Goal: Transaction & Acquisition: Purchase product/service

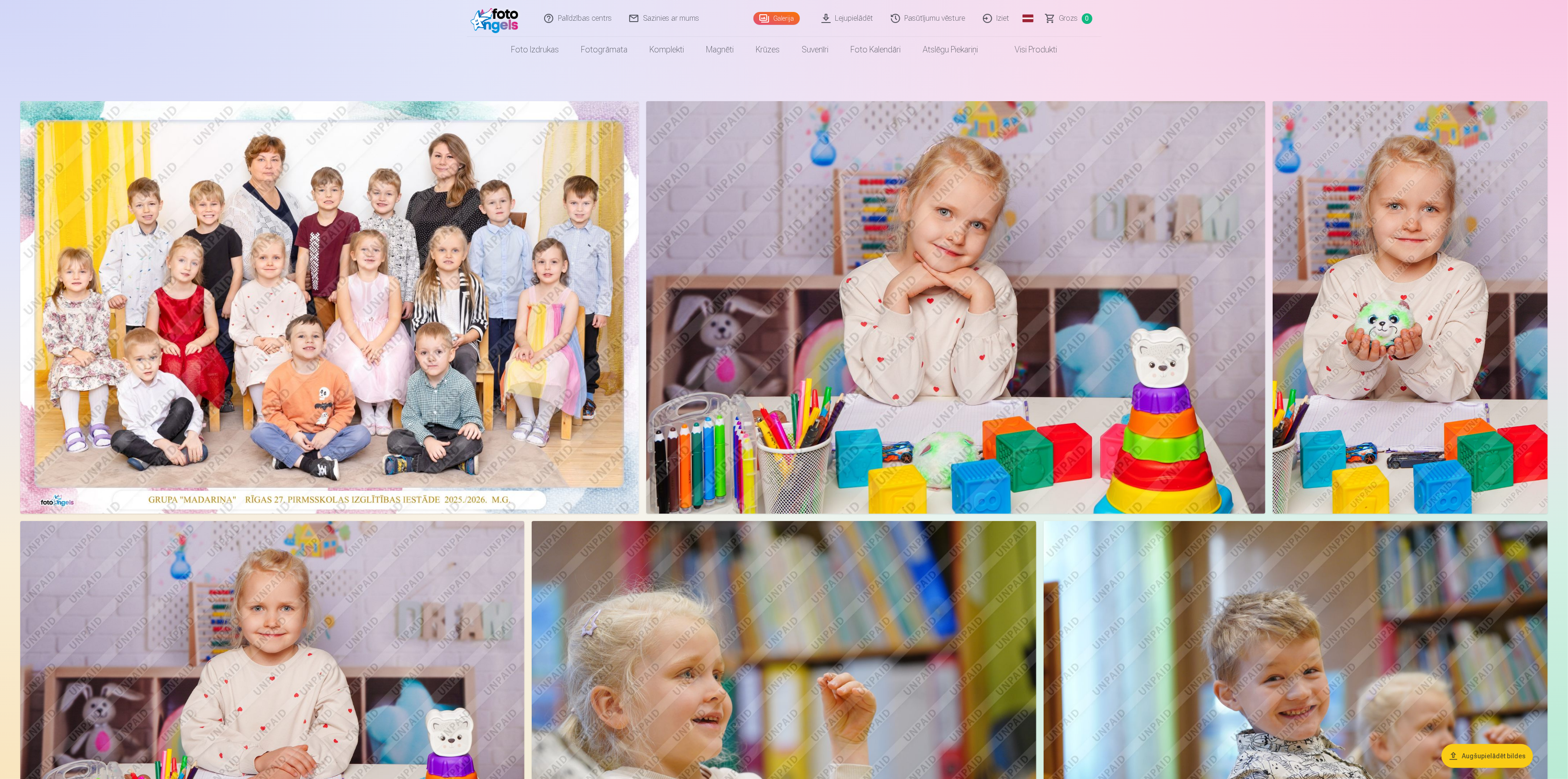
click at [361, 300] on img at bounding box center [329, 307] width 619 height 412
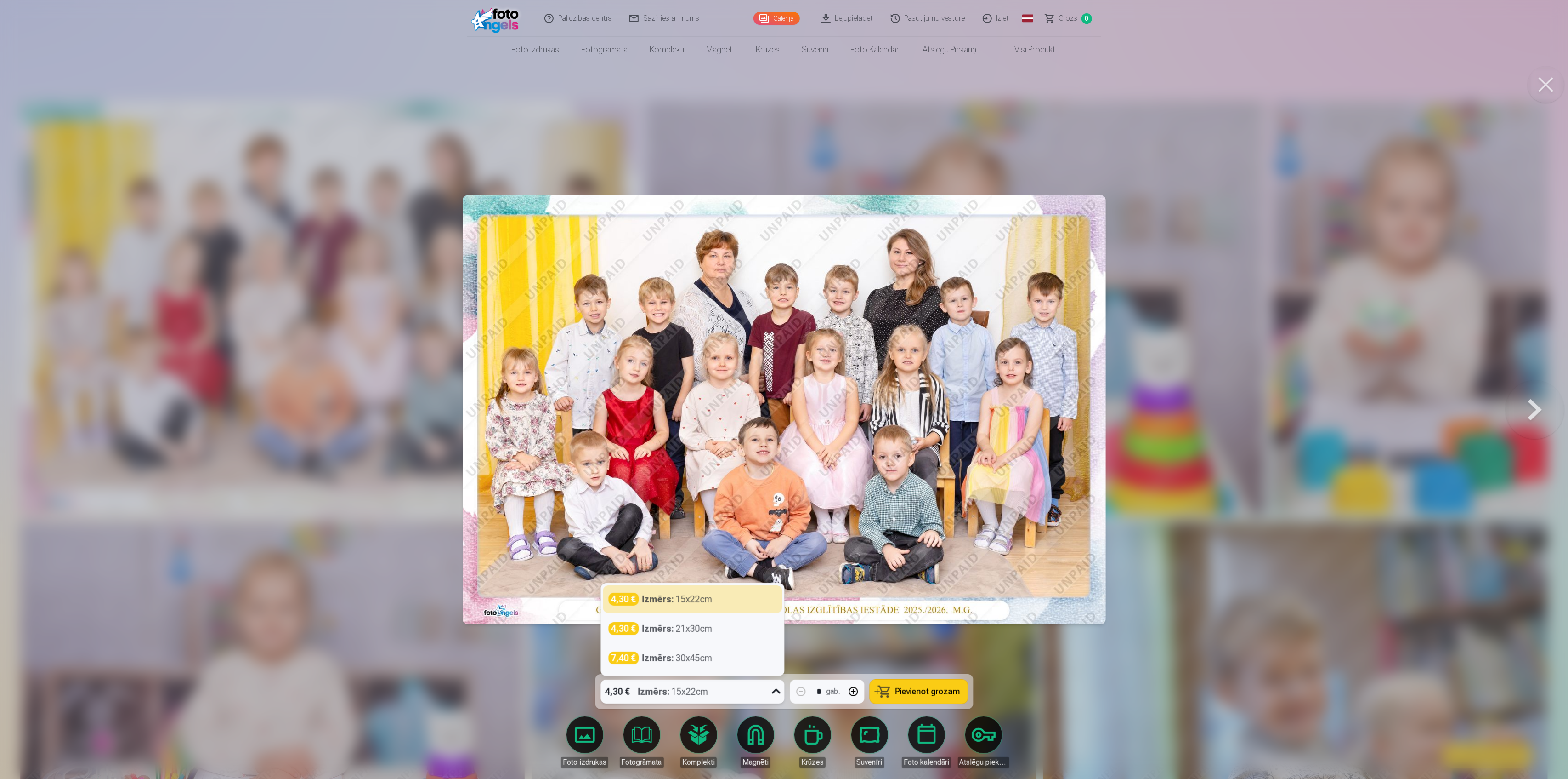
click at [687, 698] on div "Izmērs : 15x22cm" at bounding box center [673, 691] width 70 height 24
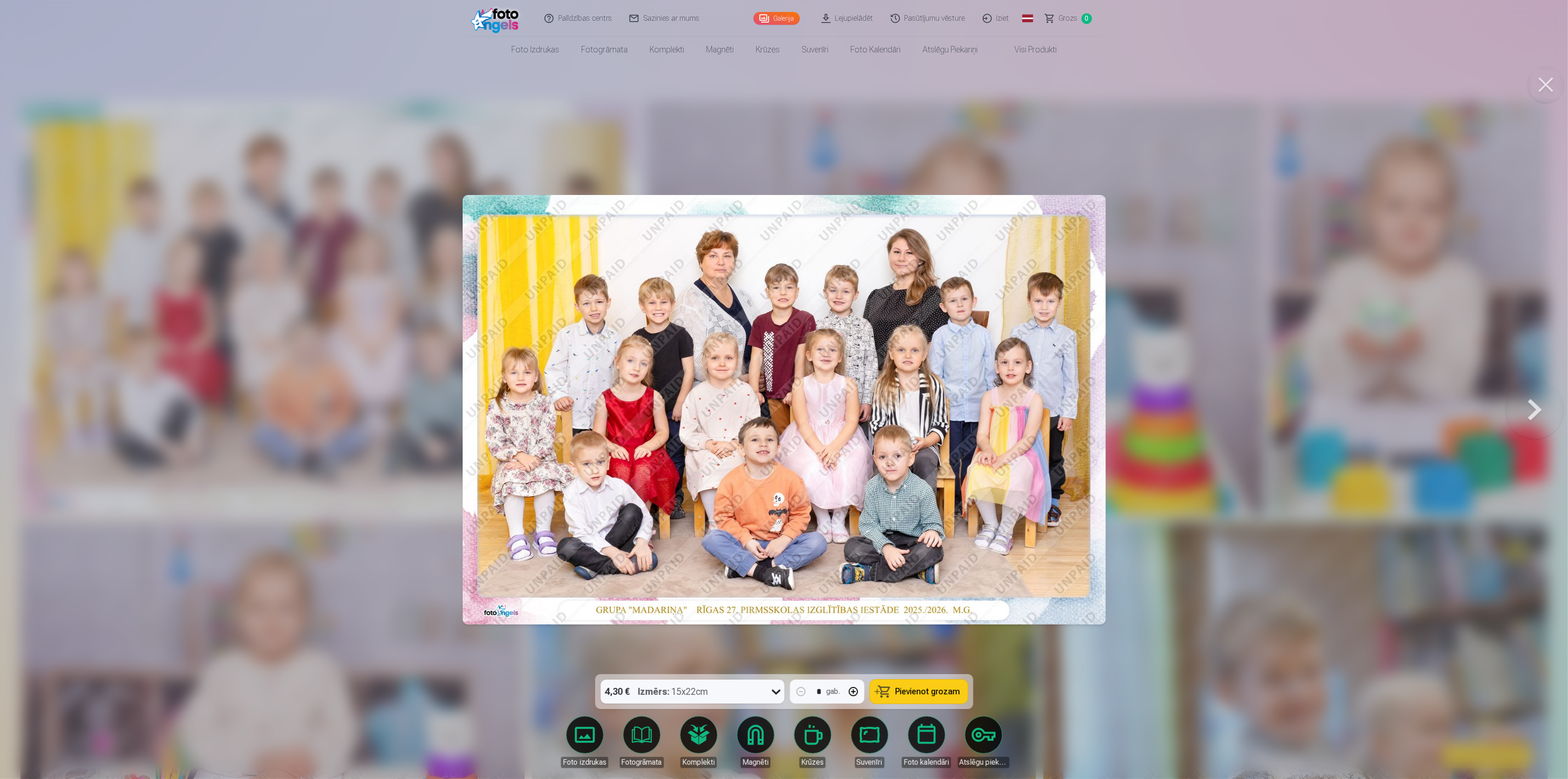
drag, startPoint x: 1567, startPoint y: 323, endPoint x: 1561, endPoint y: 325, distance: 6.3
click at [1566, 323] on div at bounding box center [784, 389] width 1568 height 779
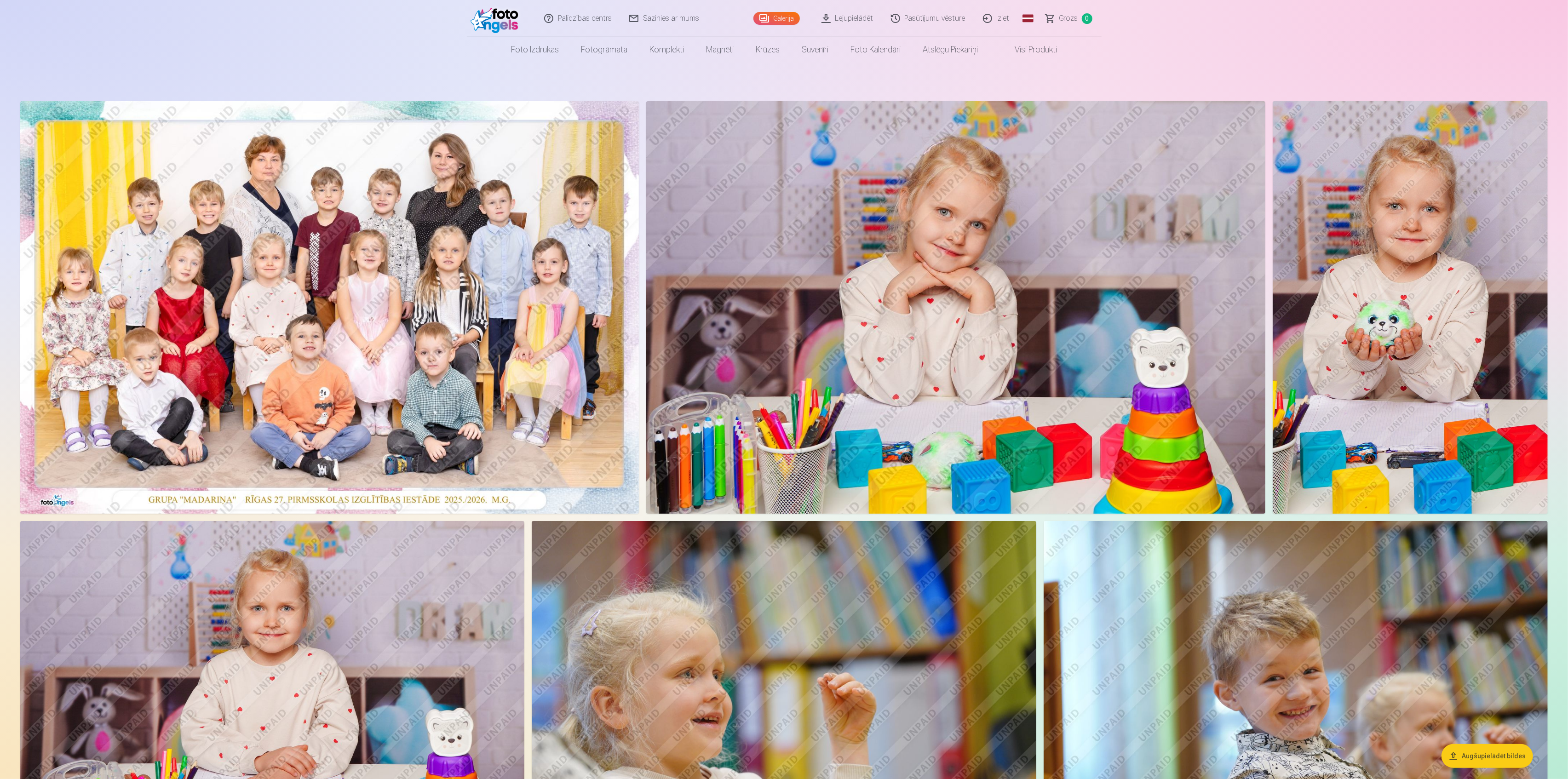
click at [1010, 291] on img at bounding box center [956, 307] width 619 height 412
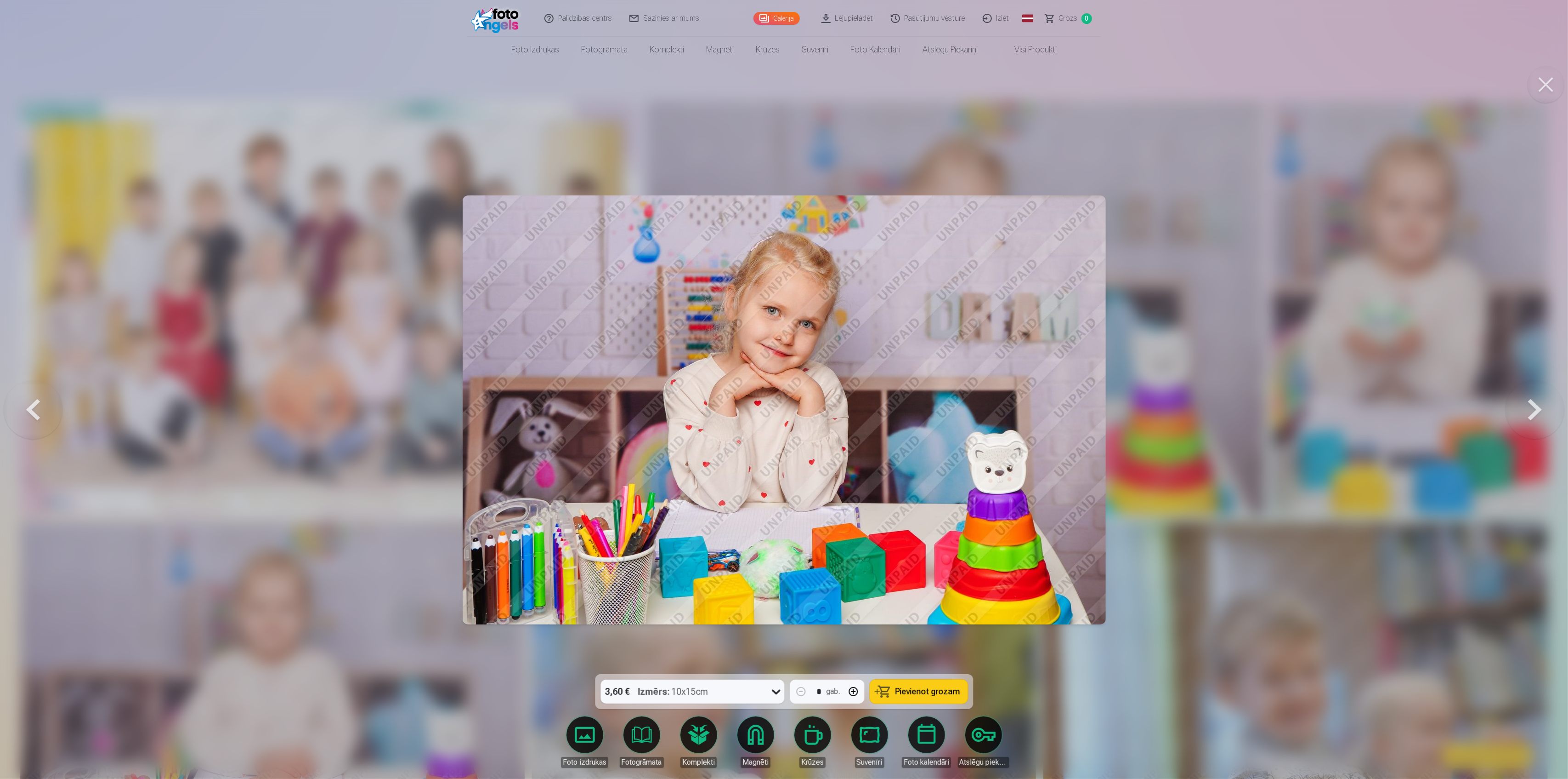
click at [1544, 414] on button at bounding box center [1535, 410] width 59 height 510
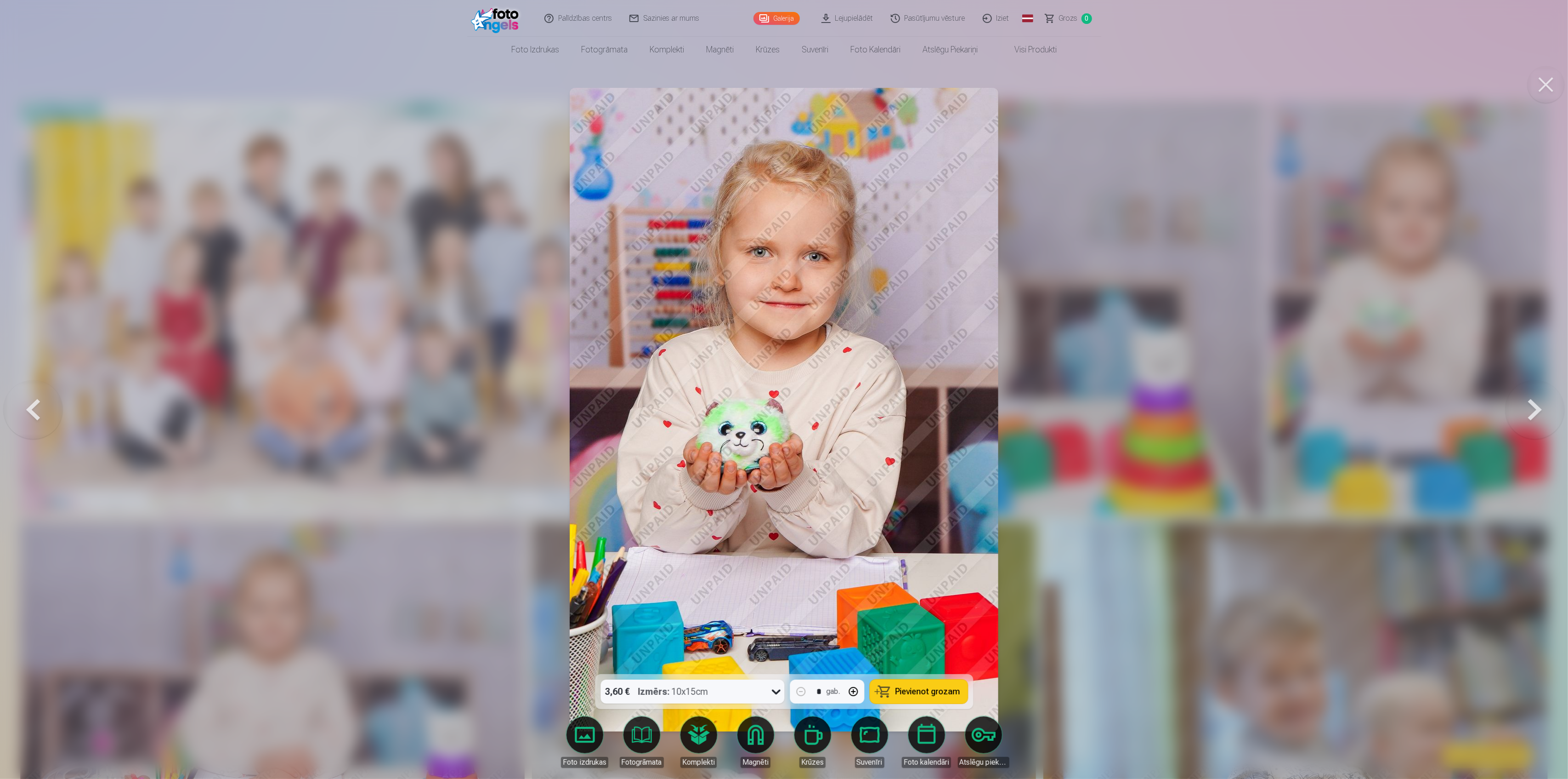
click at [1544, 414] on button at bounding box center [1535, 410] width 59 height 510
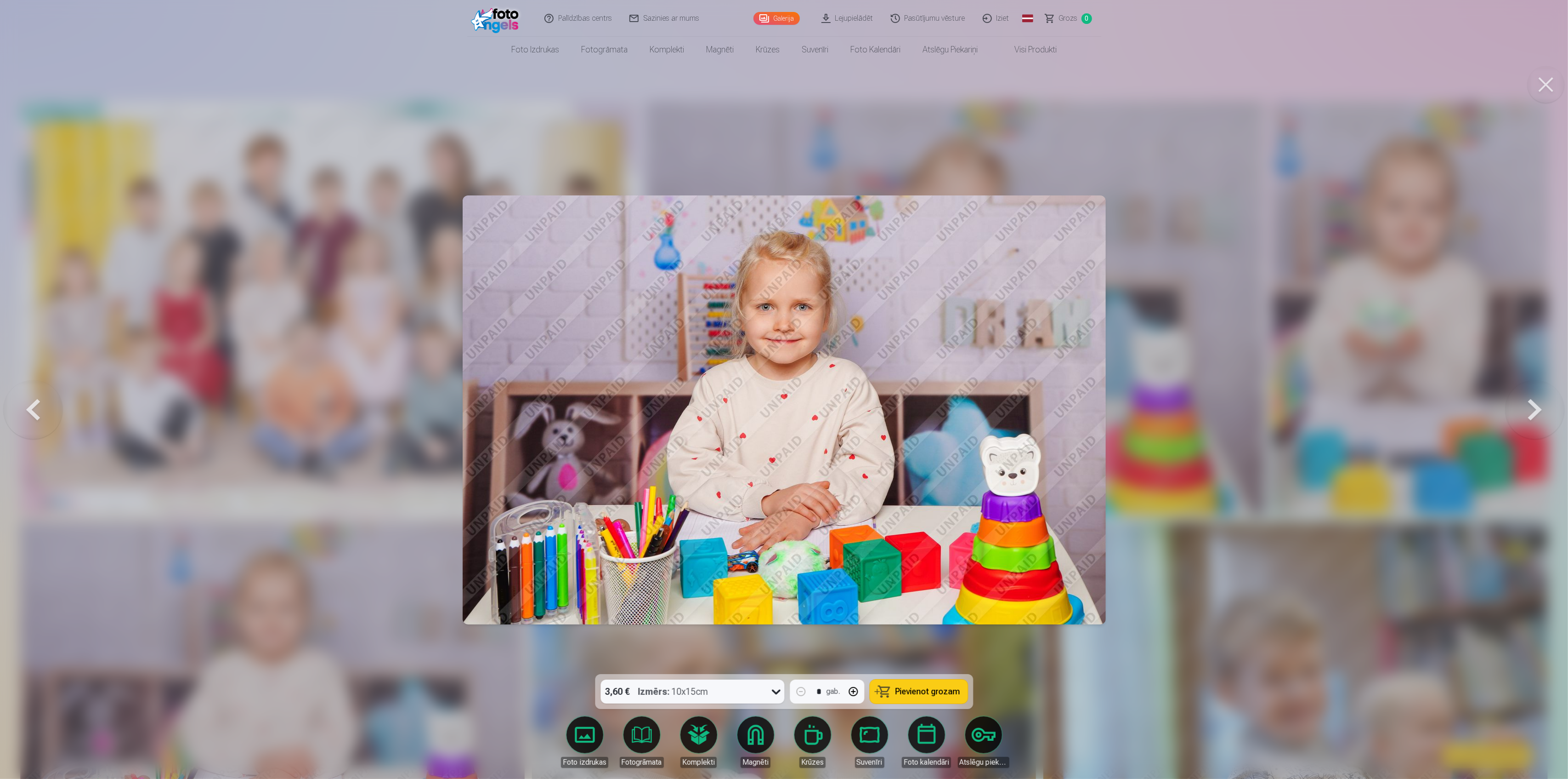
drag, startPoint x: 1544, startPoint y: 414, endPoint x: 1430, endPoint y: 364, distance: 124.5
click at [1430, 364] on div at bounding box center [784, 389] width 1568 height 779
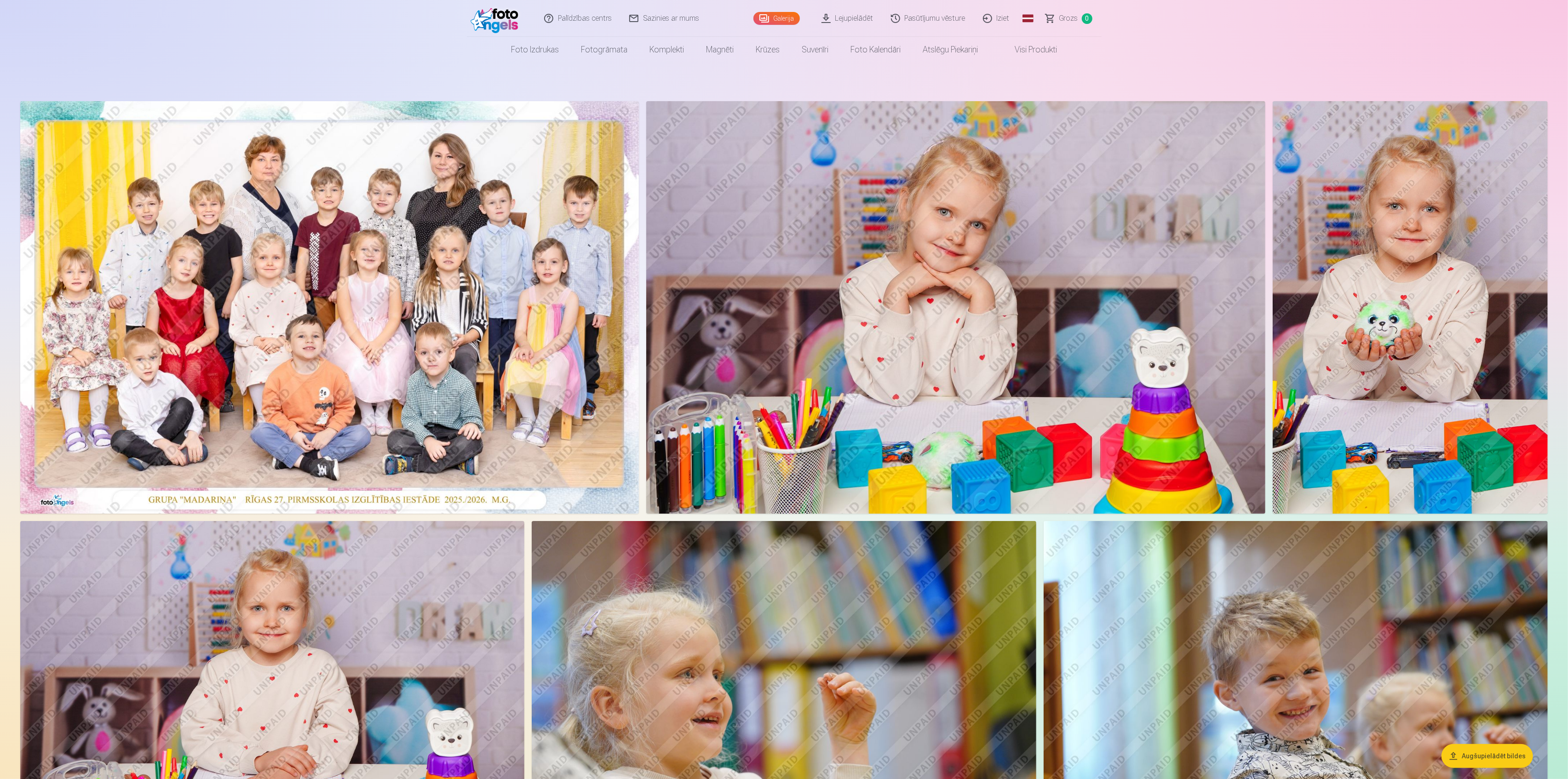
click at [272, 618] on img at bounding box center [272, 689] width 504 height 336
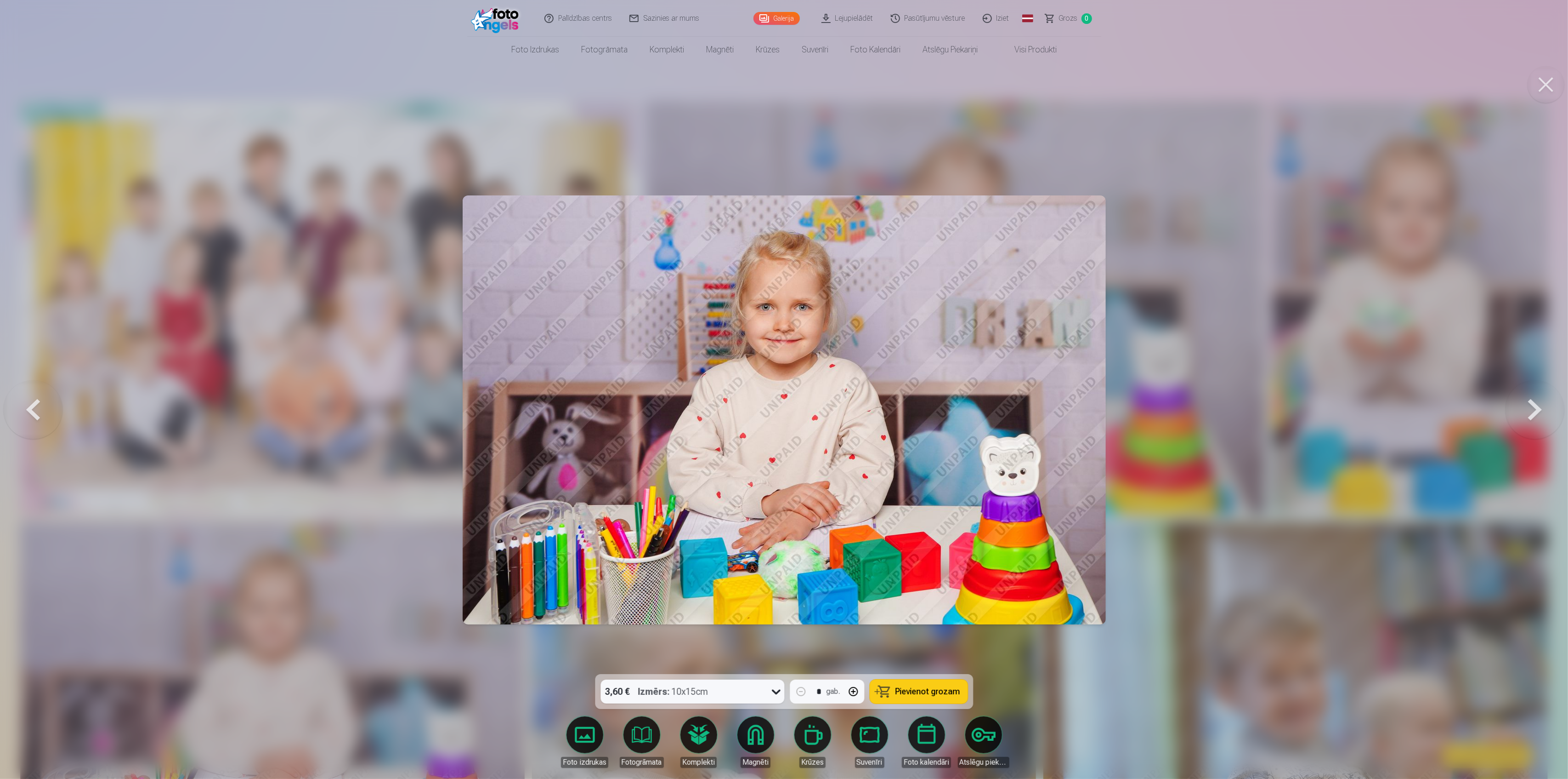
click at [1536, 408] on button at bounding box center [1535, 410] width 59 height 510
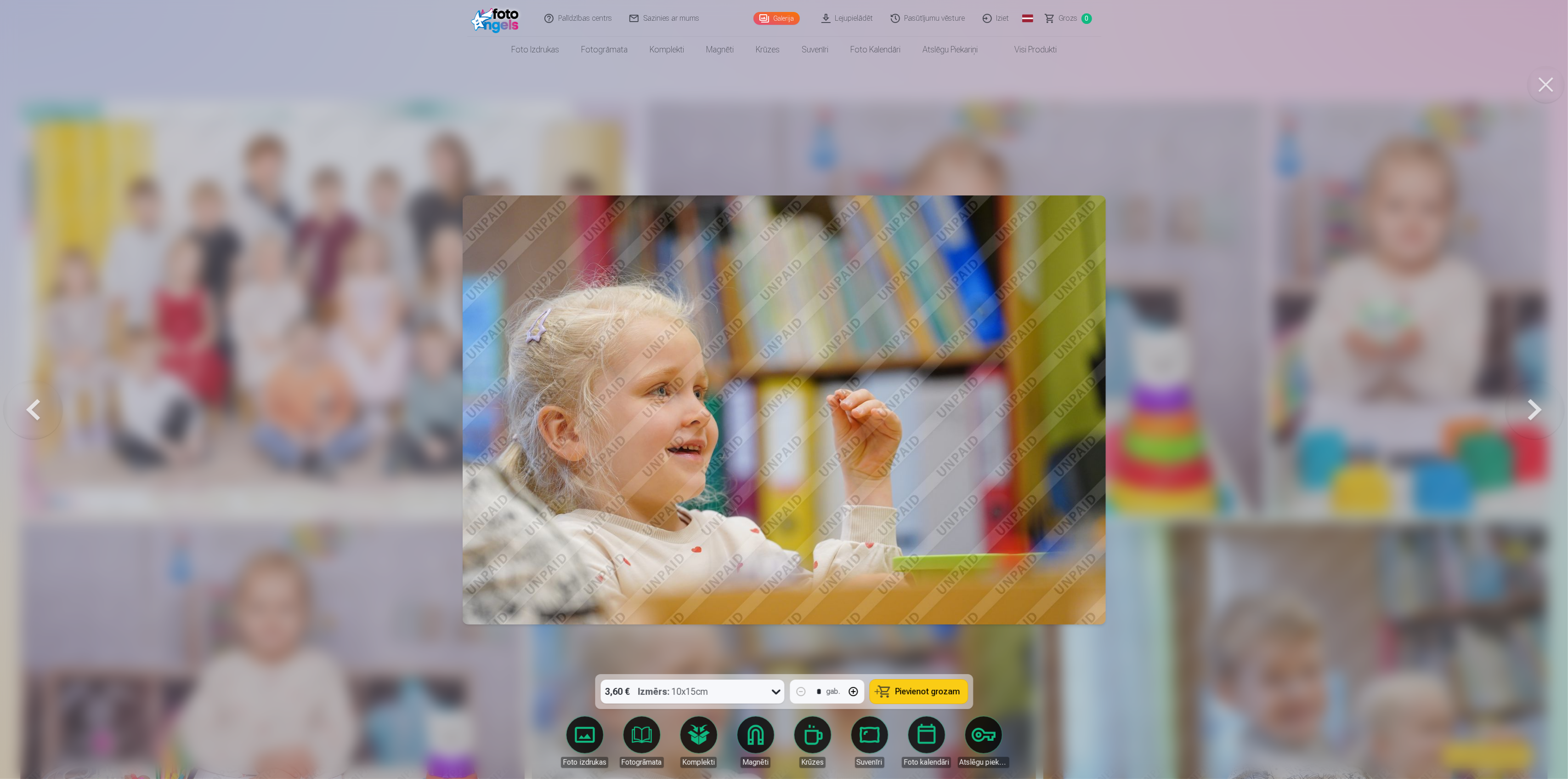
click at [1536, 408] on button at bounding box center [1535, 410] width 59 height 510
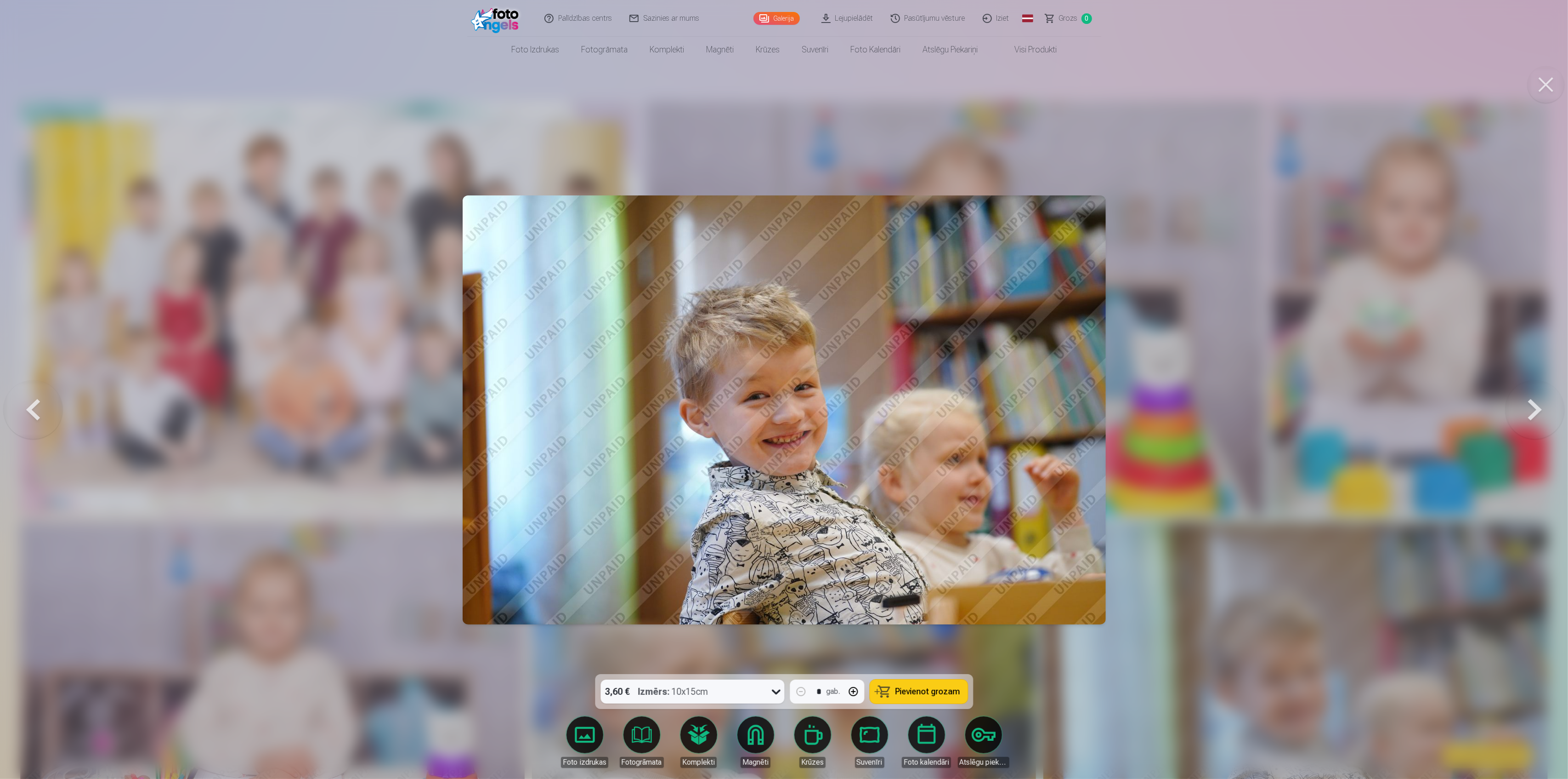
click at [1536, 408] on button at bounding box center [1535, 410] width 59 height 510
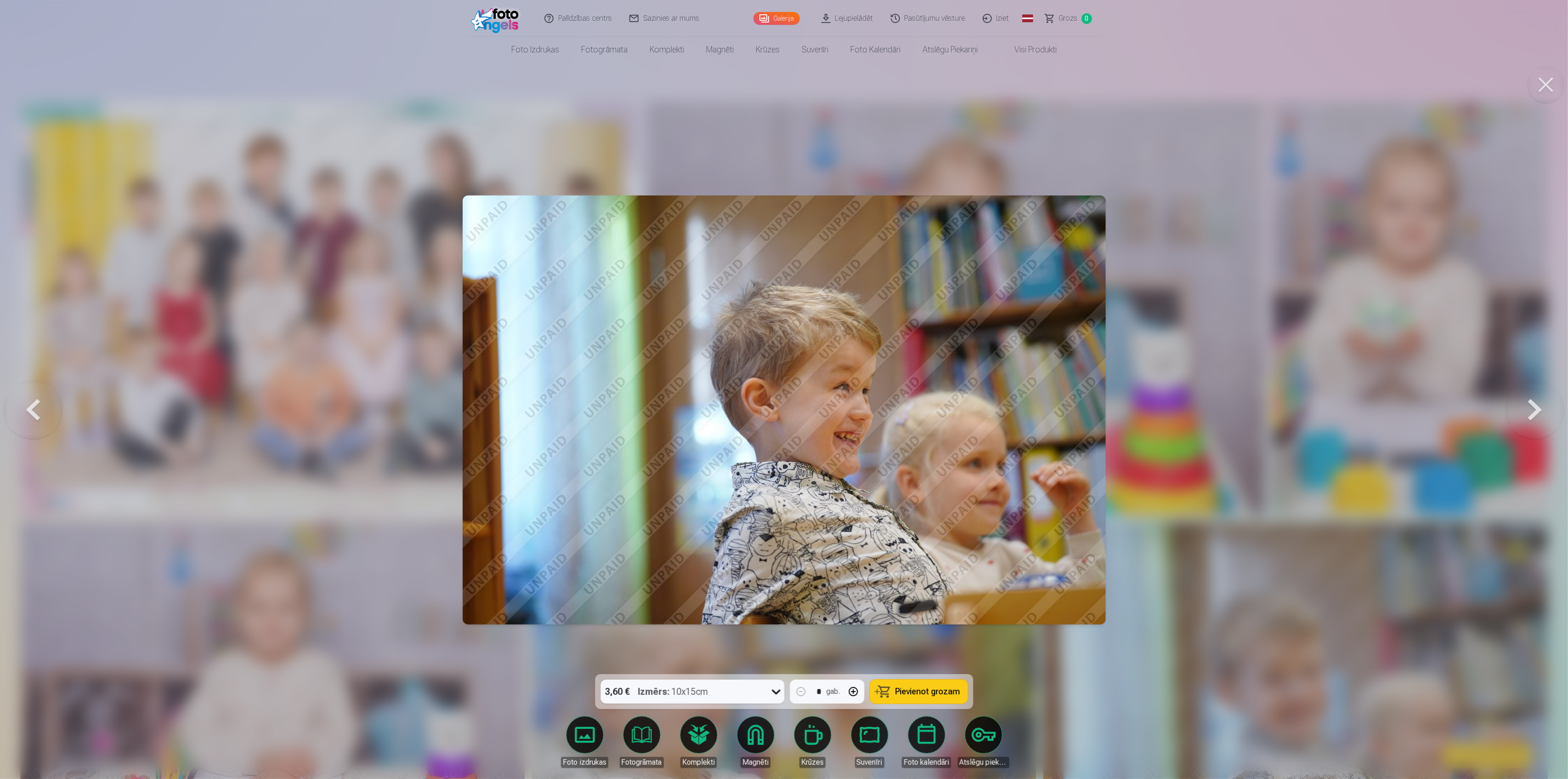
click at [1536, 408] on button at bounding box center [1535, 410] width 59 height 510
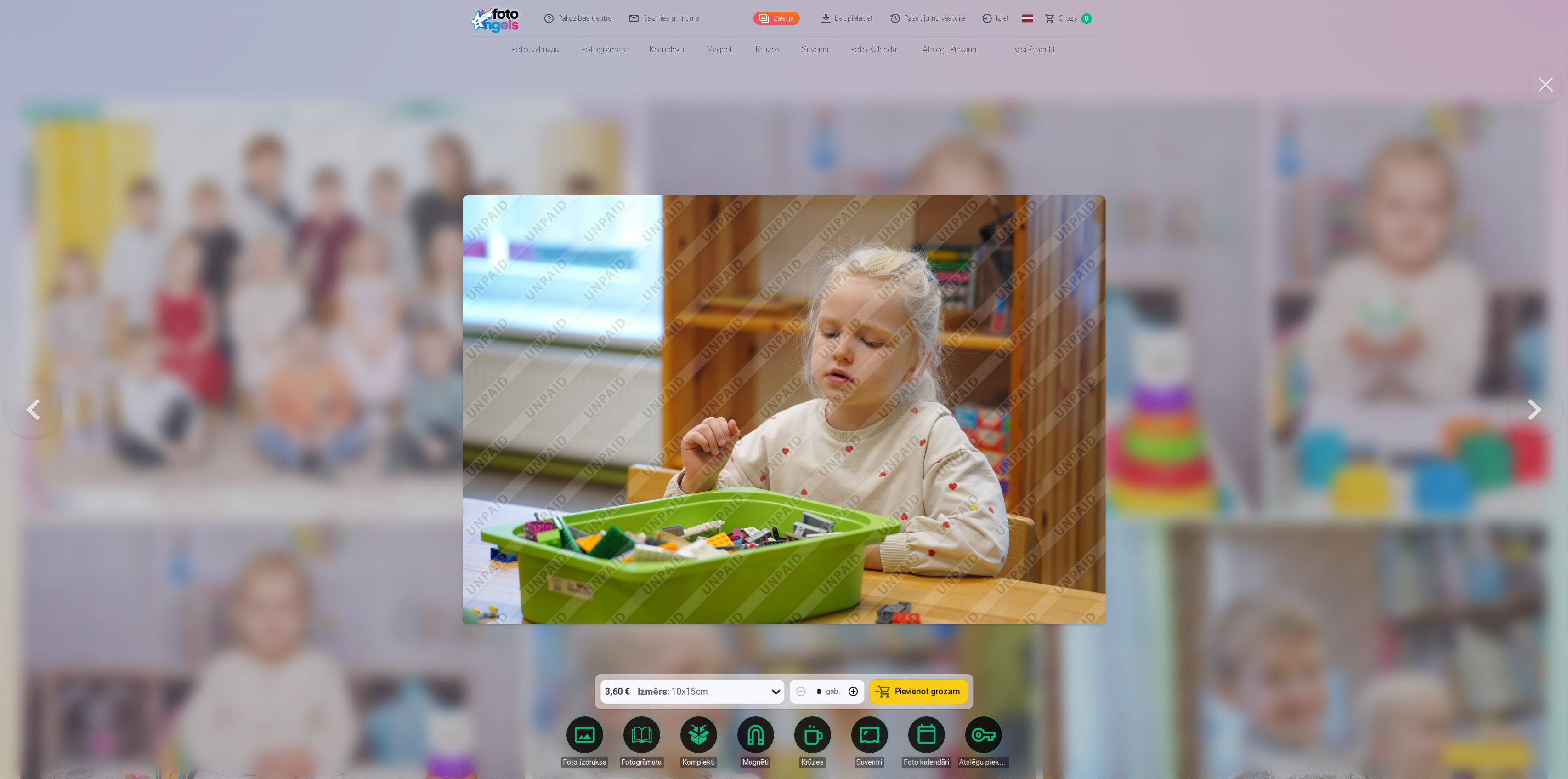
click at [1536, 408] on button at bounding box center [1535, 410] width 59 height 510
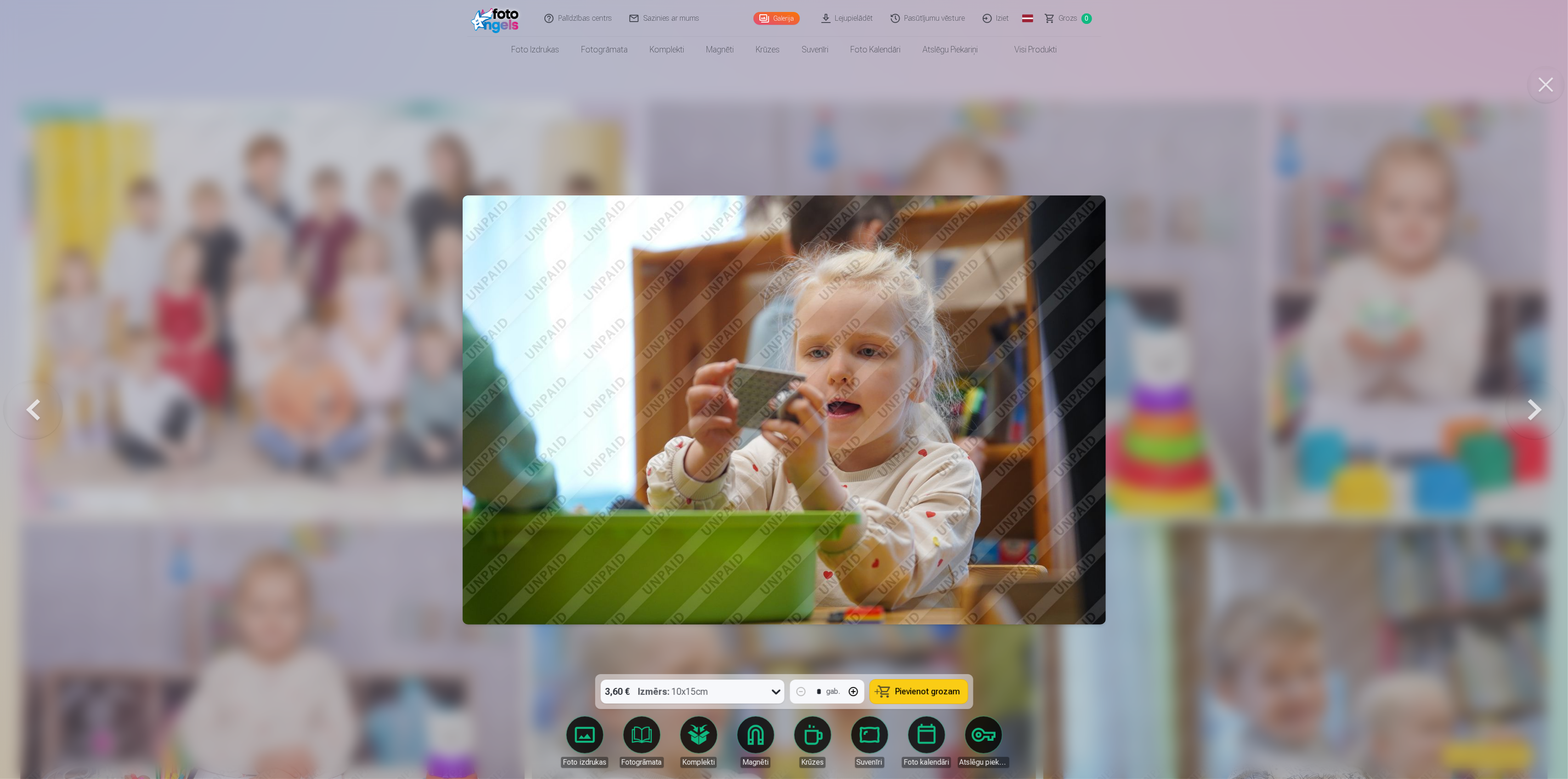
click at [1536, 408] on button at bounding box center [1535, 410] width 59 height 510
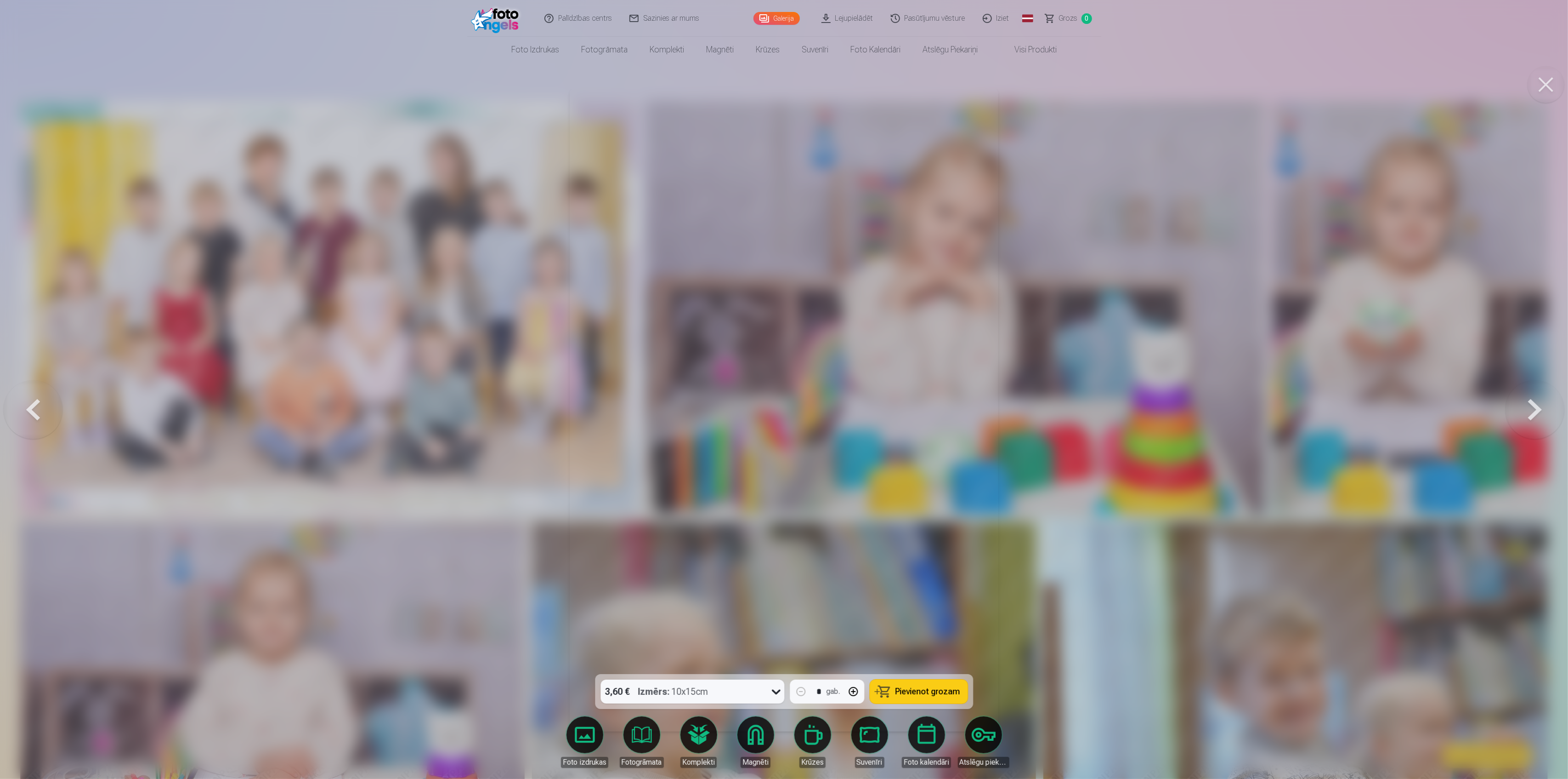
click at [1542, 422] on button at bounding box center [1535, 410] width 59 height 510
click at [1539, 409] on button at bounding box center [1535, 410] width 59 height 510
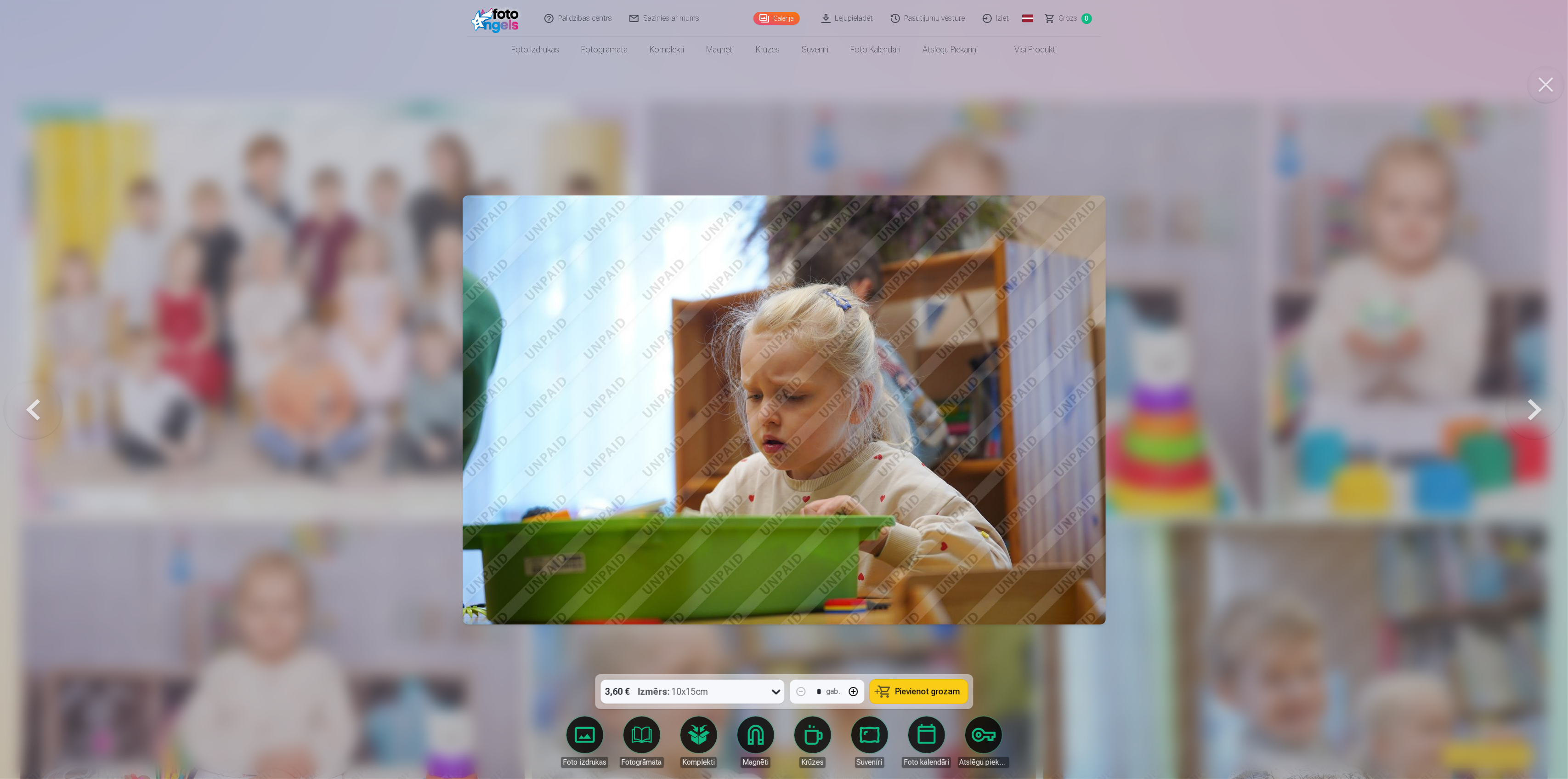
click at [1539, 409] on button at bounding box center [1535, 410] width 59 height 510
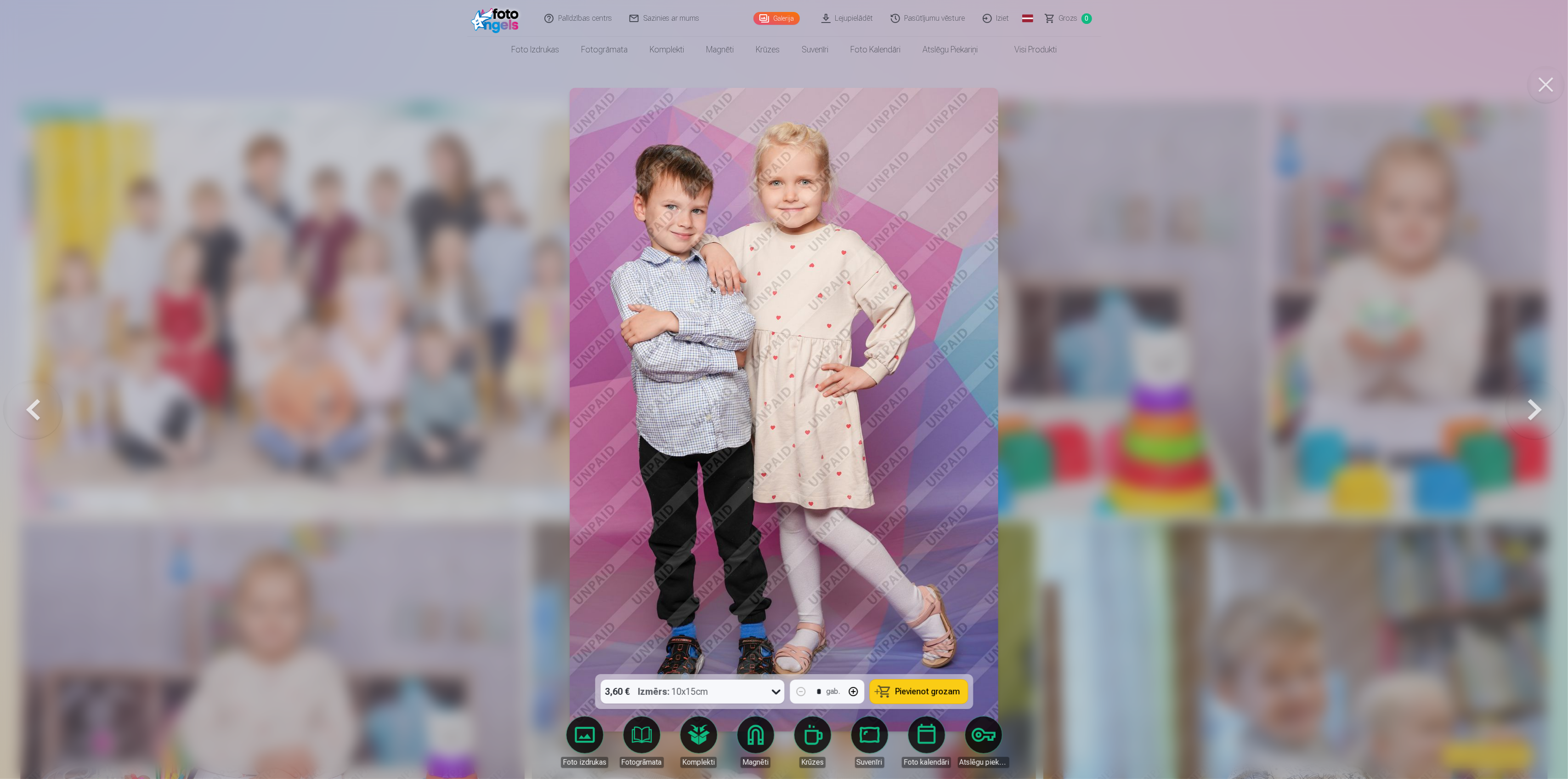
click at [1539, 409] on button at bounding box center [1535, 410] width 59 height 510
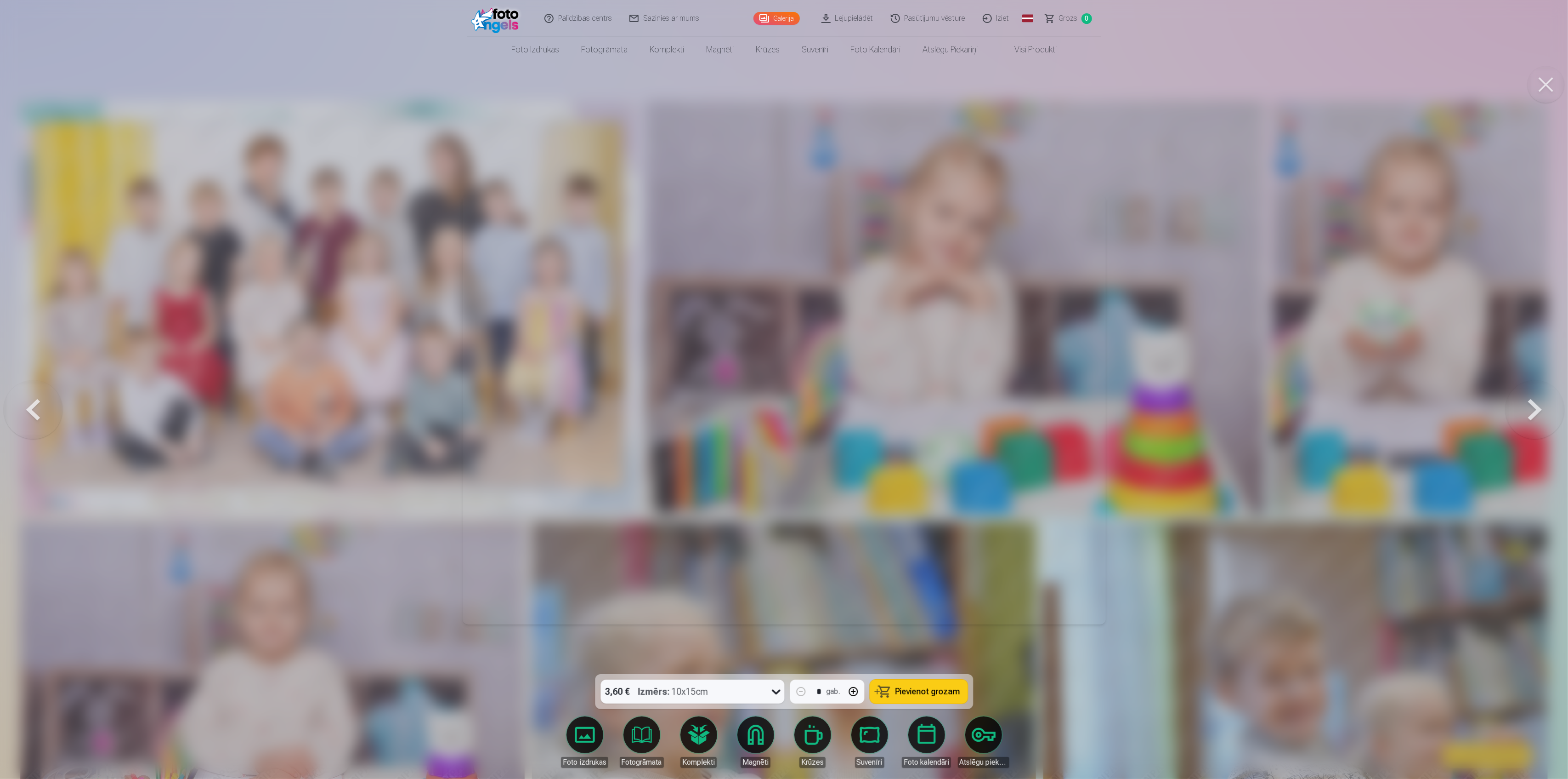
click at [1539, 409] on button at bounding box center [1535, 410] width 59 height 510
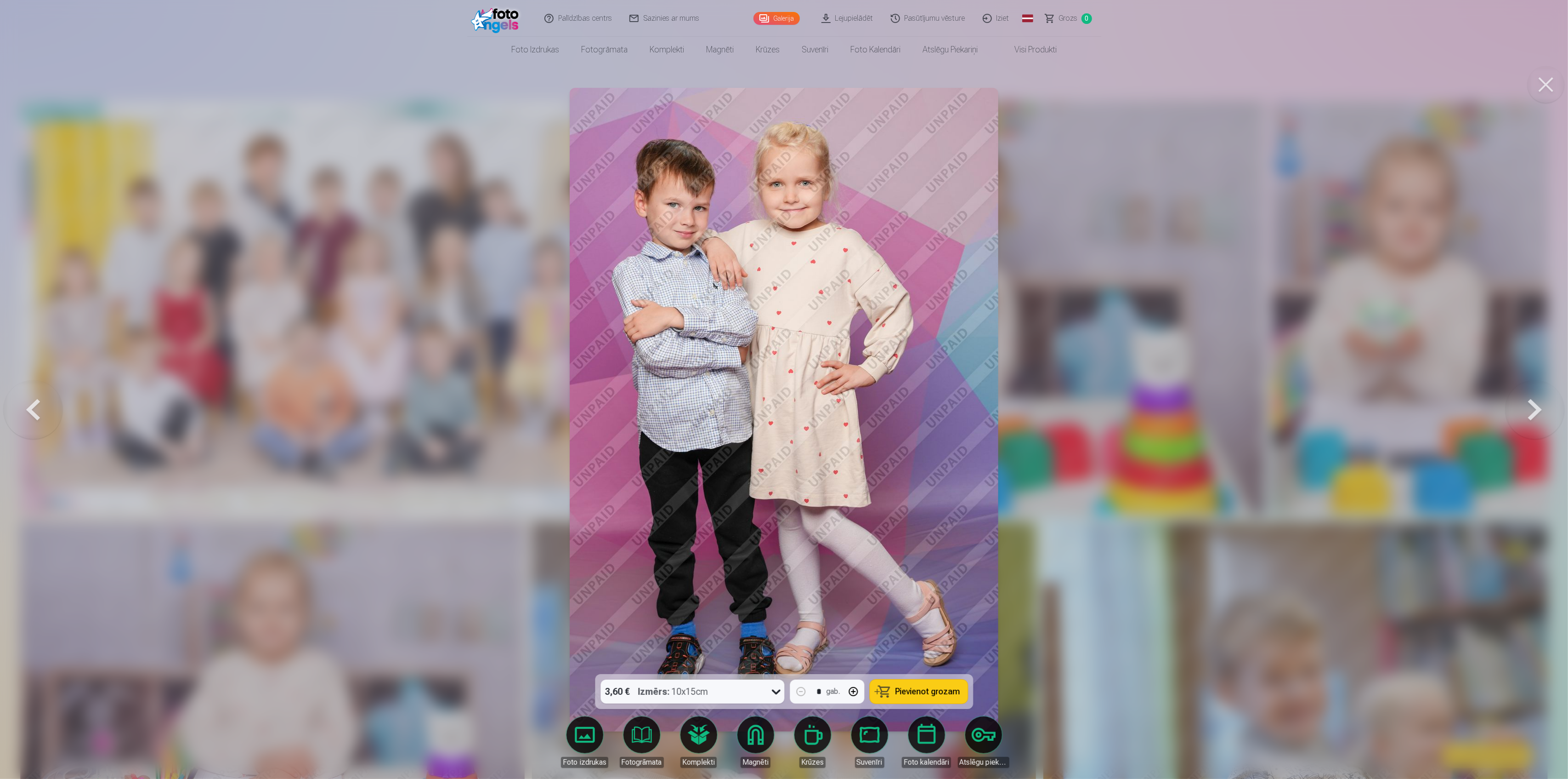
click at [1539, 409] on button at bounding box center [1535, 410] width 59 height 510
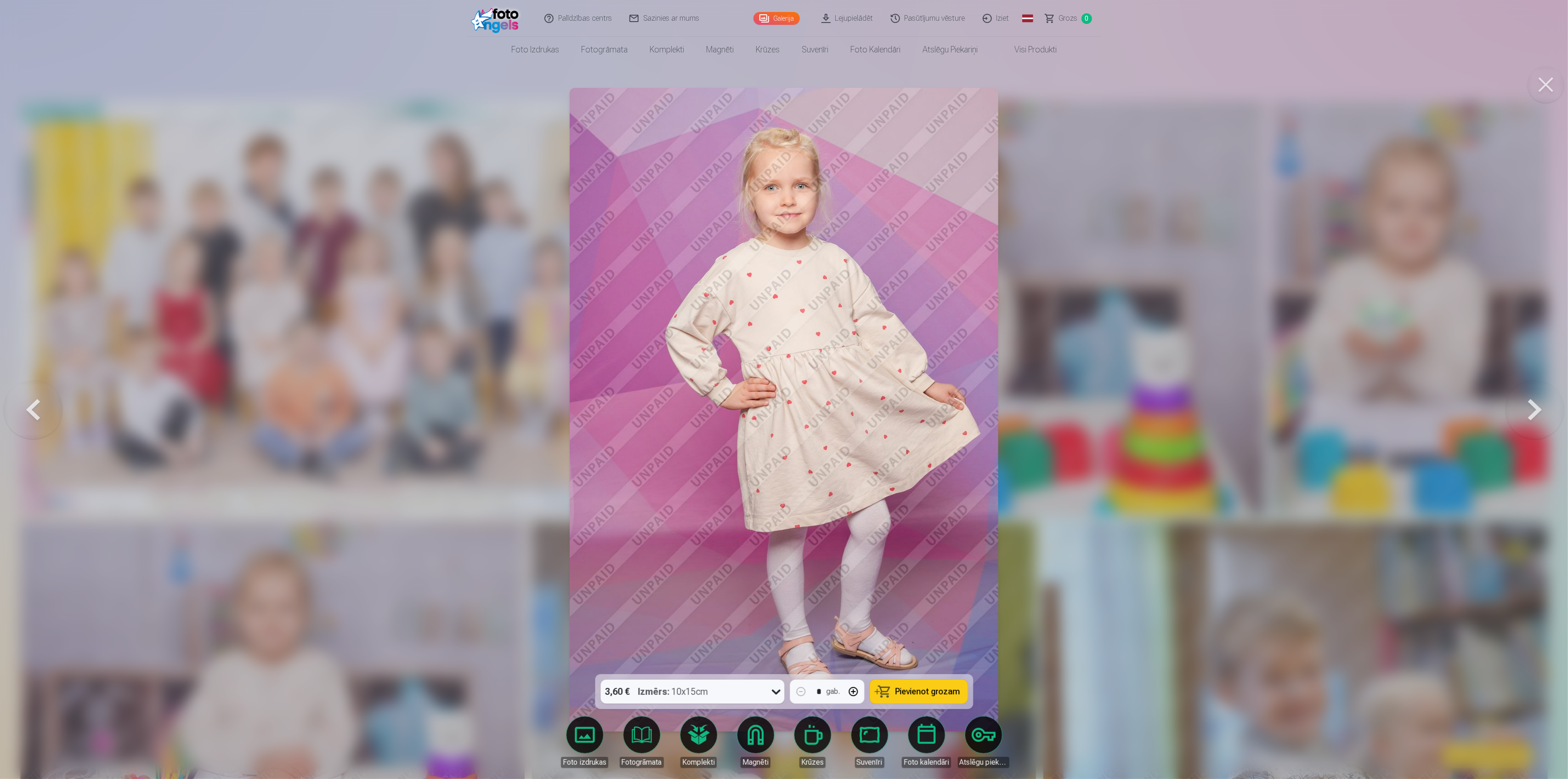
click at [1539, 409] on button at bounding box center [1535, 410] width 59 height 510
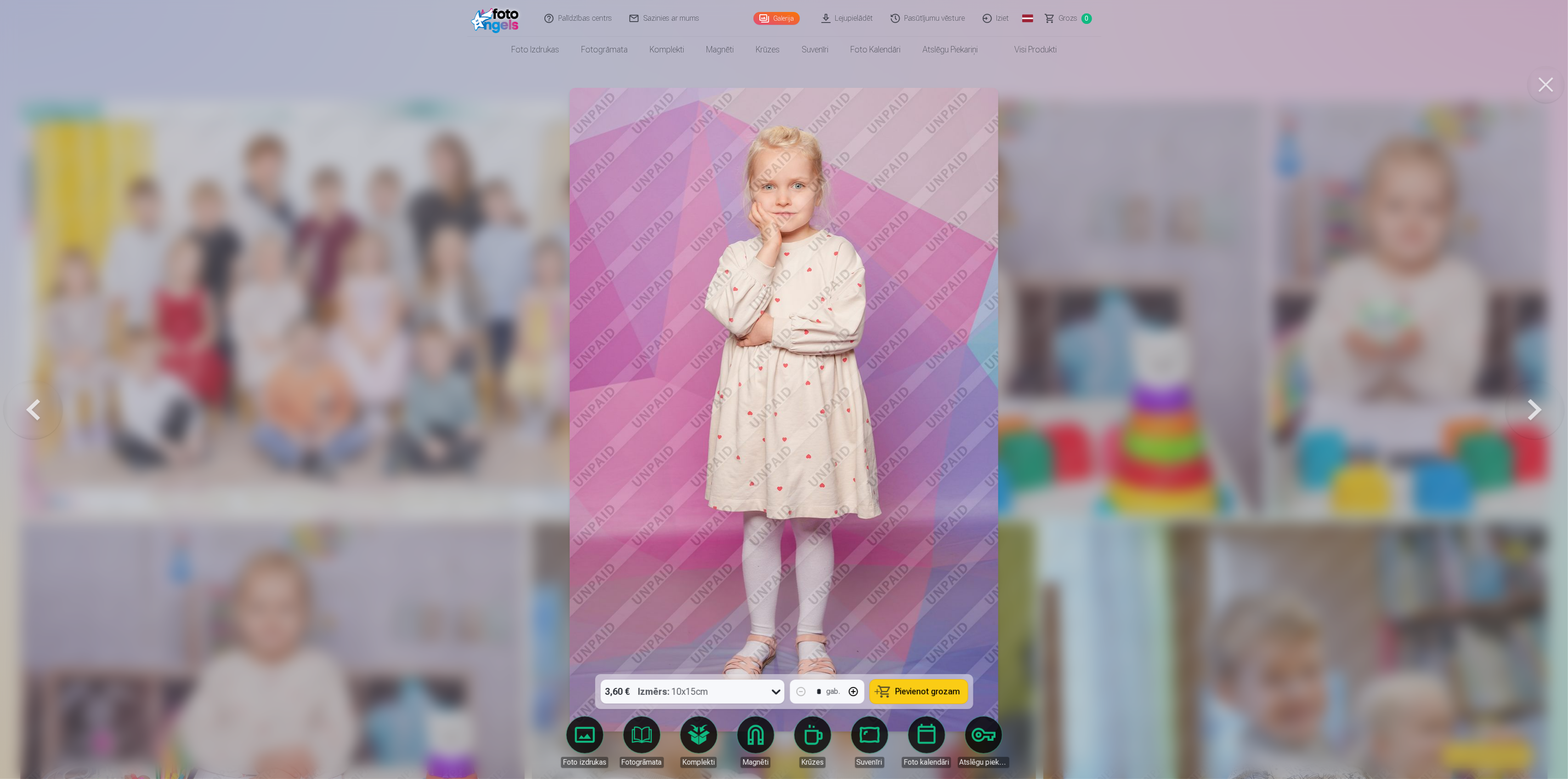
click at [1539, 409] on button at bounding box center [1535, 410] width 59 height 510
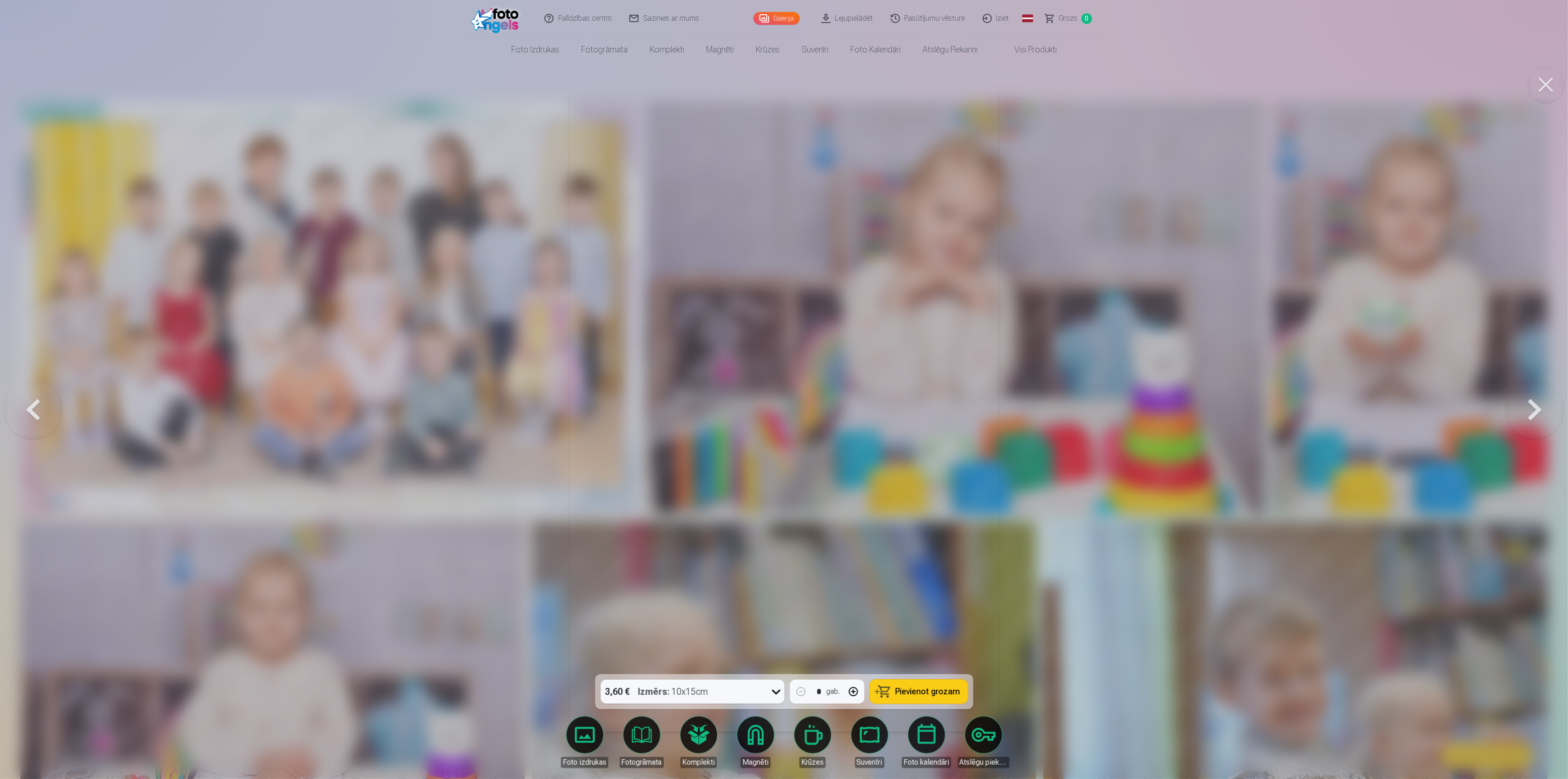
click at [1539, 409] on button at bounding box center [1535, 410] width 59 height 510
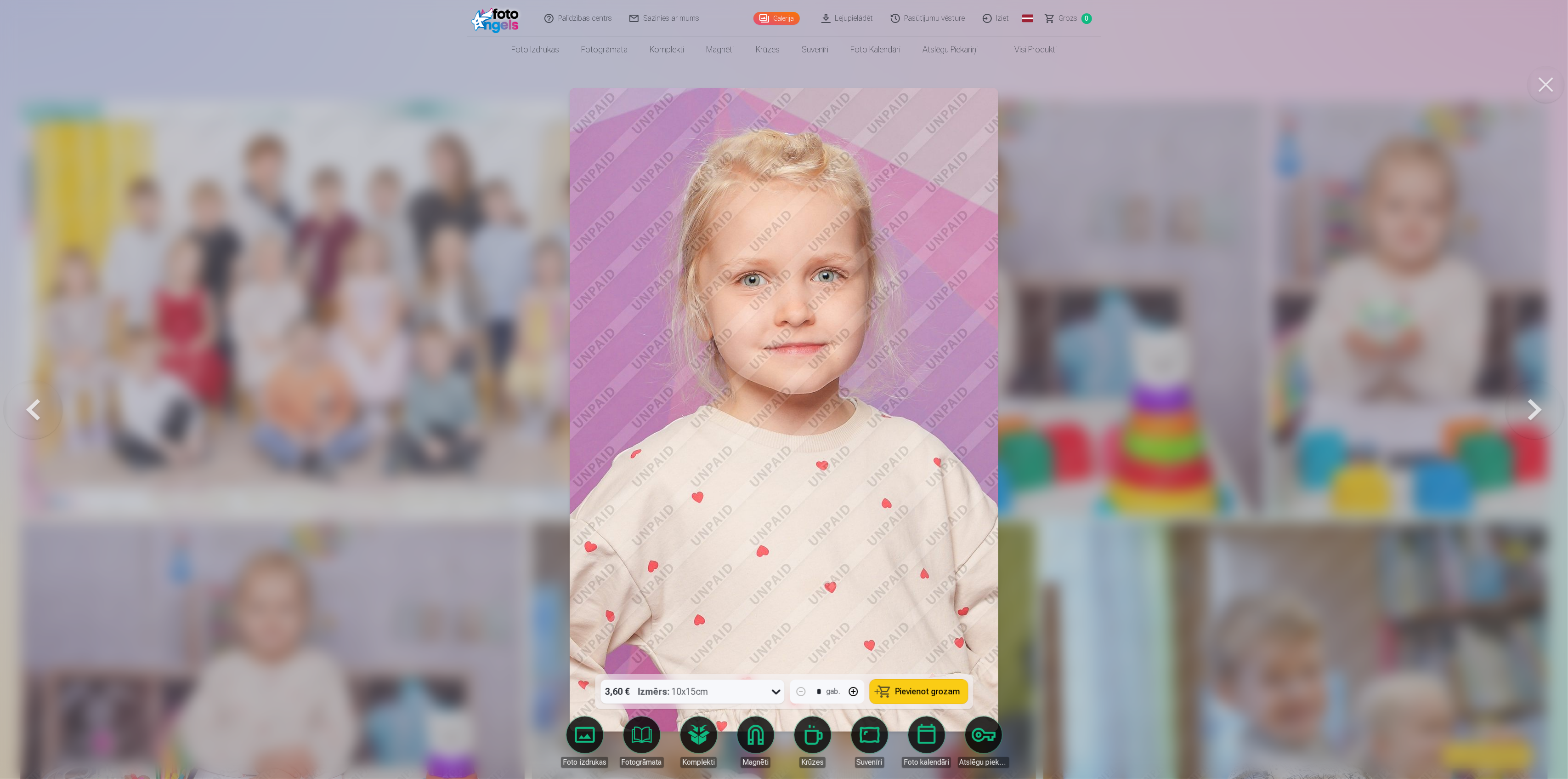
click at [1539, 409] on button at bounding box center [1535, 410] width 59 height 510
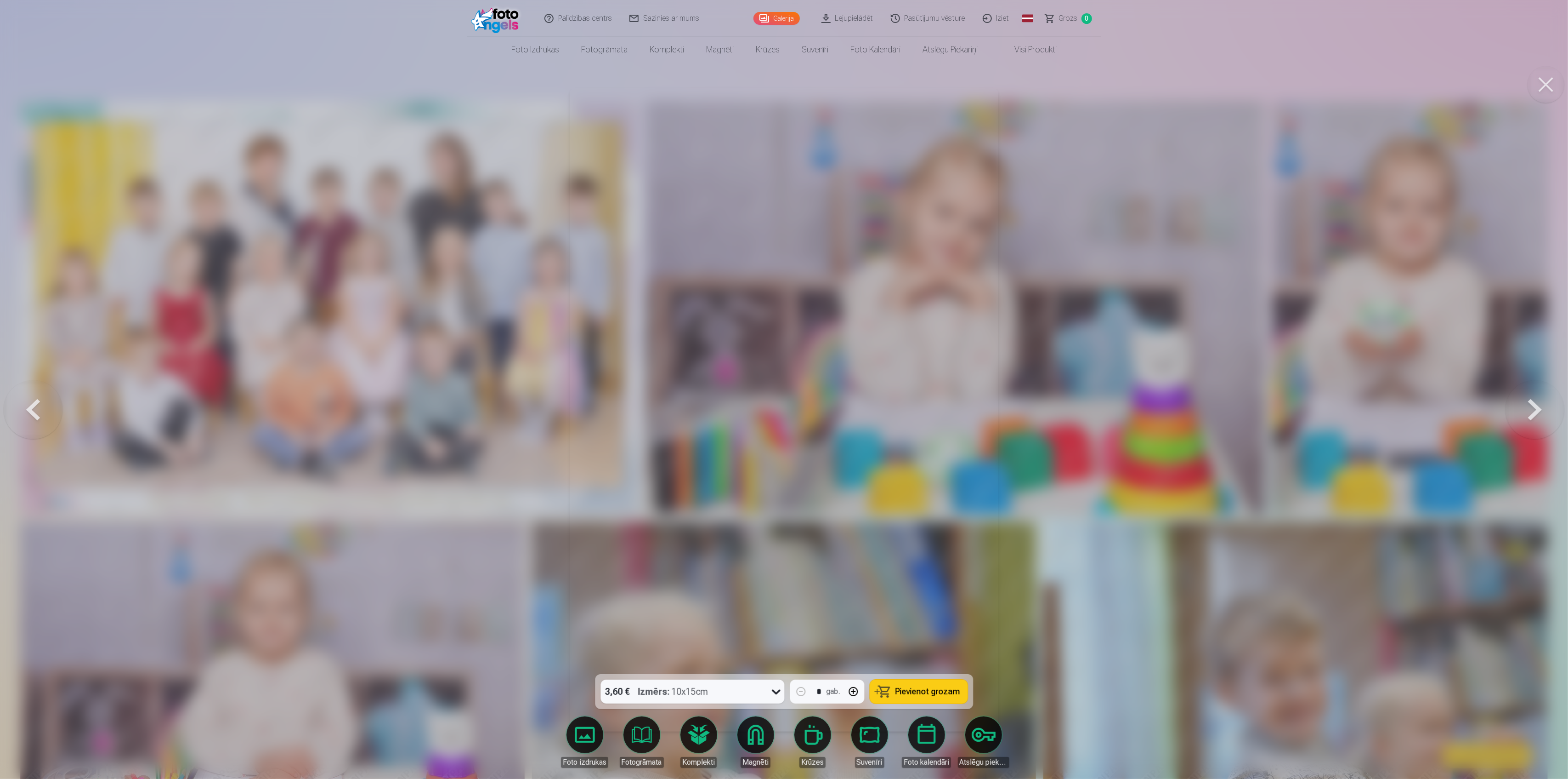
click at [1539, 409] on button at bounding box center [1535, 410] width 59 height 510
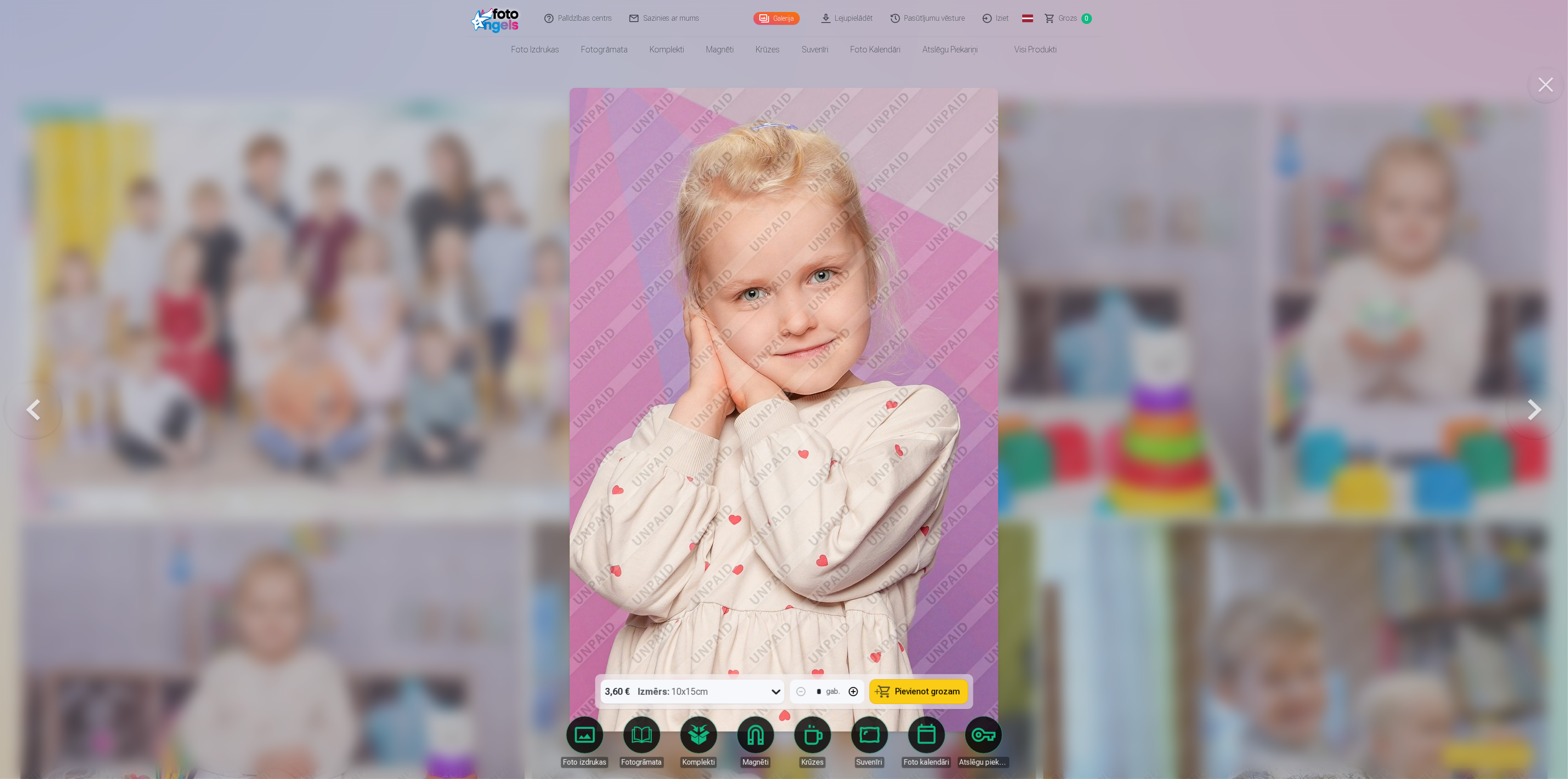
click at [1539, 409] on button at bounding box center [1535, 410] width 59 height 510
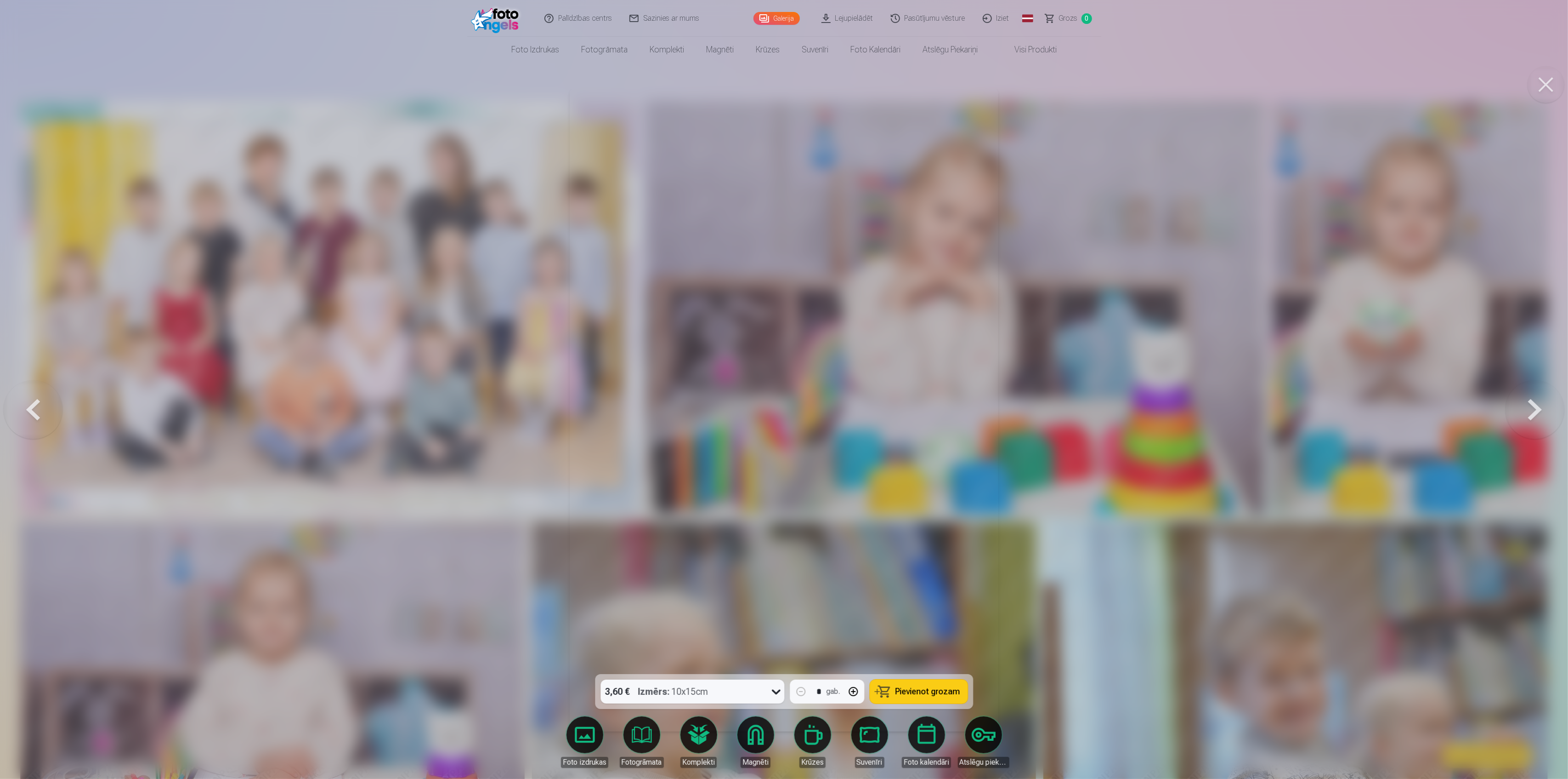
click at [1539, 409] on button at bounding box center [1535, 410] width 59 height 510
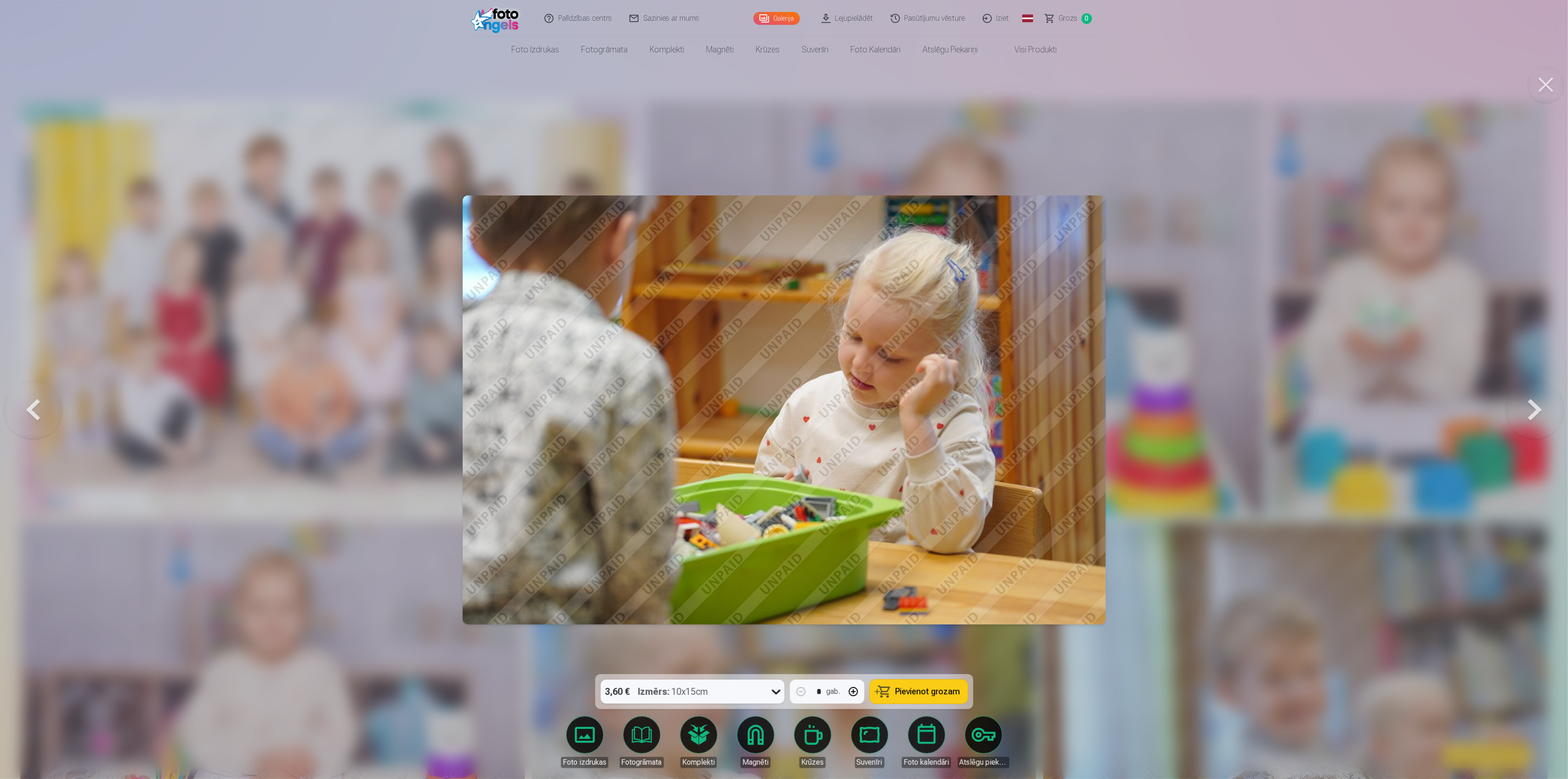
click at [1539, 409] on button at bounding box center [1535, 410] width 59 height 510
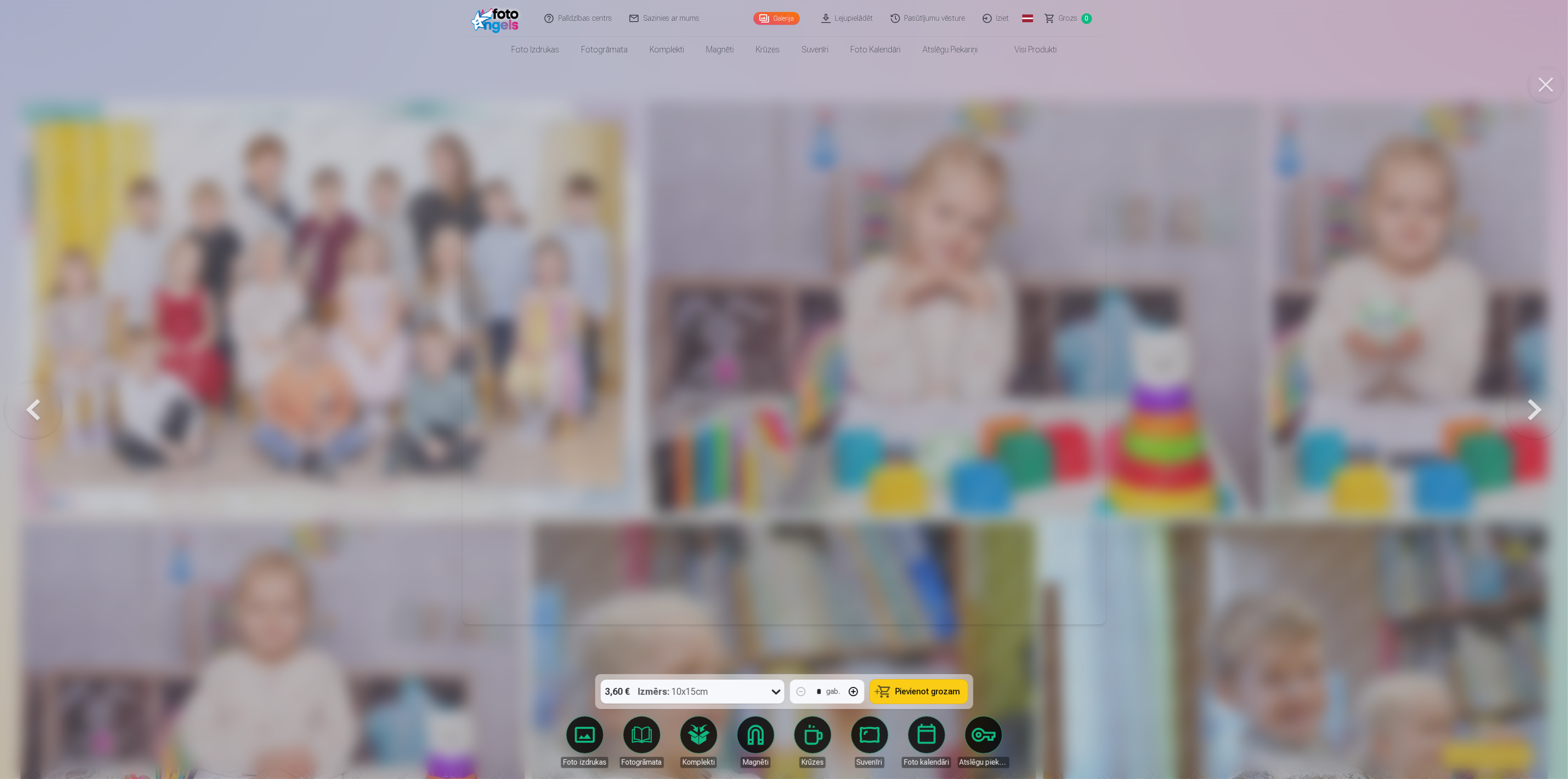
click at [1539, 409] on button at bounding box center [1535, 410] width 59 height 510
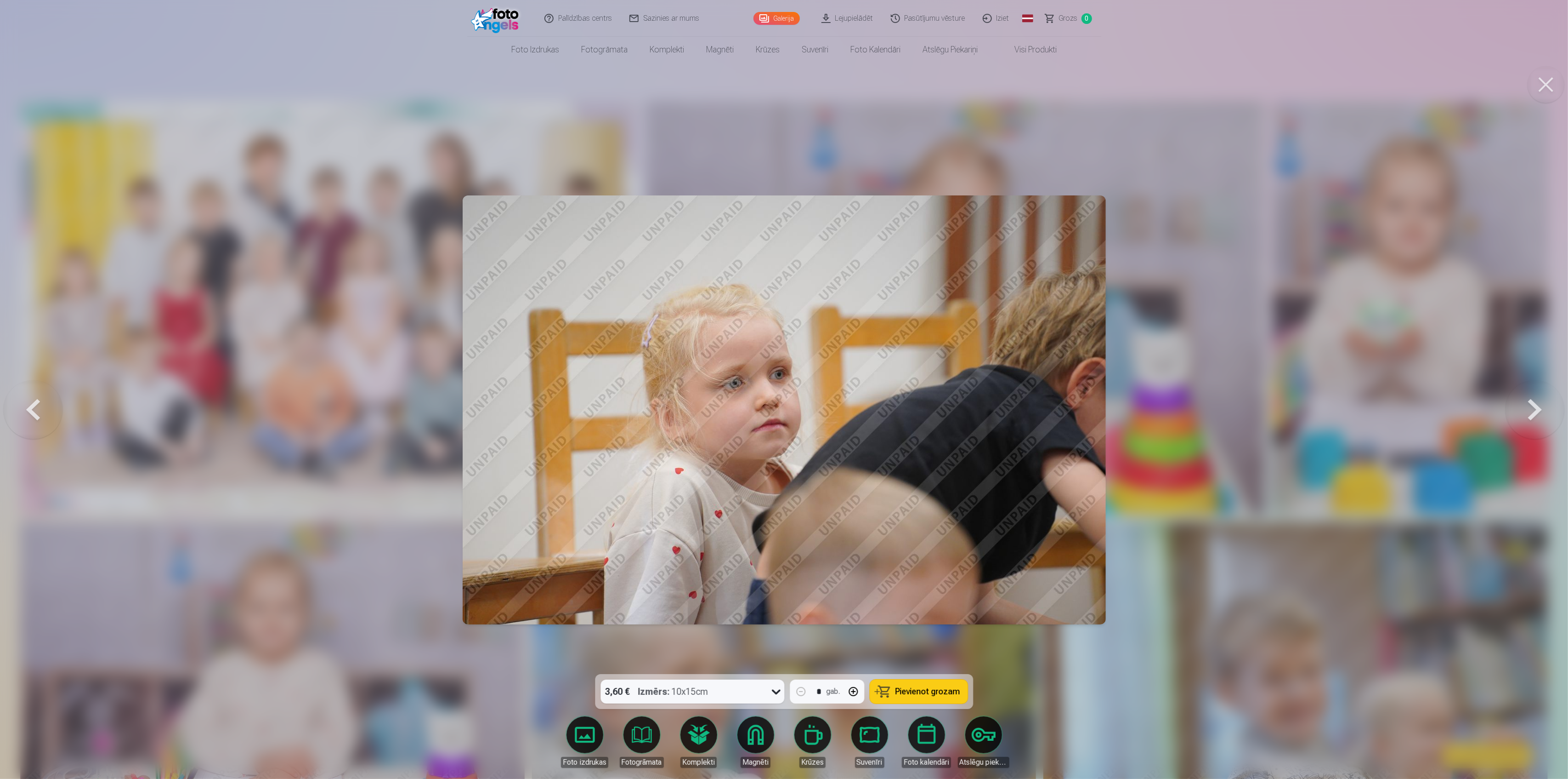
click at [1539, 409] on button at bounding box center [1535, 410] width 59 height 510
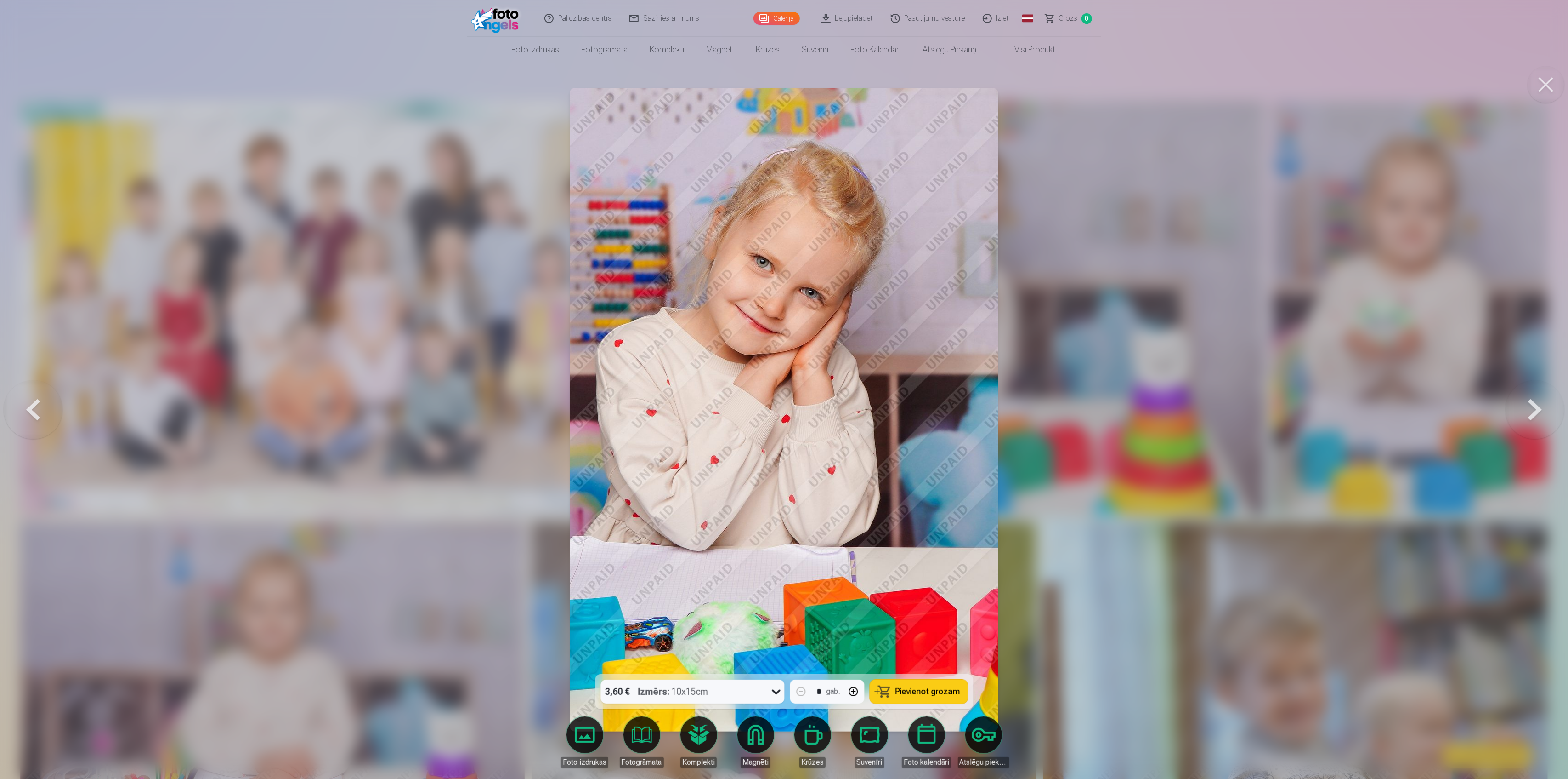
click at [1539, 409] on button at bounding box center [1535, 410] width 59 height 510
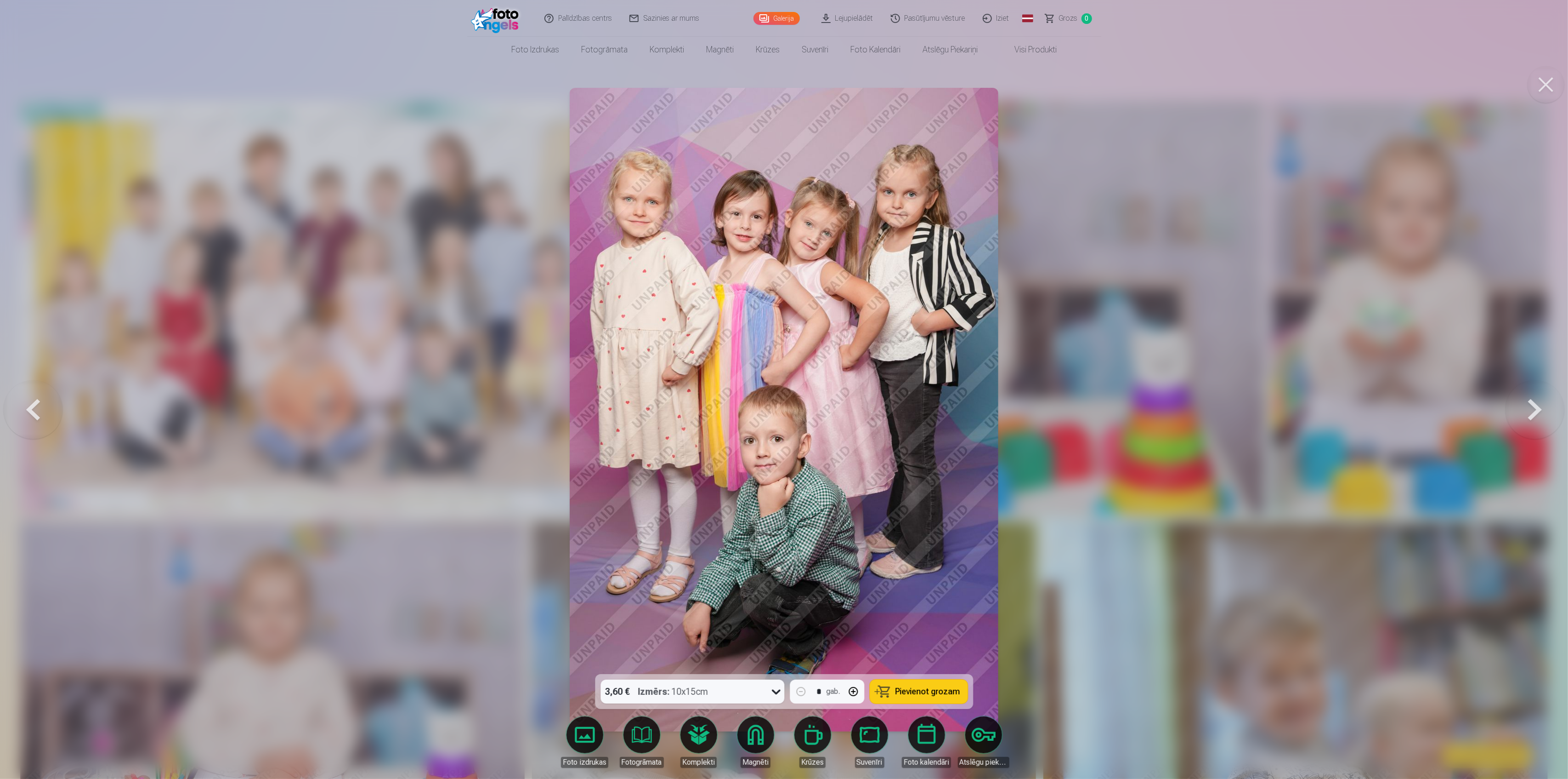
click at [1533, 412] on button at bounding box center [1535, 410] width 59 height 510
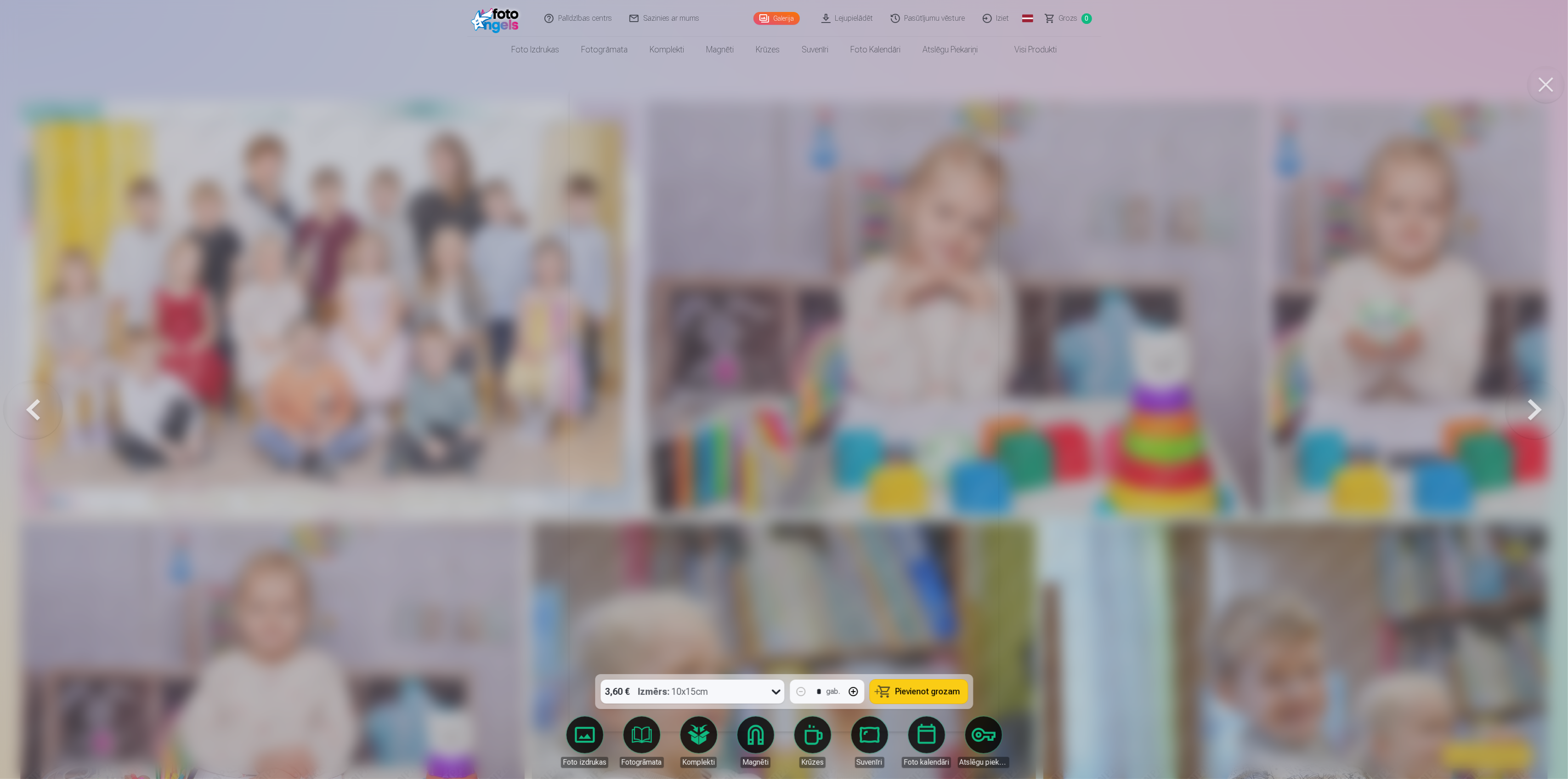
click at [1533, 412] on button at bounding box center [1535, 410] width 59 height 510
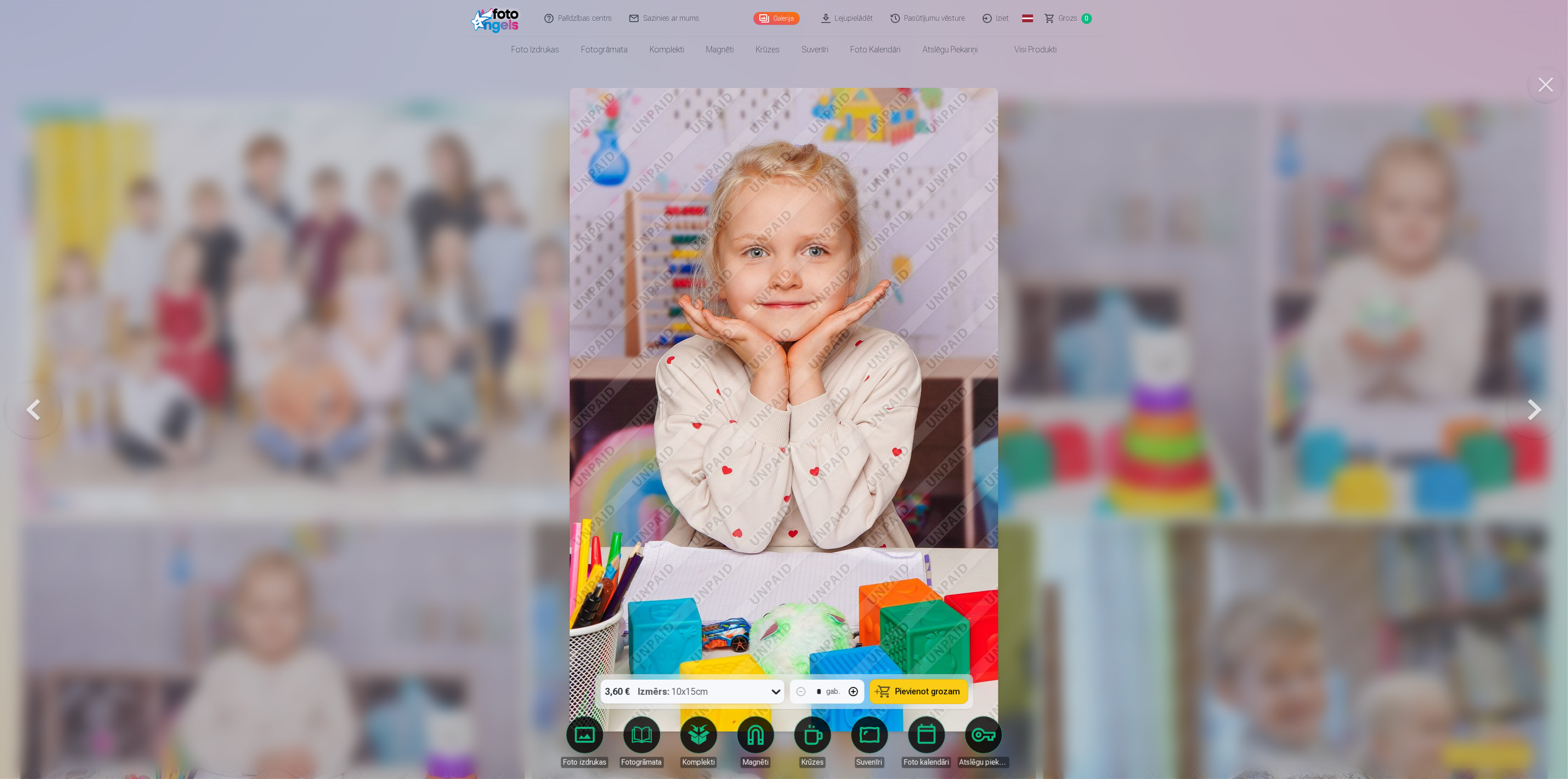
click at [1533, 412] on button at bounding box center [1535, 410] width 59 height 510
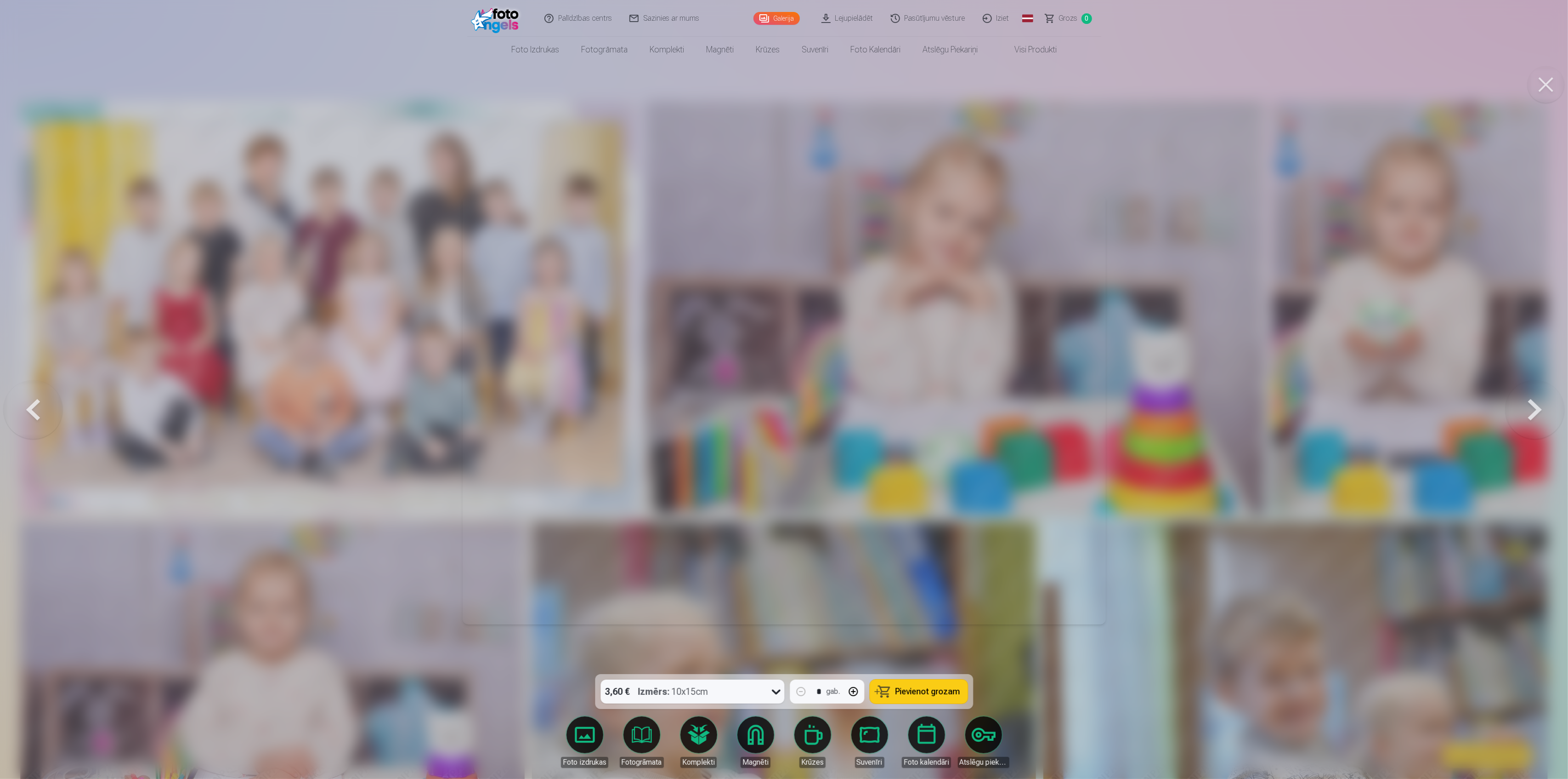
click at [1533, 412] on button at bounding box center [1535, 410] width 59 height 510
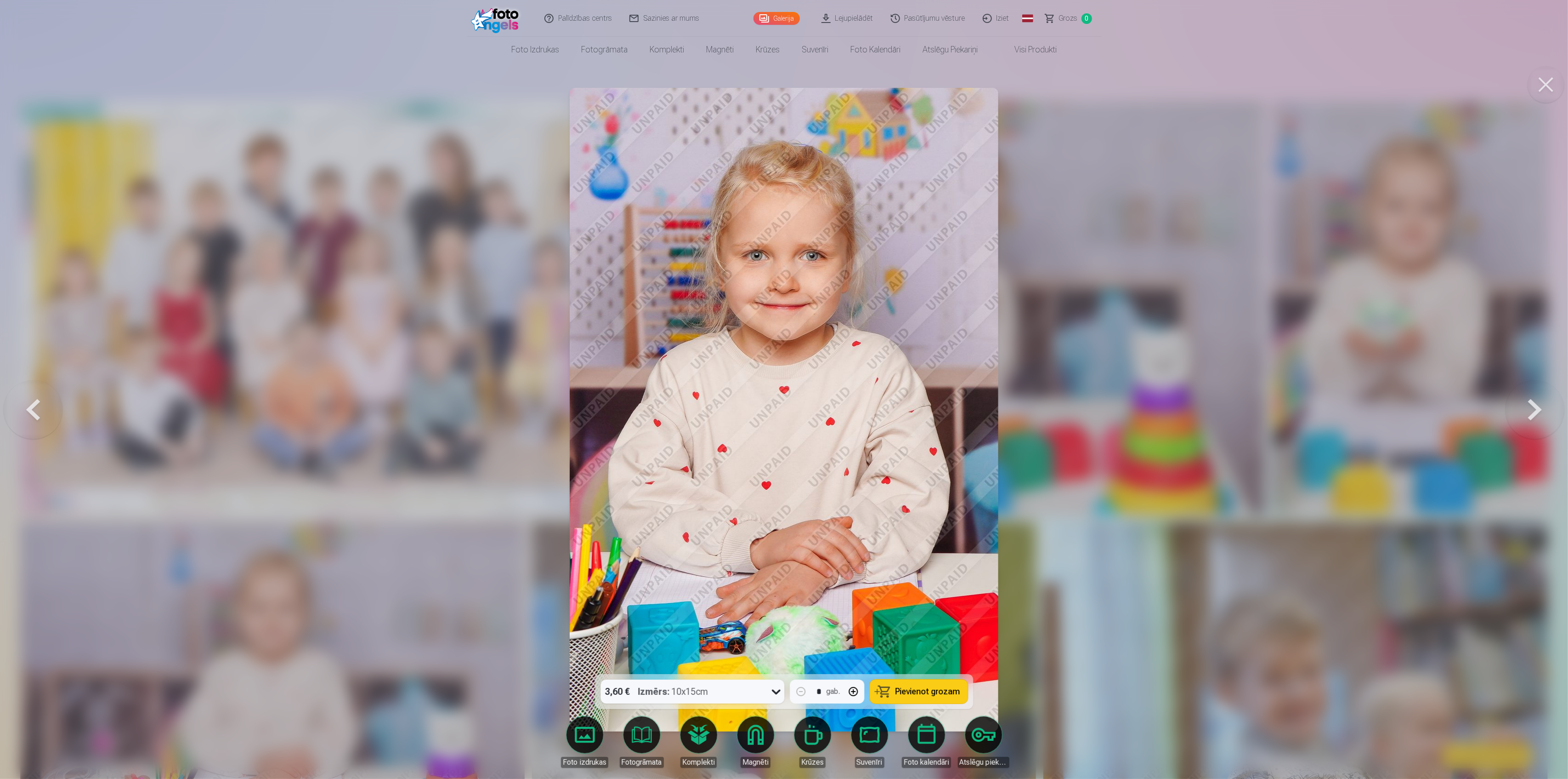
click at [1533, 412] on button at bounding box center [1535, 410] width 59 height 510
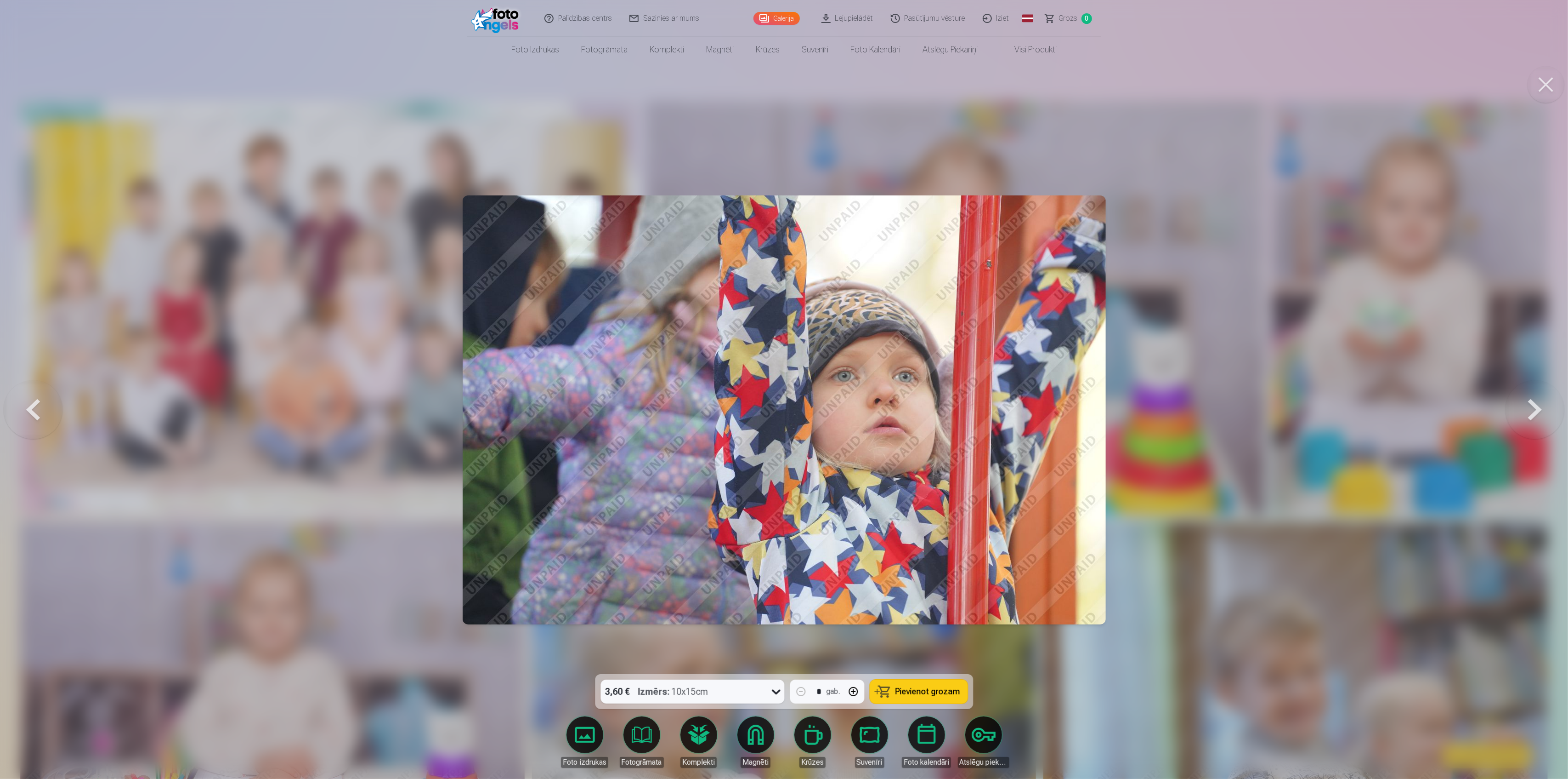
click at [1533, 412] on button at bounding box center [1535, 410] width 59 height 510
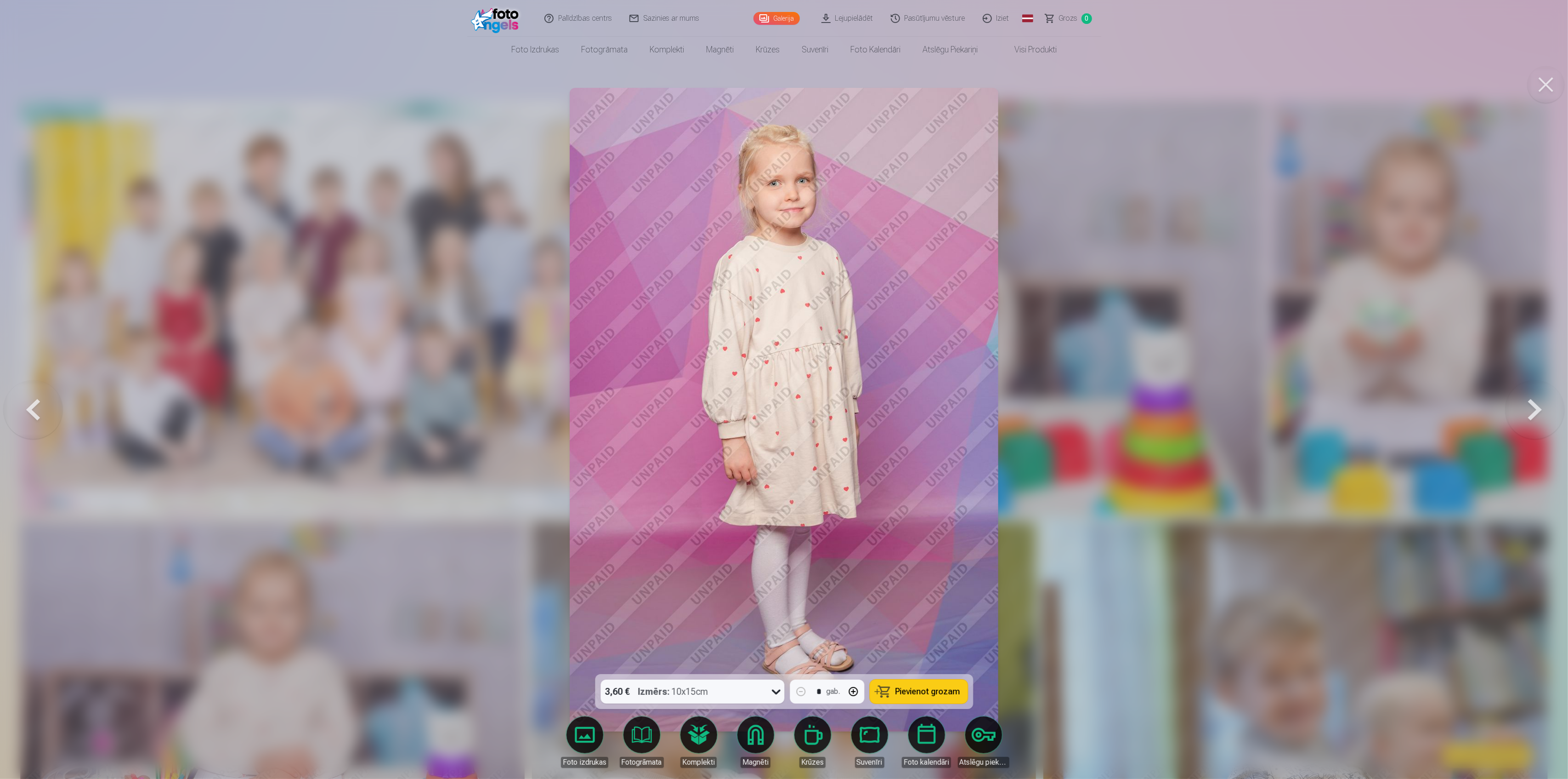
click at [1533, 412] on button at bounding box center [1535, 410] width 59 height 510
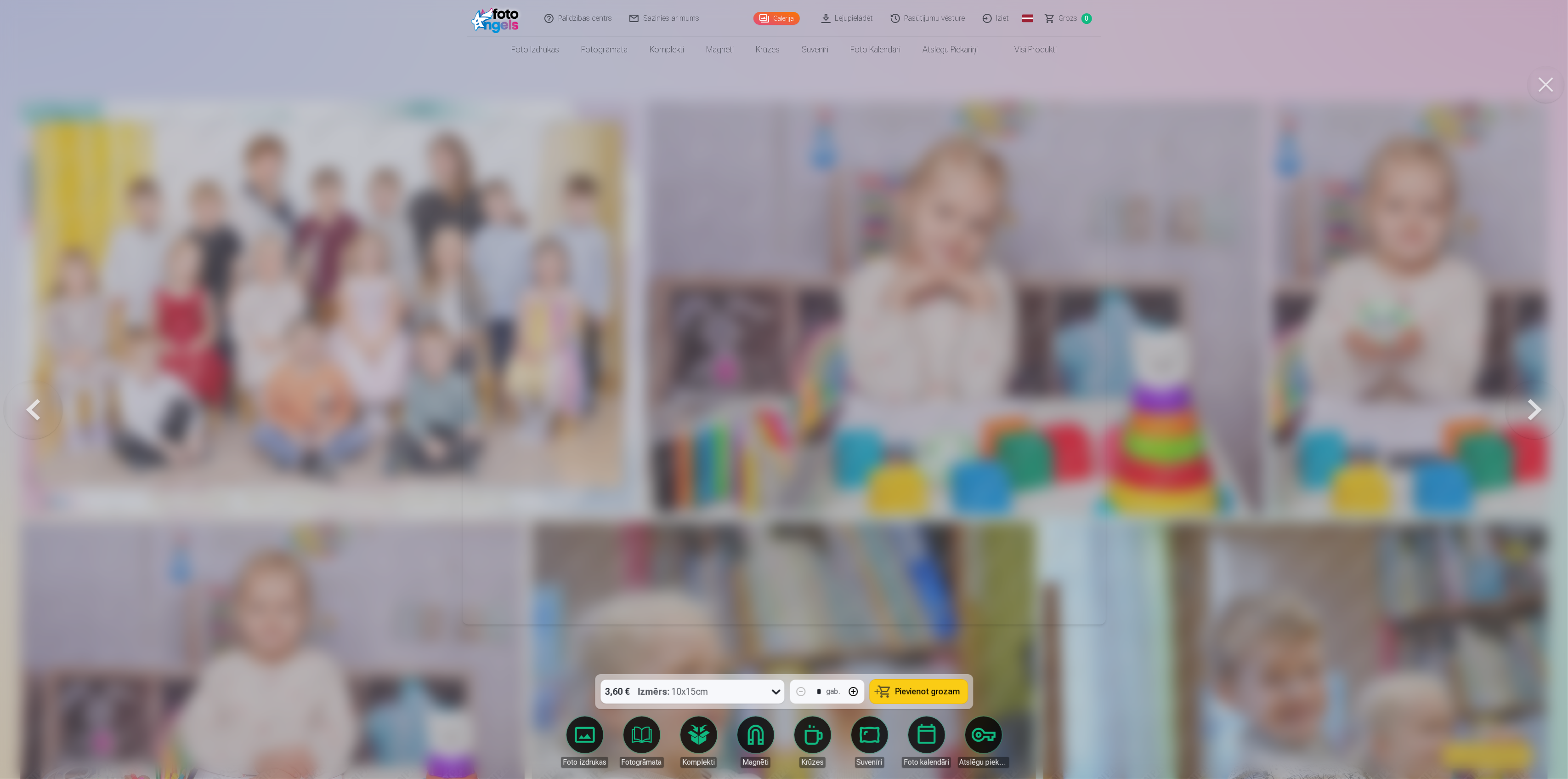
click at [1533, 412] on button at bounding box center [1535, 410] width 59 height 510
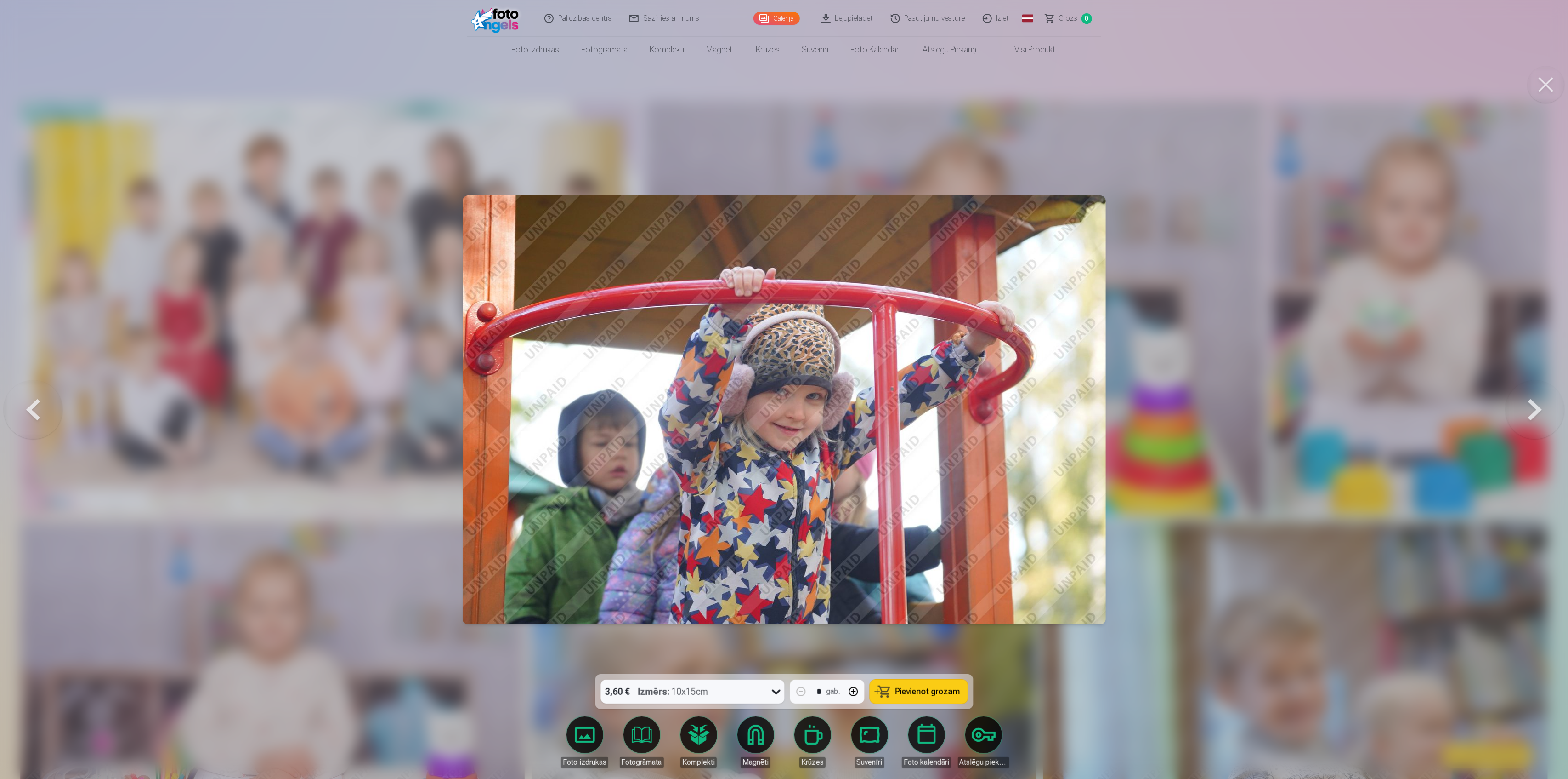
click at [1533, 412] on button at bounding box center [1535, 410] width 59 height 510
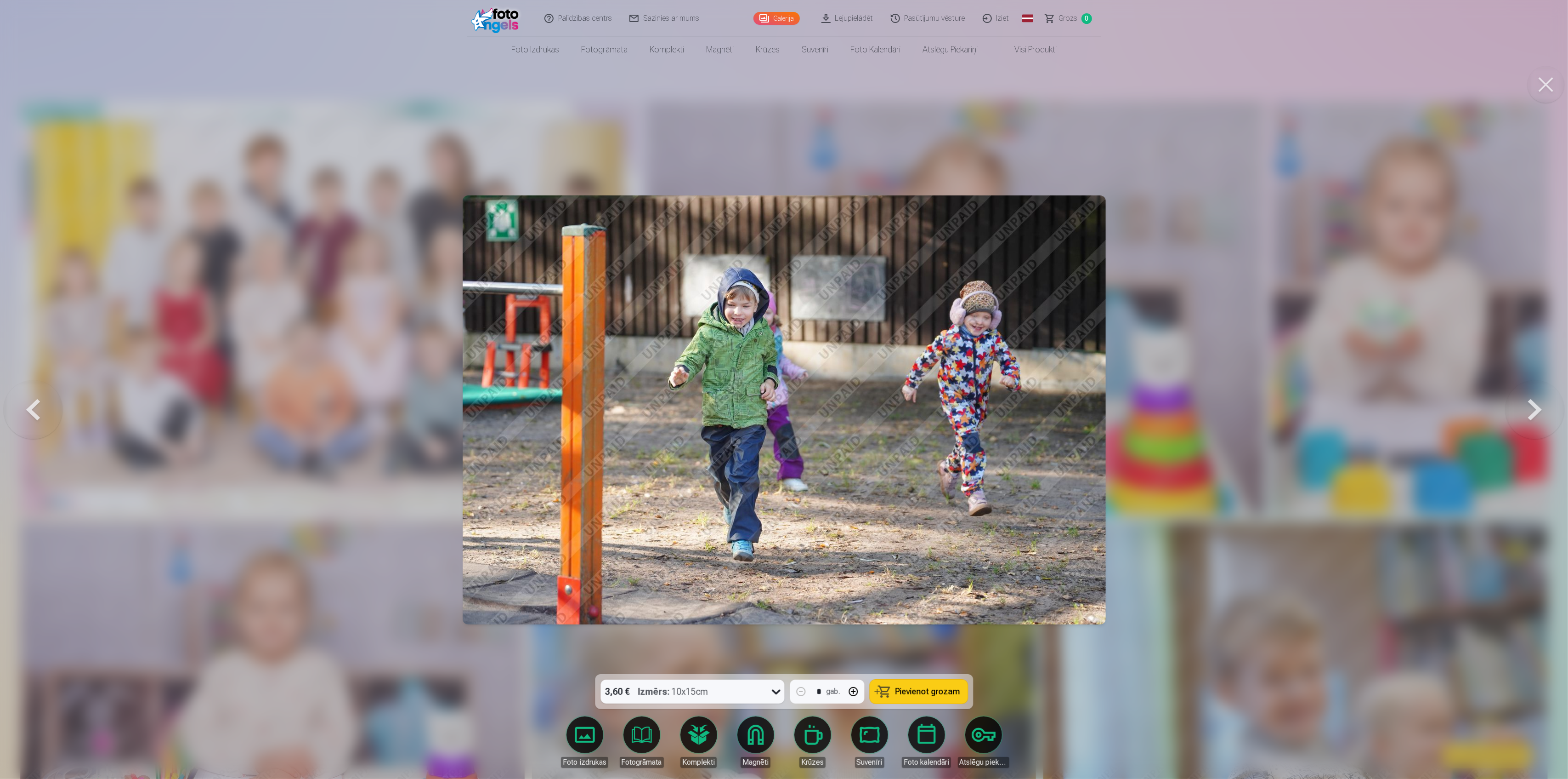
click at [1533, 412] on button at bounding box center [1535, 410] width 59 height 510
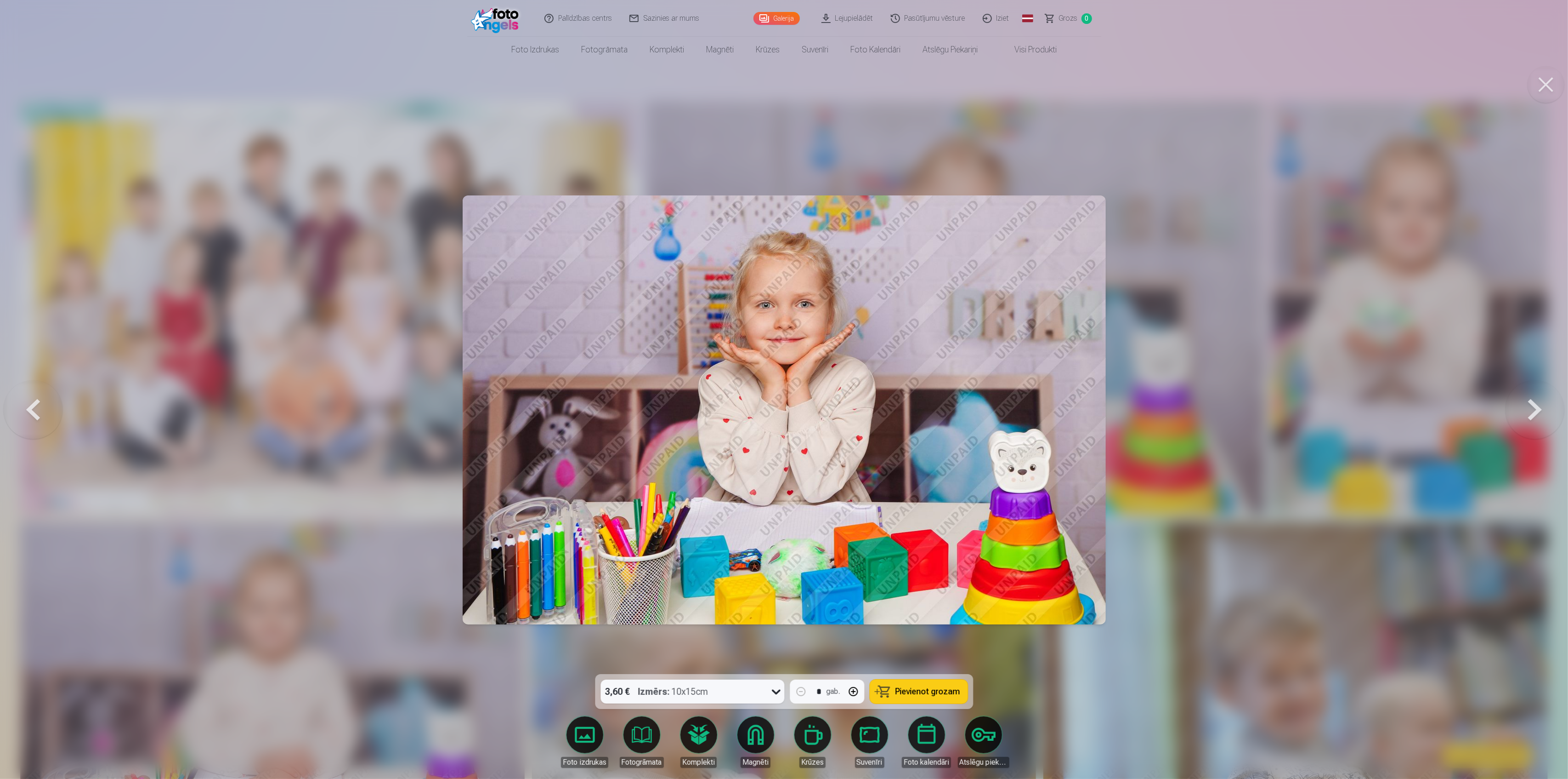
click at [1533, 412] on button at bounding box center [1535, 410] width 59 height 510
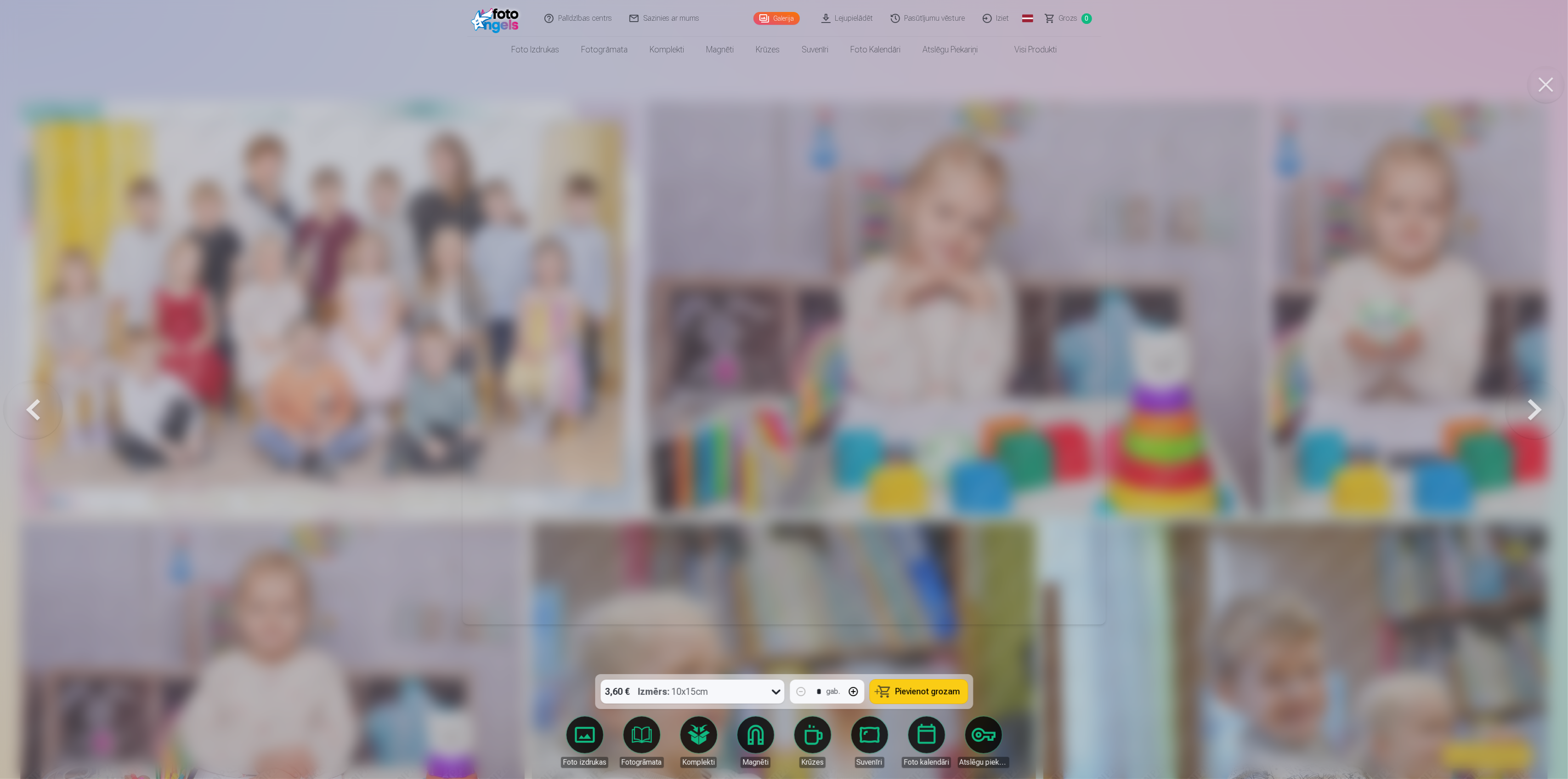
click at [1533, 412] on button at bounding box center [1535, 410] width 59 height 510
click at [1533, 412] on div at bounding box center [784, 389] width 1568 height 779
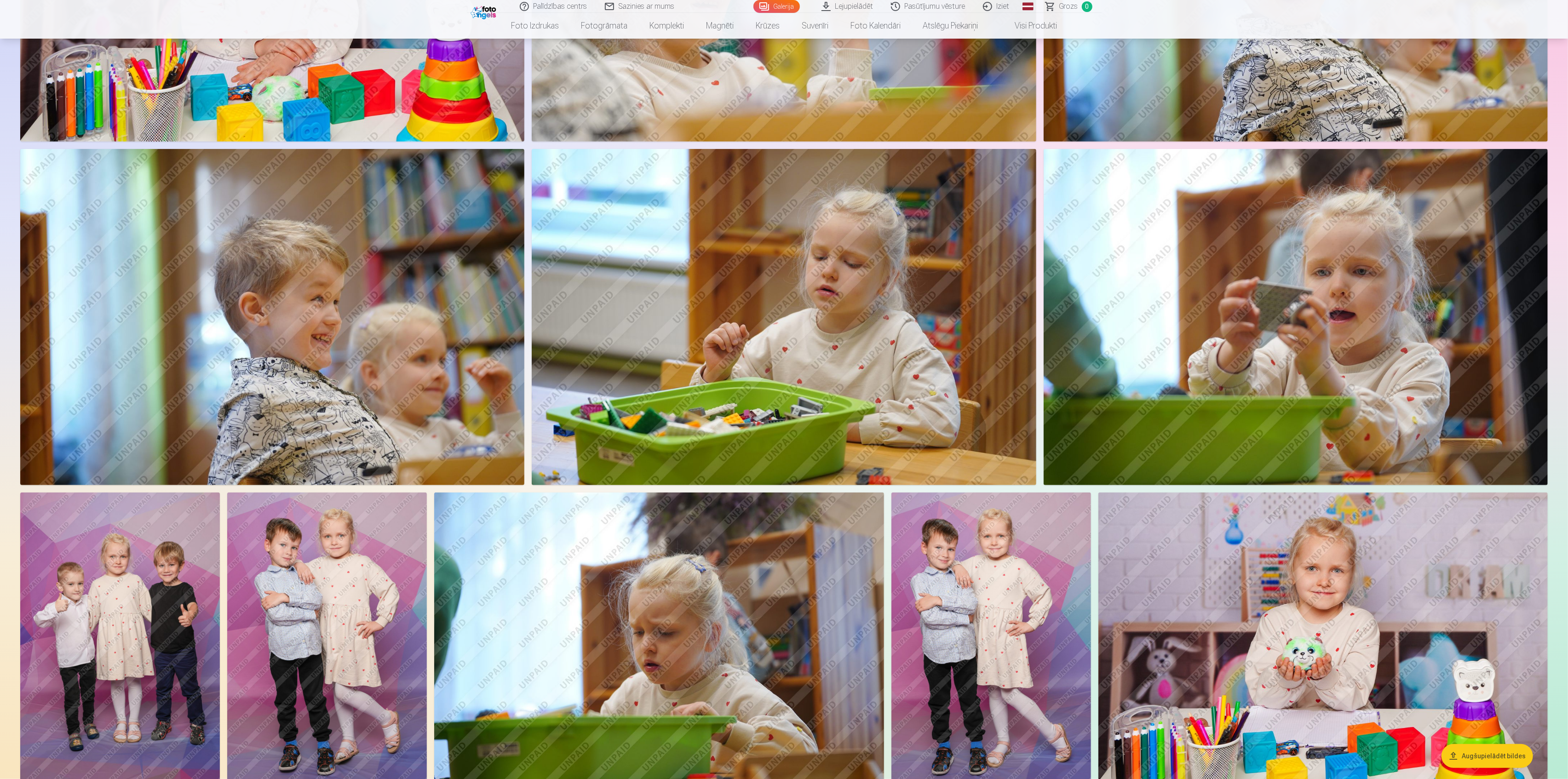
scroll to position [858, 0]
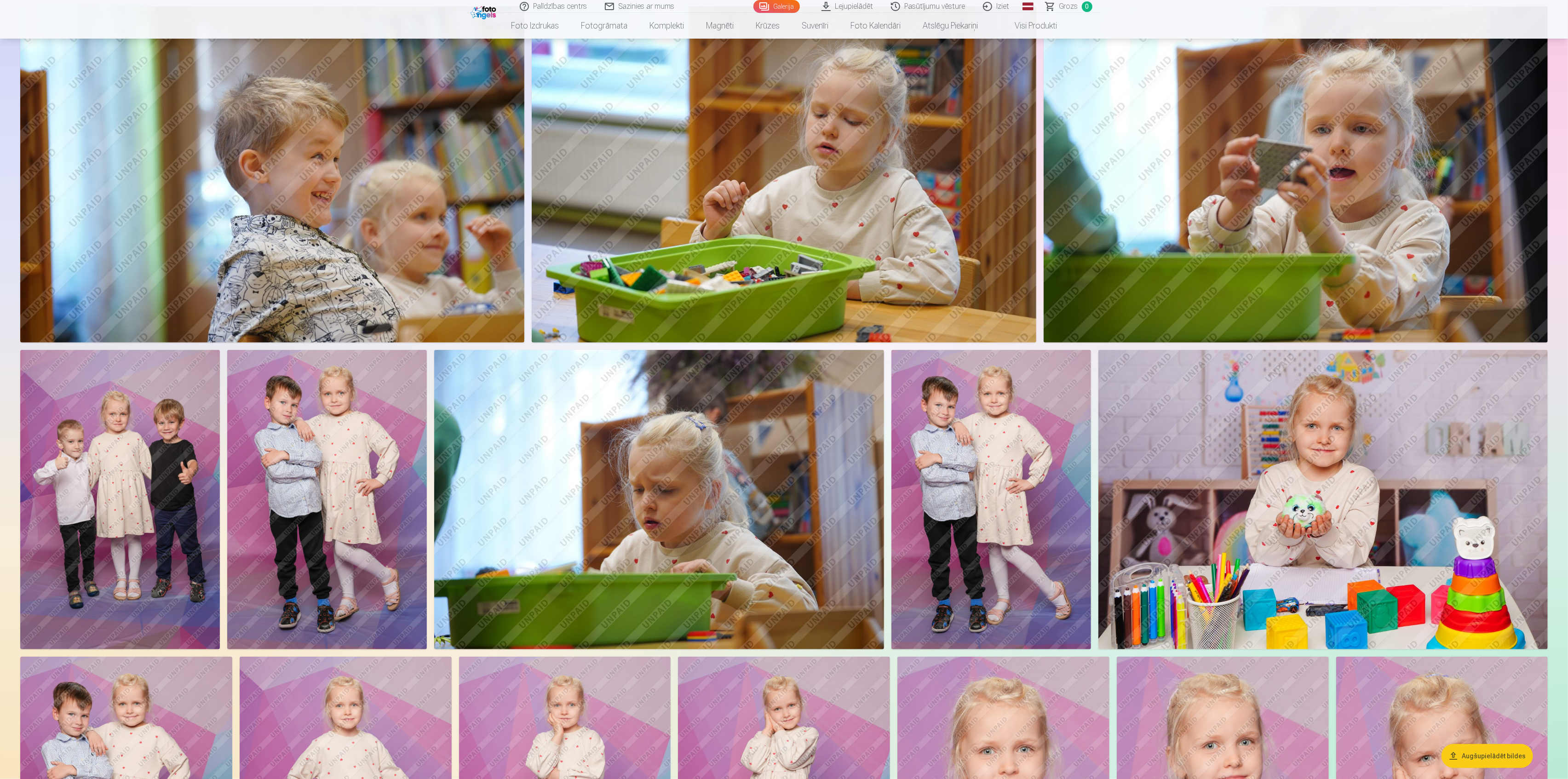
click at [172, 485] on img at bounding box center [120, 499] width 200 height 300
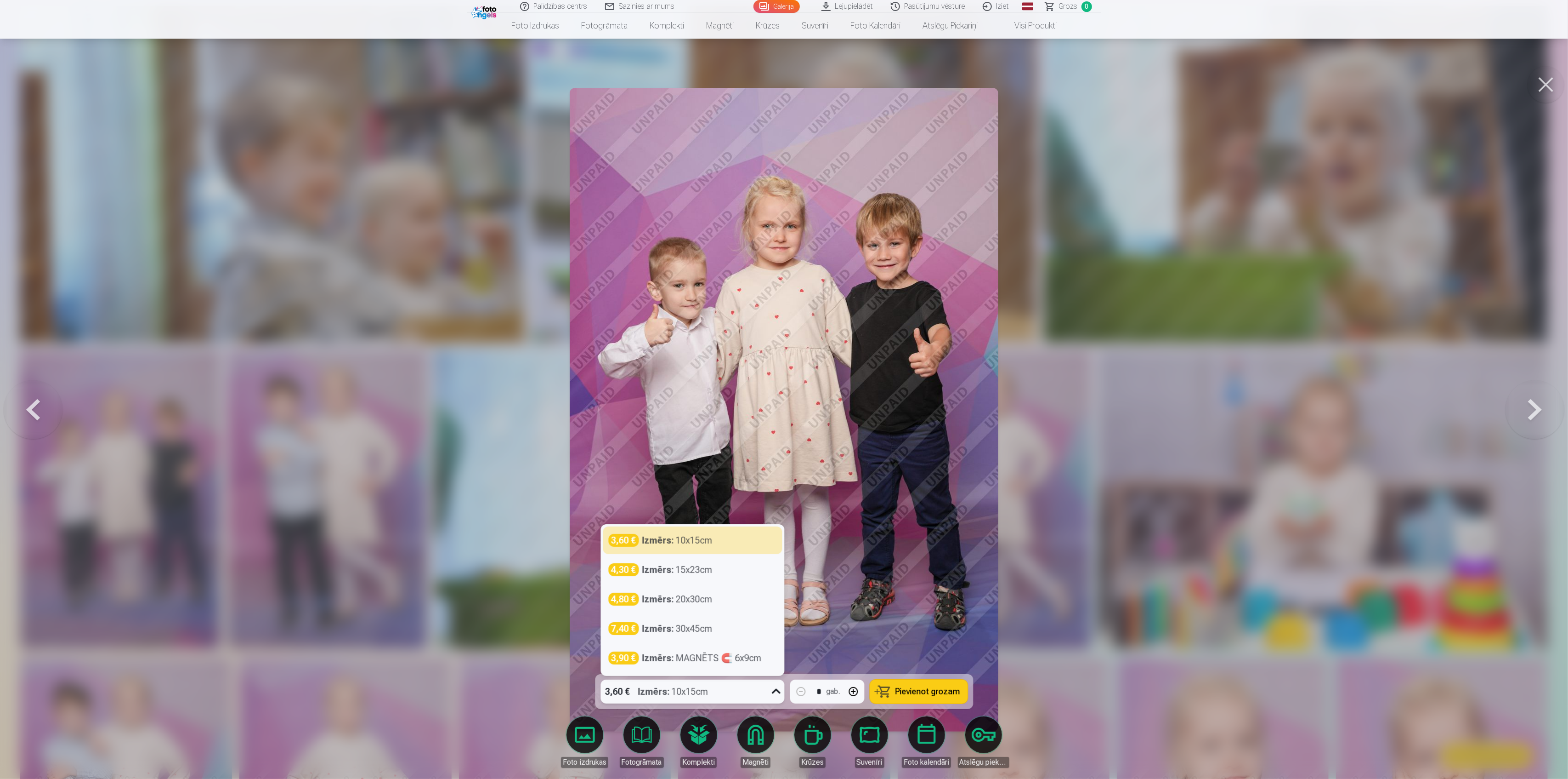
click at [749, 688] on div "3,60 € Izmērs : 10x15cm" at bounding box center [683, 691] width 166 height 24
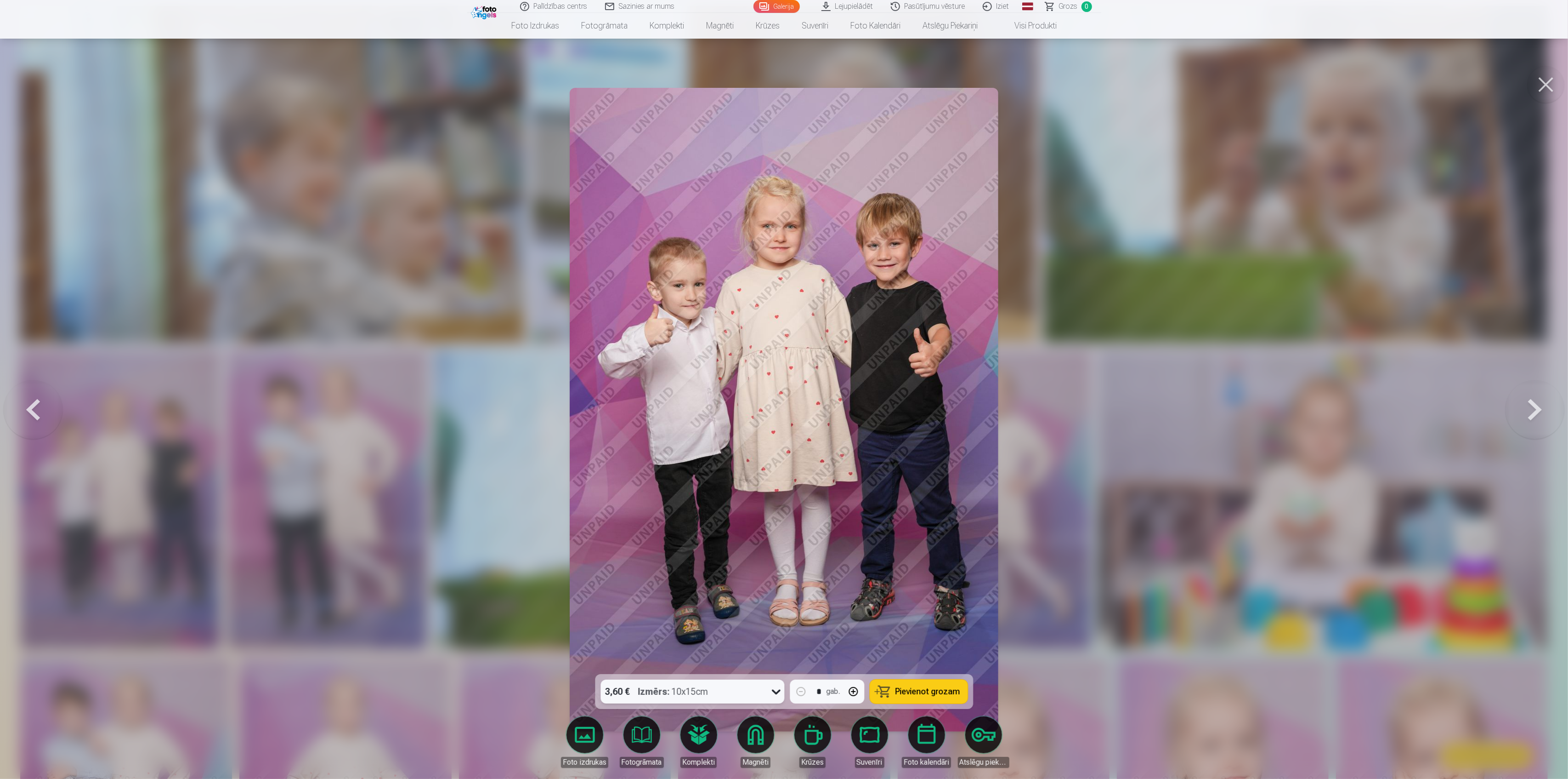
click at [749, 691] on div "3,60 € Izmērs : 10x15cm" at bounding box center [683, 691] width 166 height 24
click at [1542, 85] on button at bounding box center [1546, 85] width 37 height 37
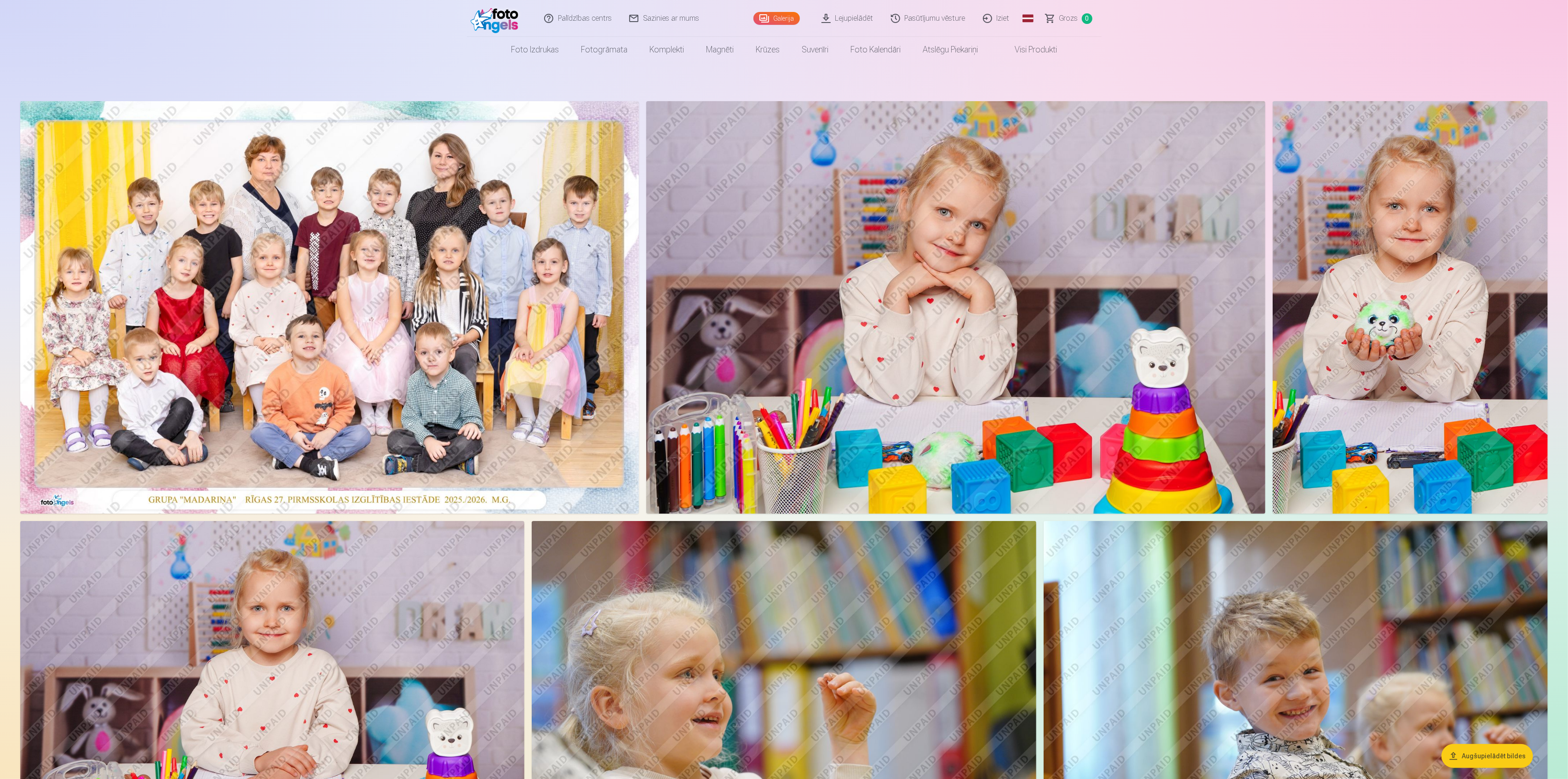
click at [327, 370] on img at bounding box center [329, 307] width 619 height 412
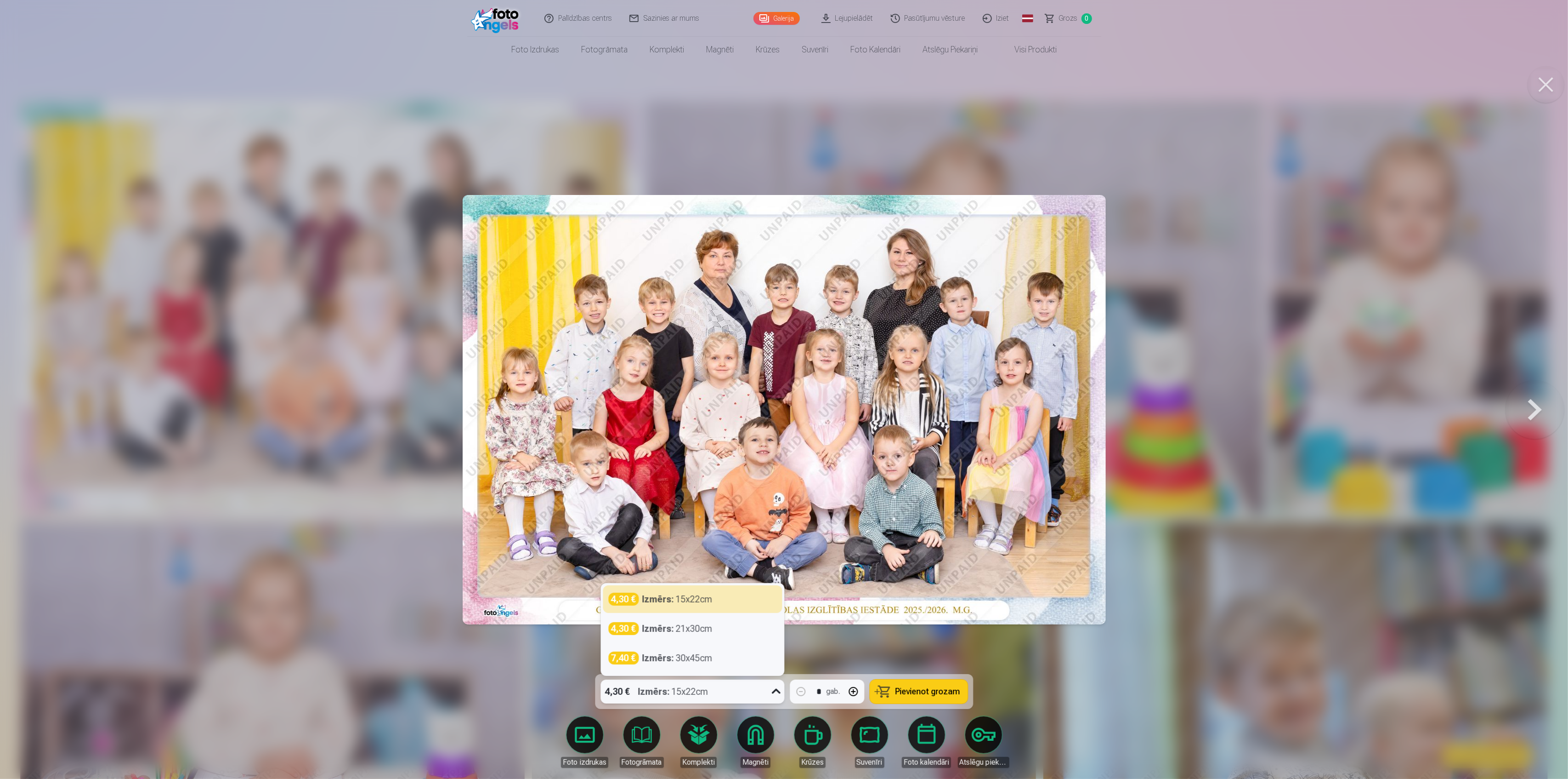
click at [736, 693] on div "4,30 € Izmērs : 15x22cm" at bounding box center [683, 691] width 166 height 24
click at [721, 632] on div "4,30 € Izmērs : 21x30cm" at bounding box center [692, 628] width 168 height 13
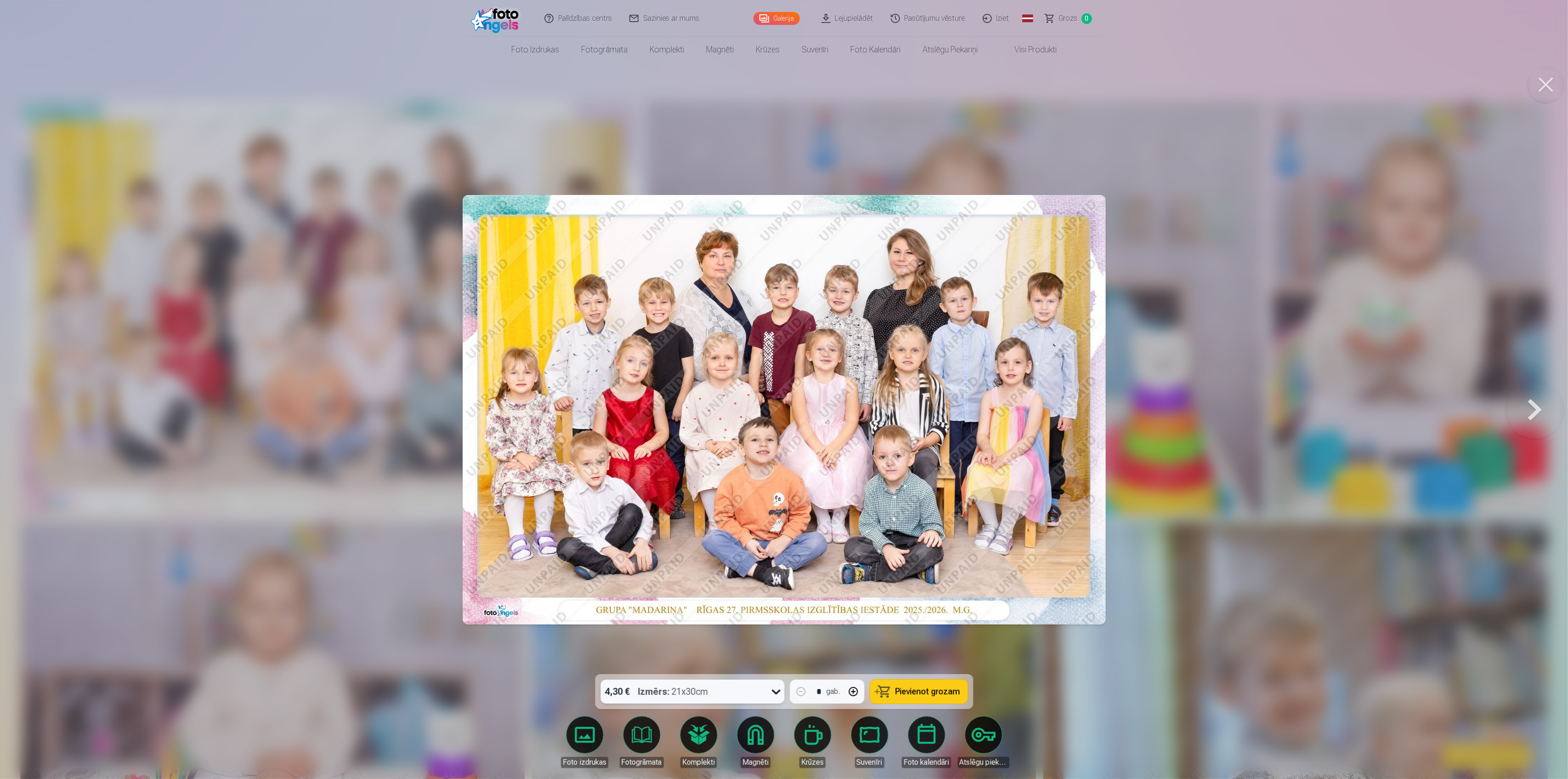
click at [917, 689] on span "Pievienot grozam" at bounding box center [928, 691] width 65 height 9
click at [1547, 93] on button at bounding box center [1546, 85] width 37 height 37
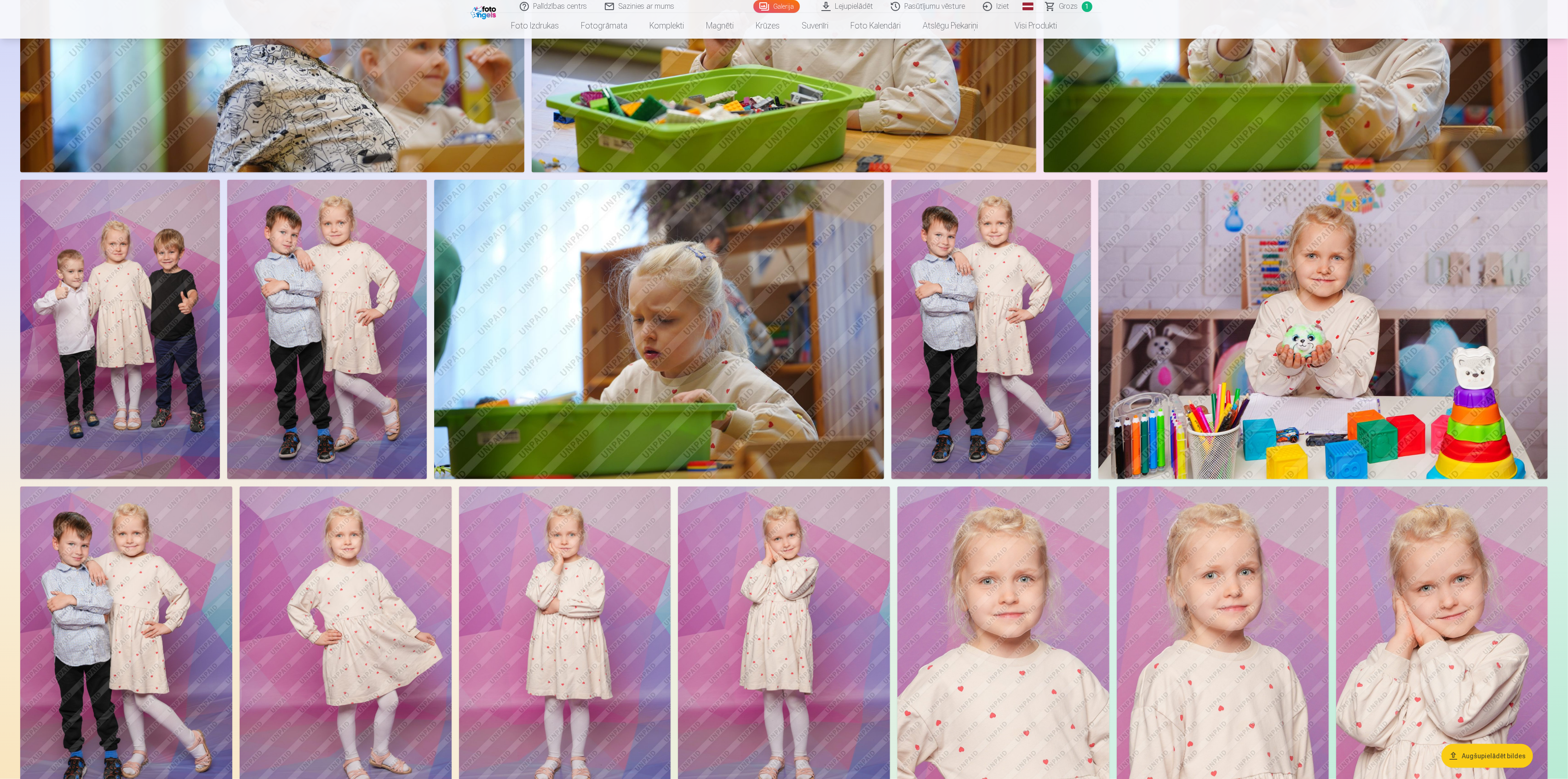
scroll to position [1042, 0]
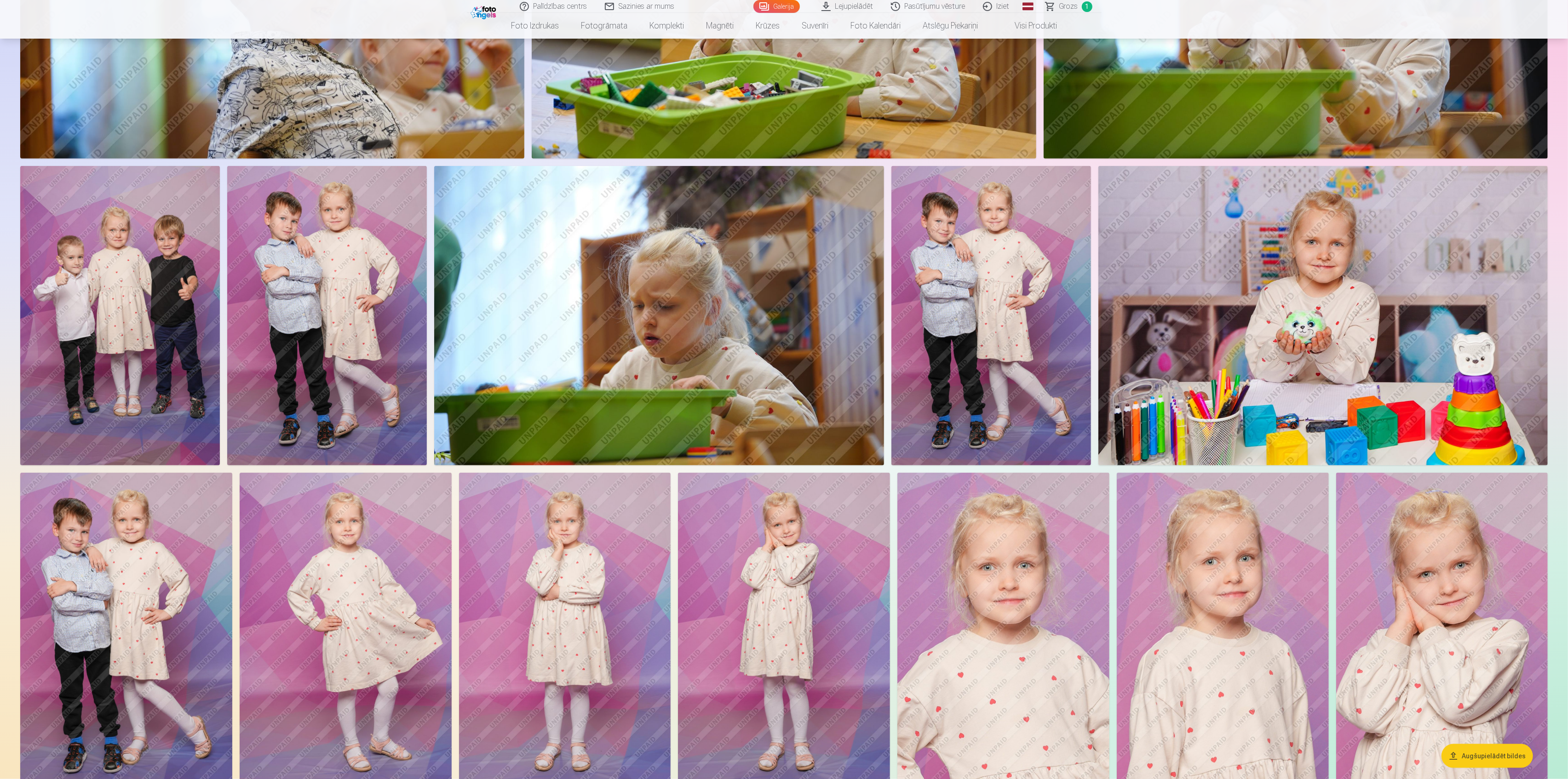
click at [159, 682] on img at bounding box center [126, 632] width 212 height 318
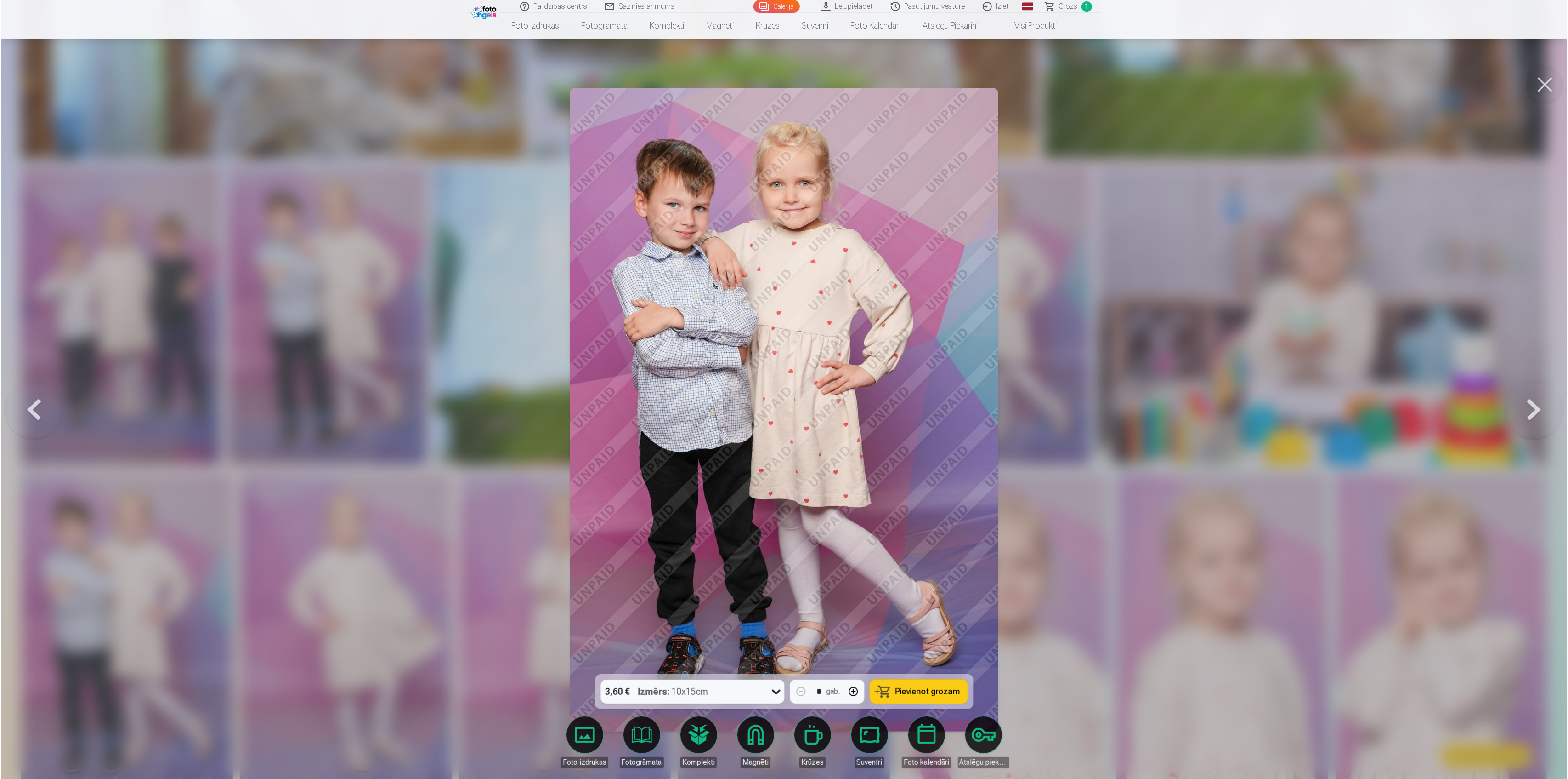
scroll to position [1043, 0]
click at [698, 679] on div "3,60 € Izmērs : 10x15cm * gab. Pievienot grozam" at bounding box center [783, 691] width 378 height 35
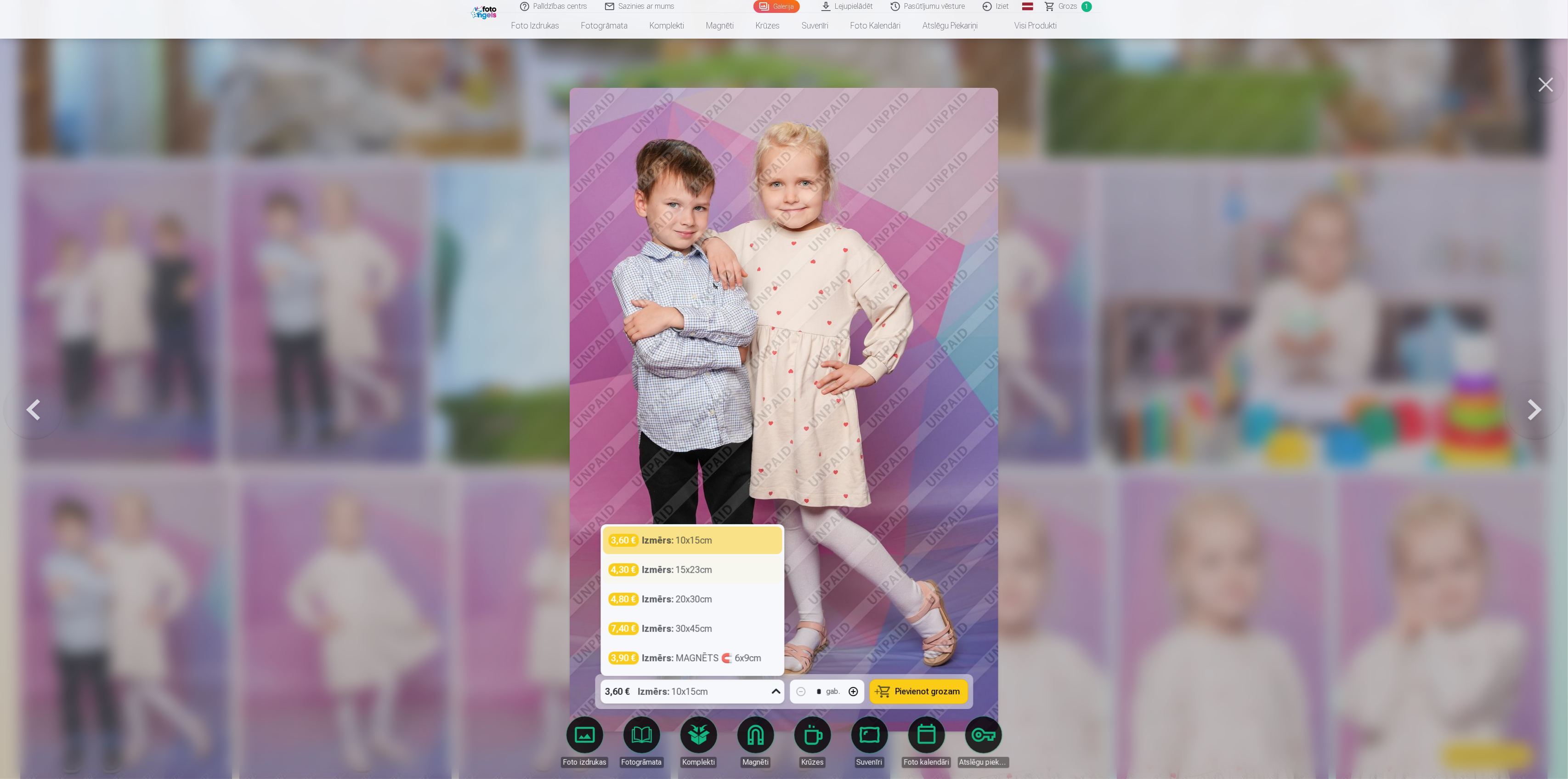
click at [703, 571] on div "Izmērs : 15x23cm" at bounding box center [677, 569] width 70 height 13
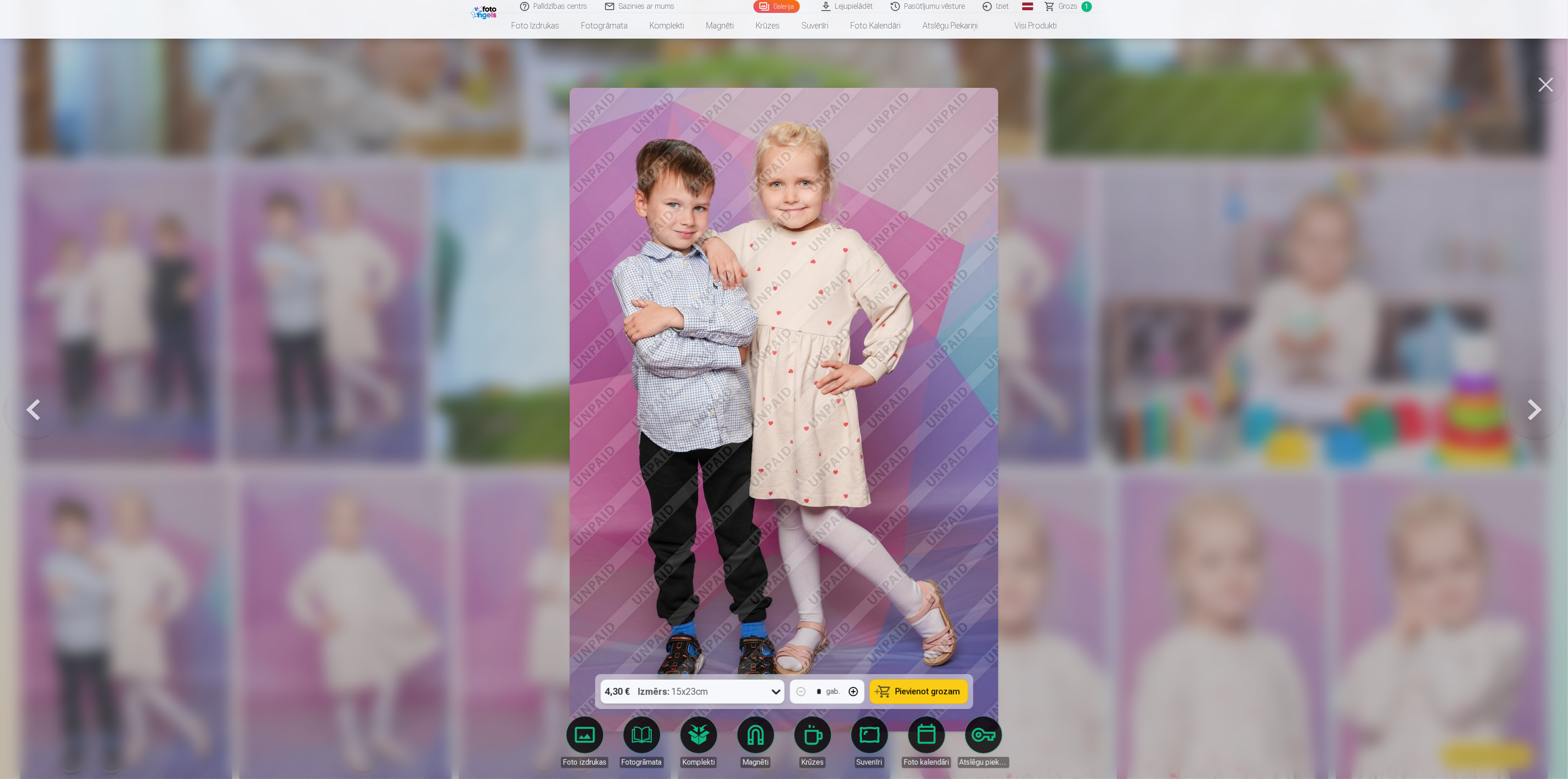
click at [937, 693] on span "Pievienot grozam" at bounding box center [928, 691] width 65 height 9
click at [1, 428] on div at bounding box center [784, 389] width 1568 height 779
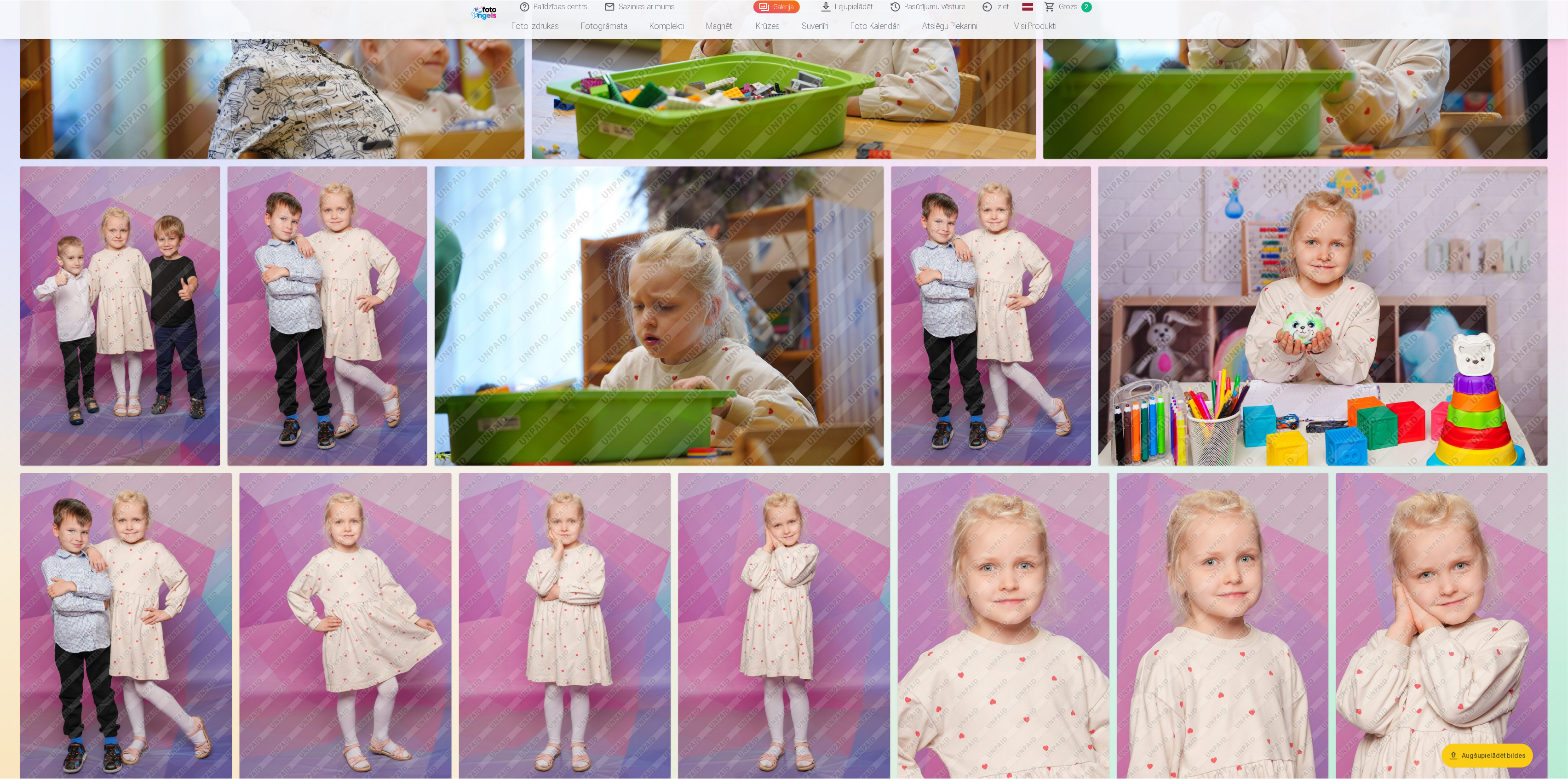
scroll to position [1042, 0]
click at [87, 348] on img at bounding box center [120, 315] width 200 height 300
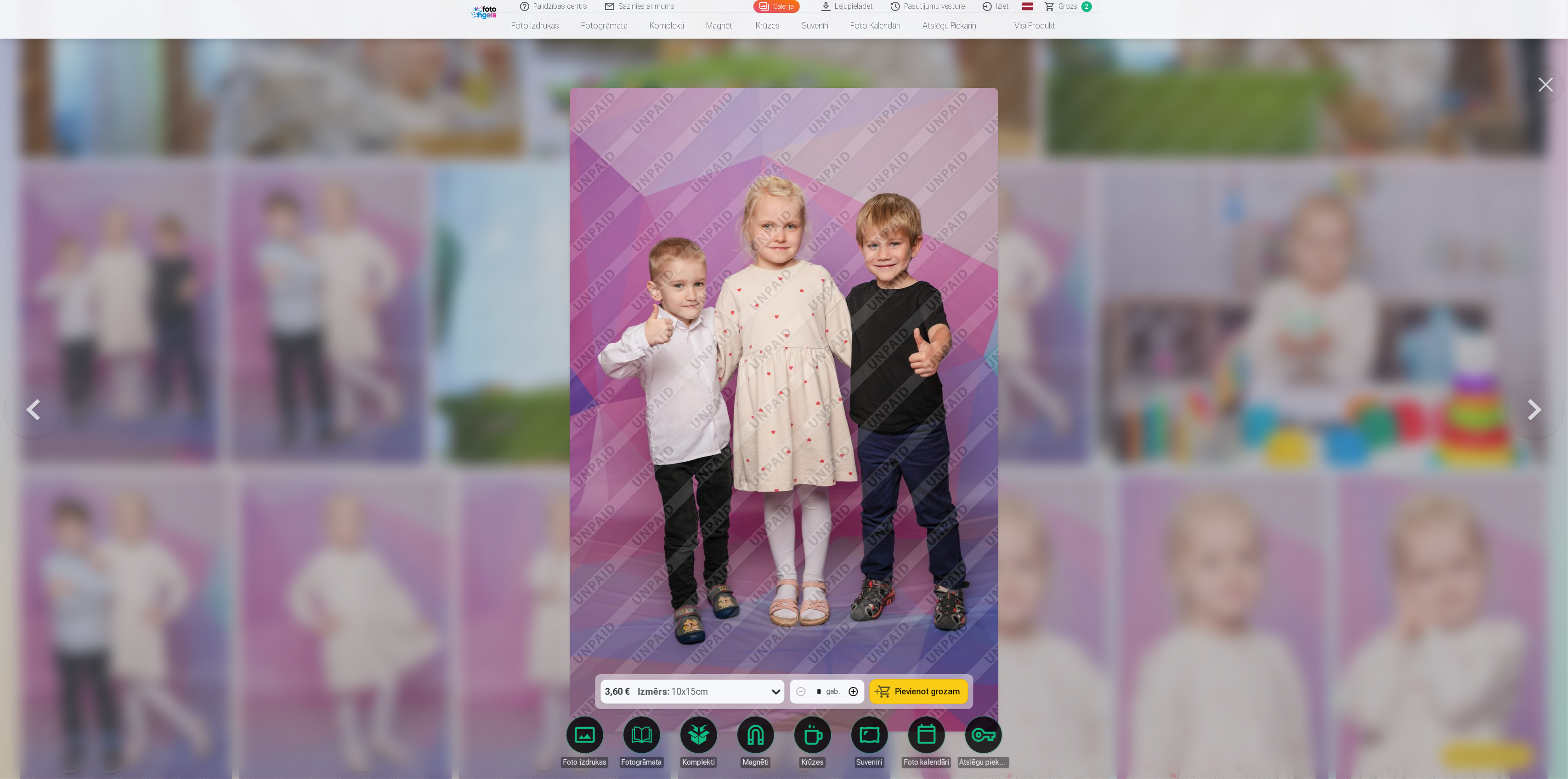
click at [729, 691] on div "3,60 € Izmērs : 10x15cm" at bounding box center [683, 691] width 166 height 24
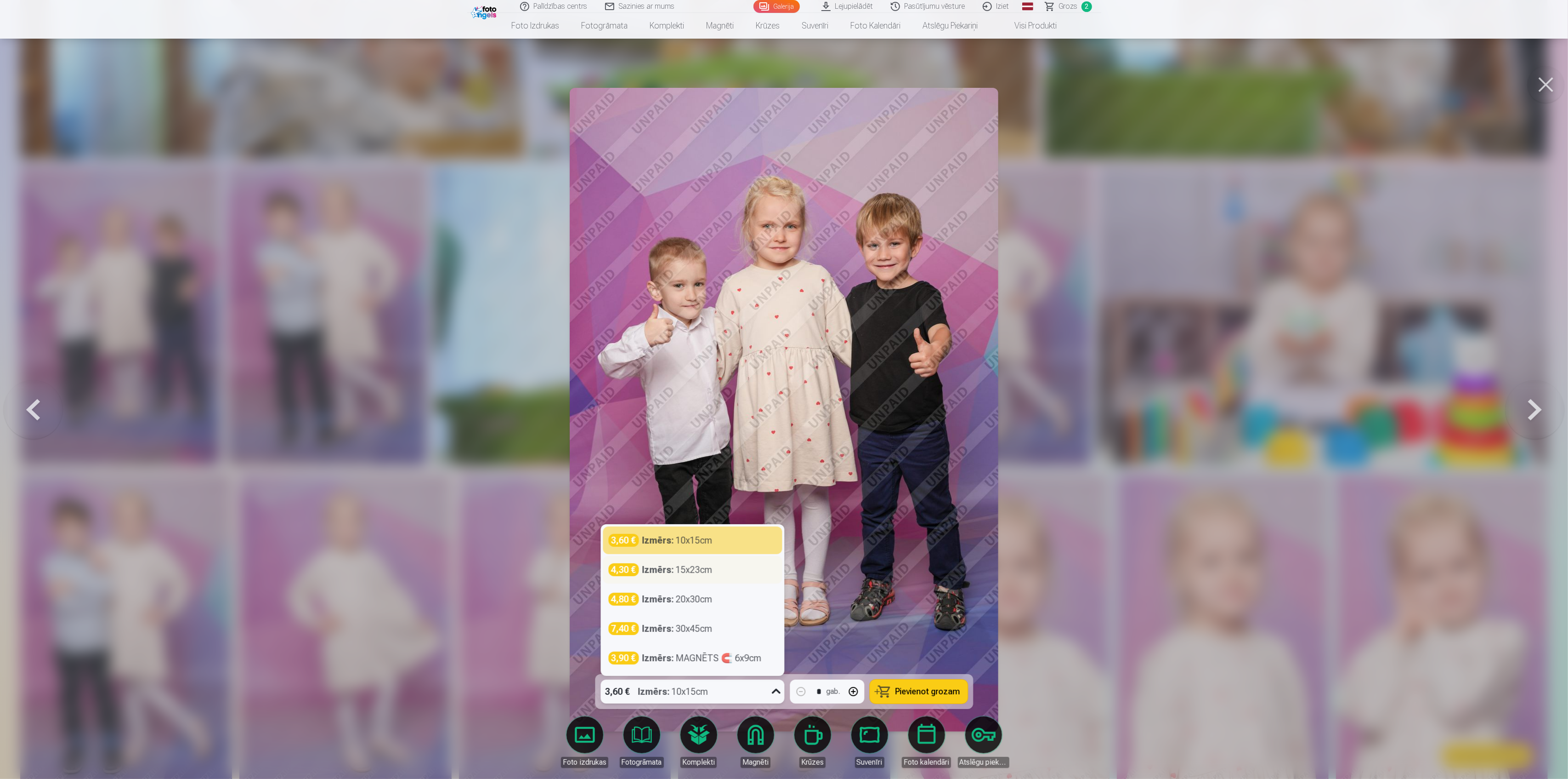
click at [686, 569] on div "Izmērs : 15x23cm" at bounding box center [677, 569] width 70 height 13
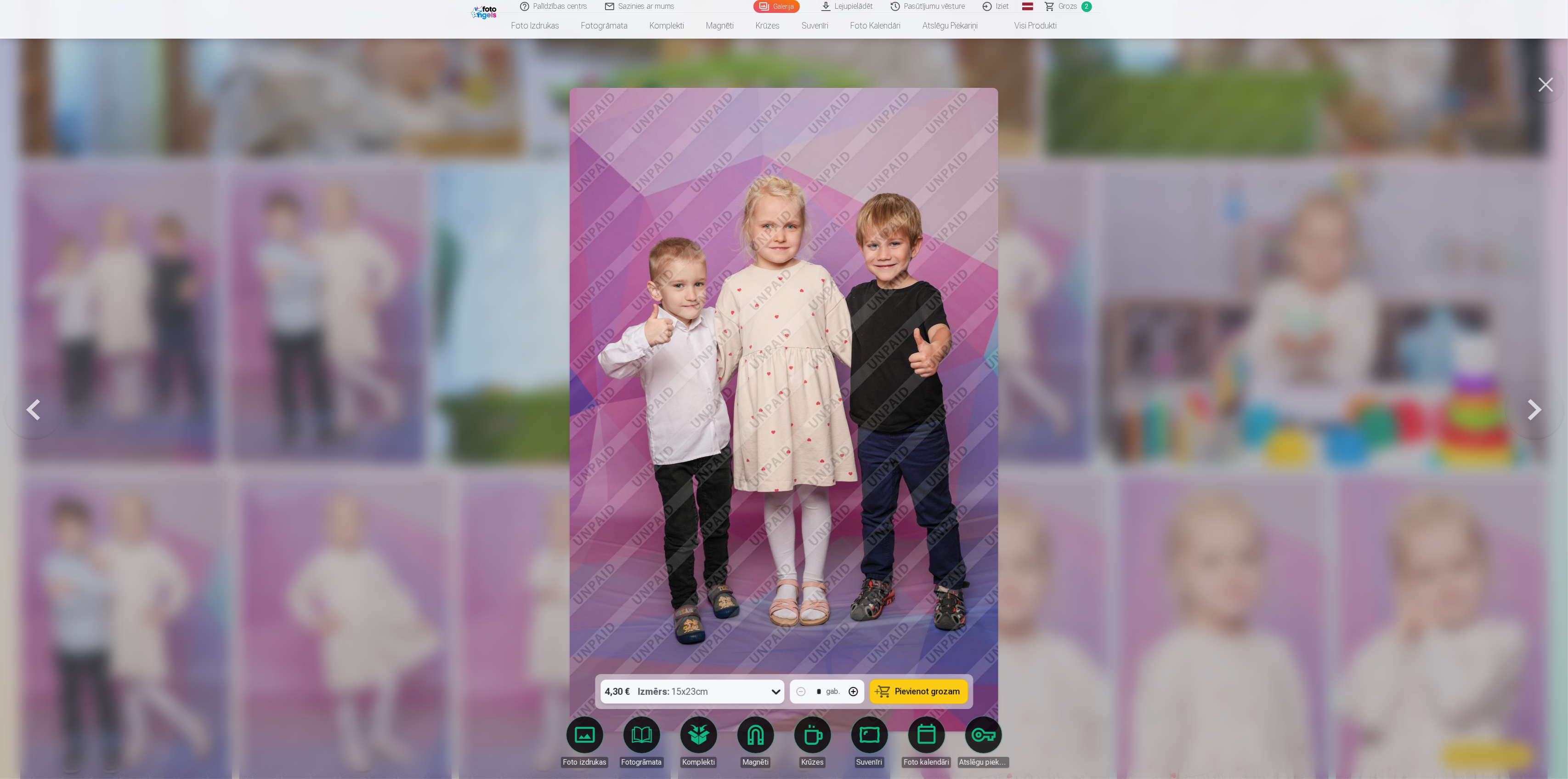
click at [914, 691] on span "Pievienot grozam" at bounding box center [928, 691] width 65 height 9
click at [1554, 496] on button at bounding box center [1535, 410] width 59 height 510
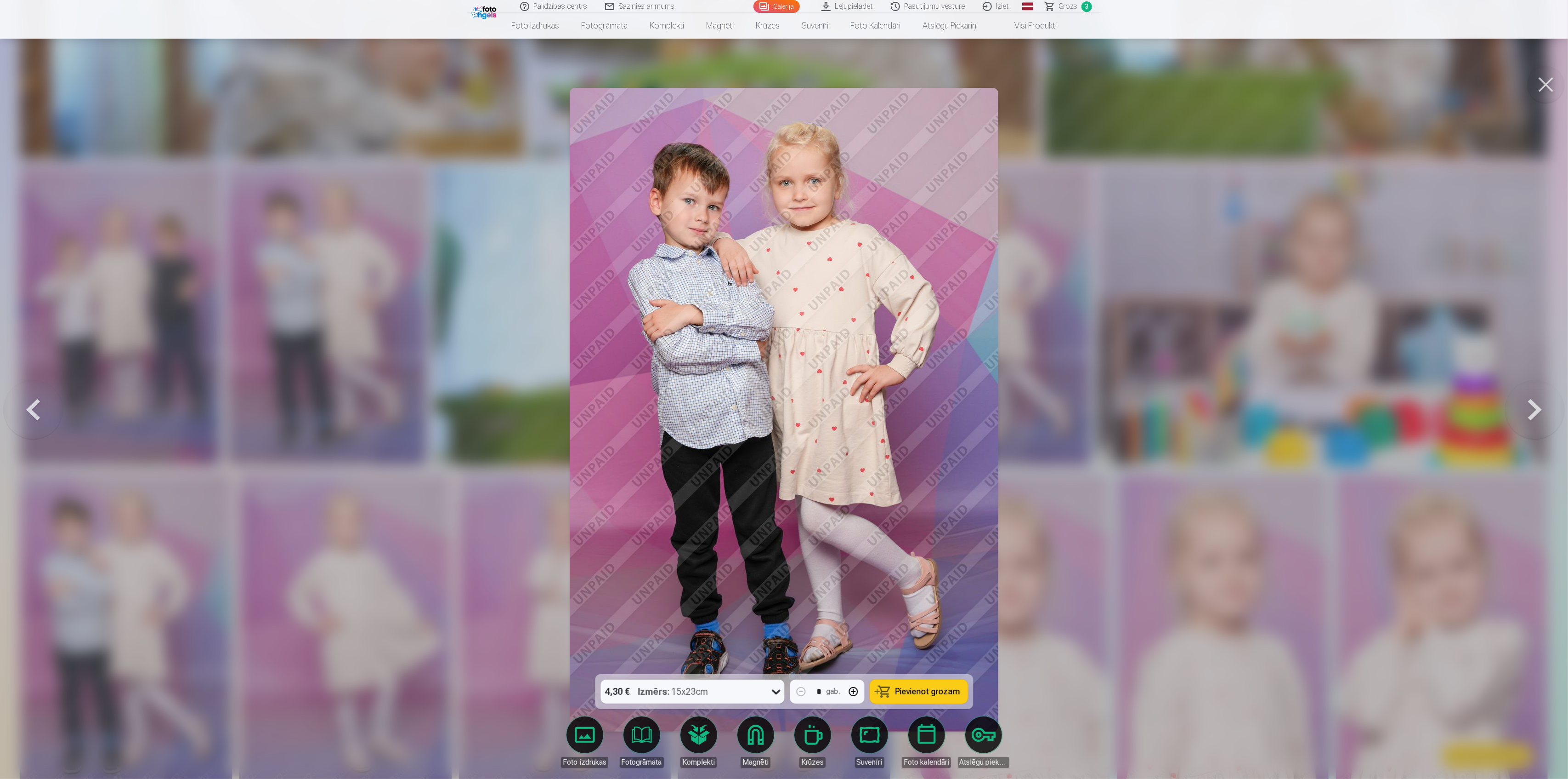
click at [1178, 122] on div at bounding box center [784, 389] width 1568 height 779
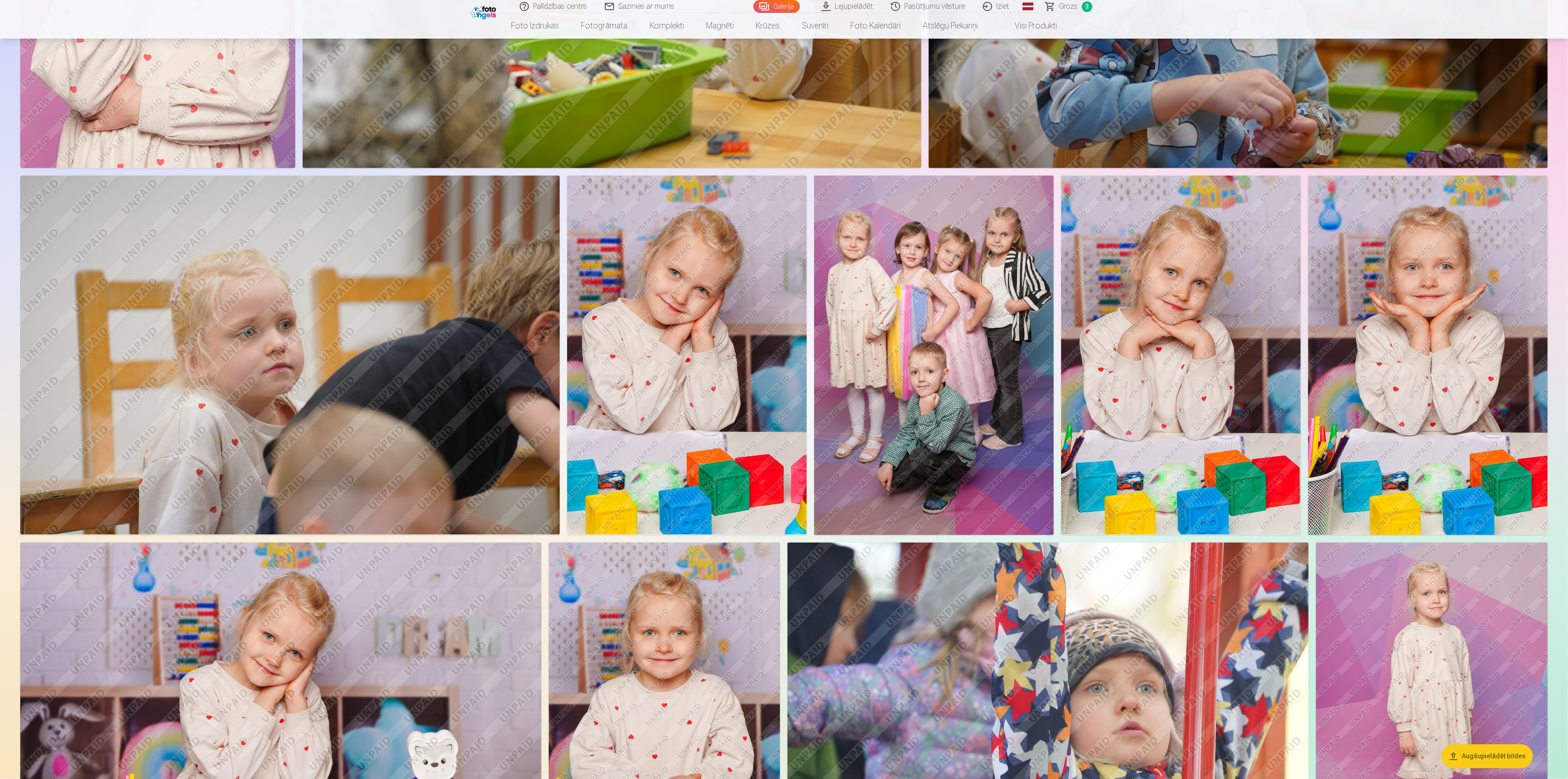
click at [943, 320] on img at bounding box center [934, 355] width 239 height 359
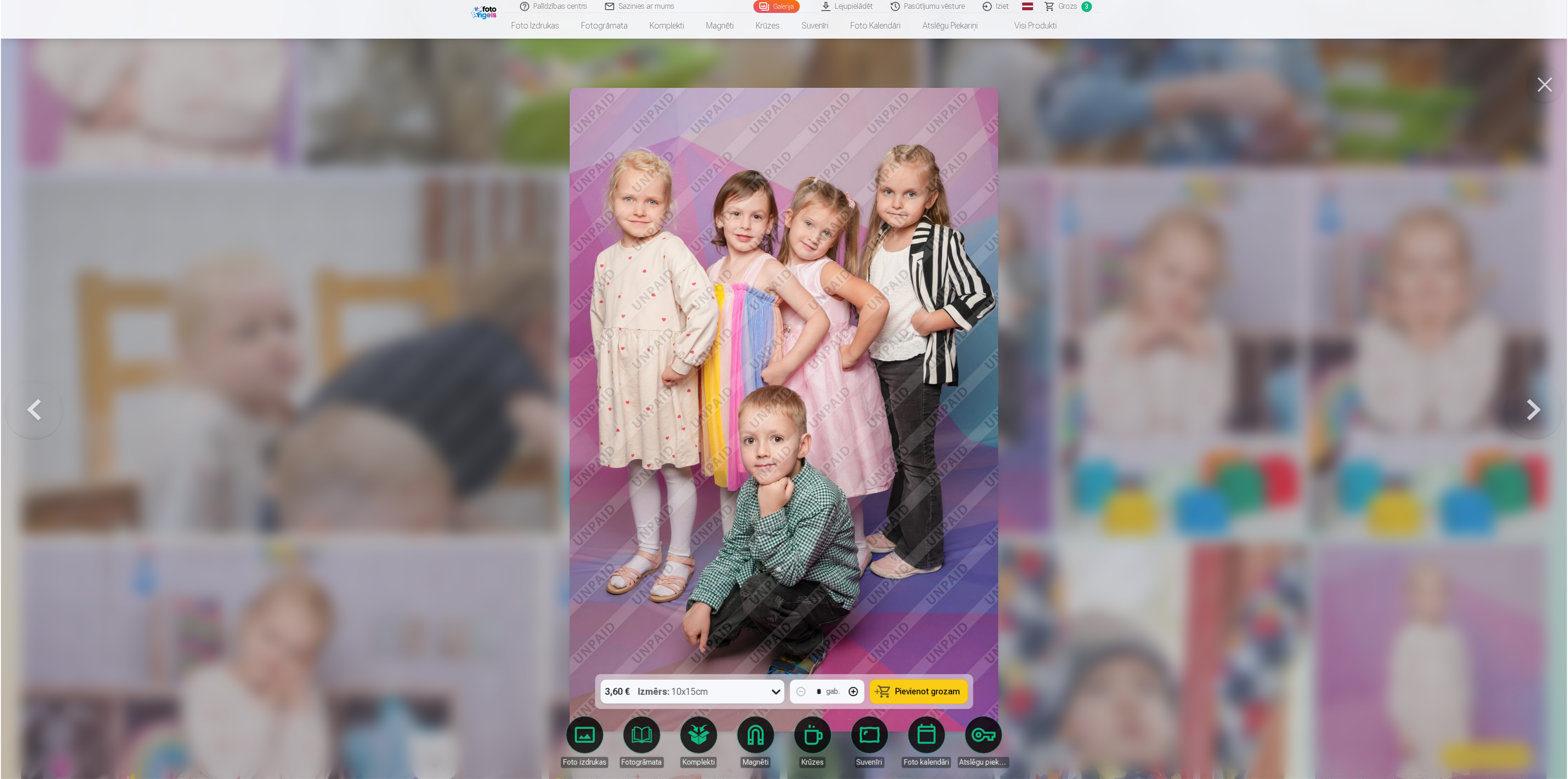
scroll to position [2085, 0]
click at [733, 675] on div "3,60 € Izmērs : 10x15cm * gab. Pievienot grozam" at bounding box center [783, 691] width 378 height 35
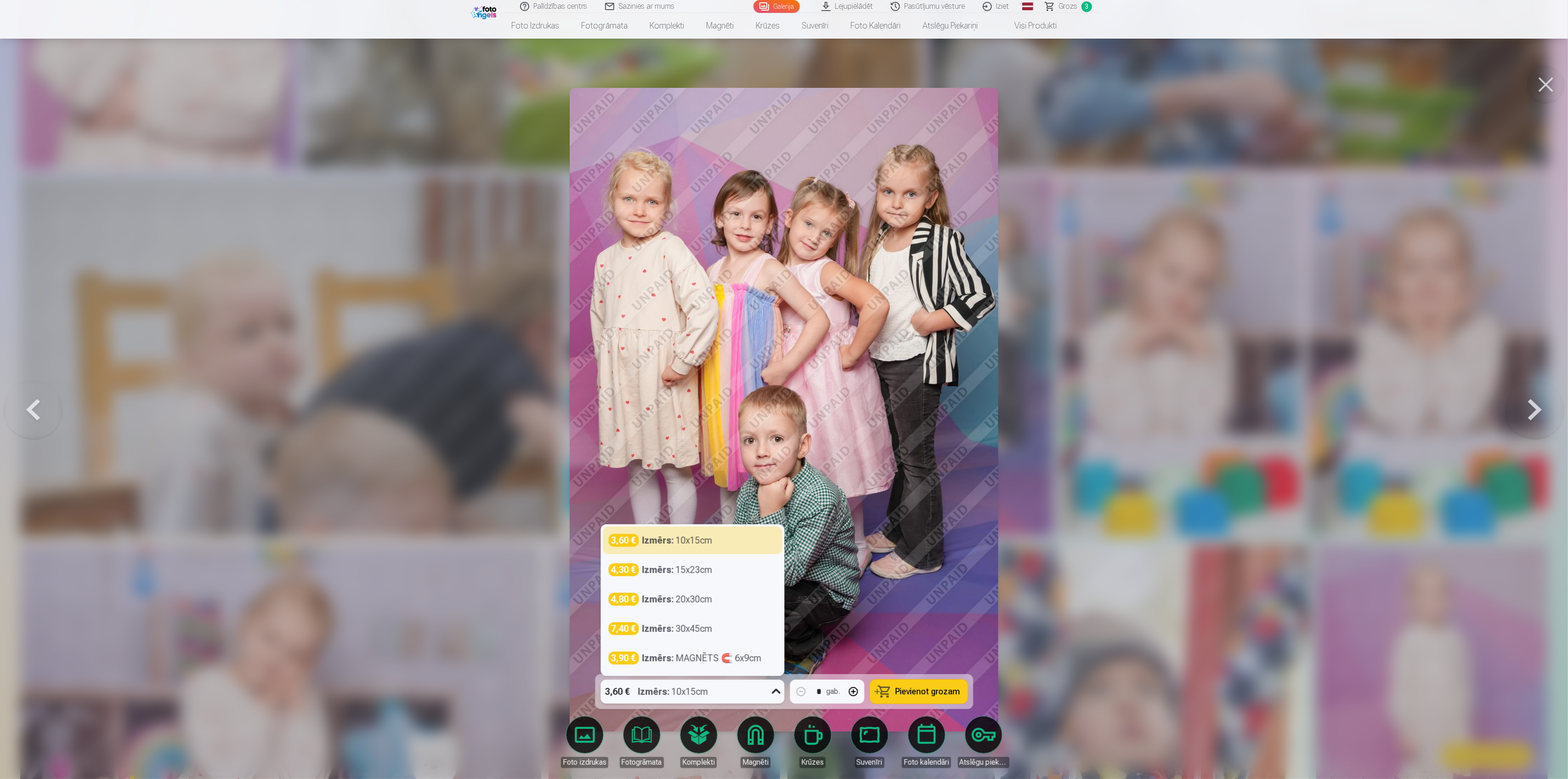
click at [723, 693] on div "3,60 € Izmērs : 10x15cm" at bounding box center [683, 691] width 166 height 24
click at [695, 571] on div "Izmērs : 15x23cm" at bounding box center [677, 569] width 70 height 13
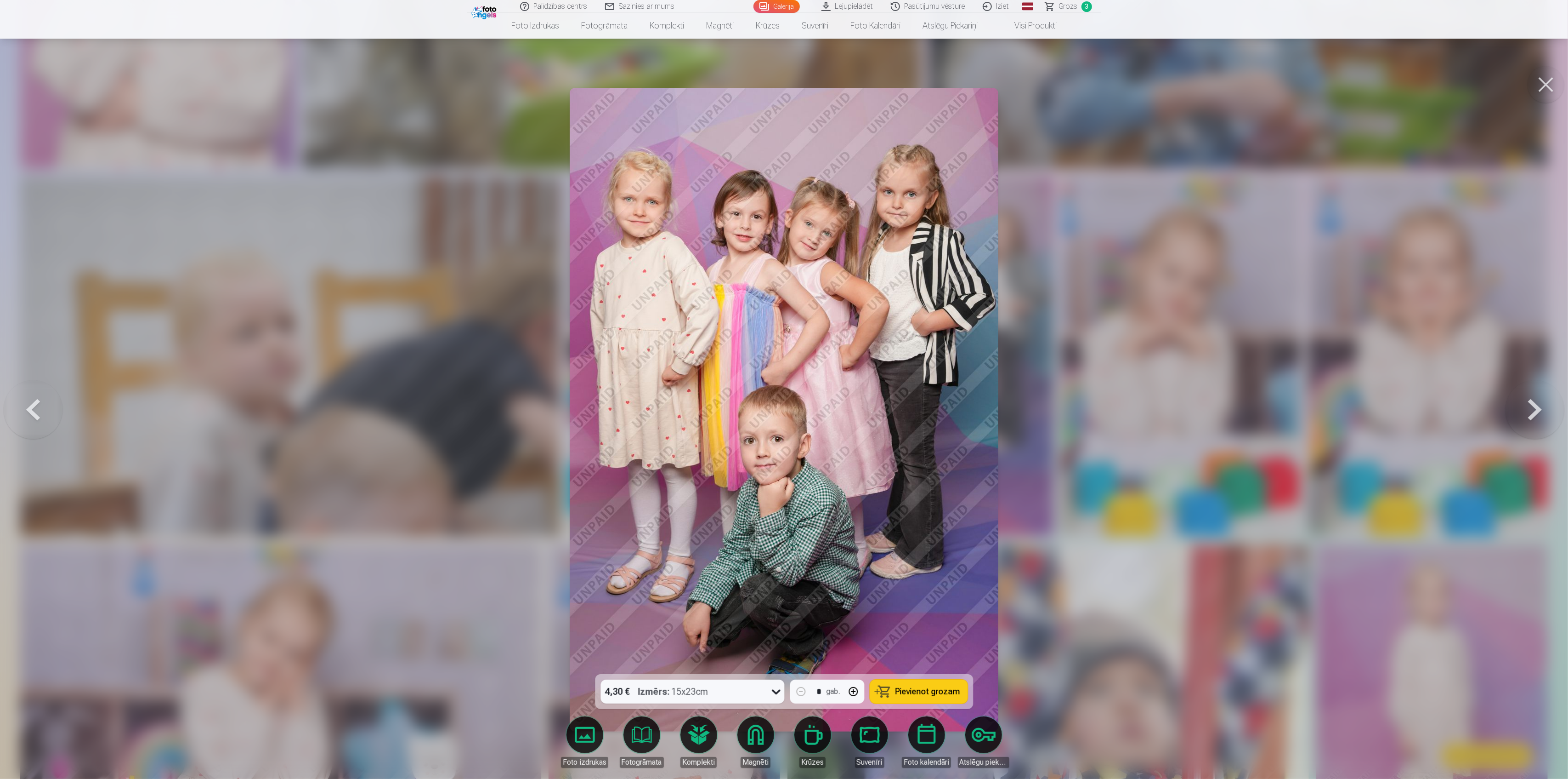
click at [926, 698] on button "Pievienot grozam" at bounding box center [919, 691] width 98 height 24
click at [1239, 567] on div at bounding box center [784, 389] width 1568 height 779
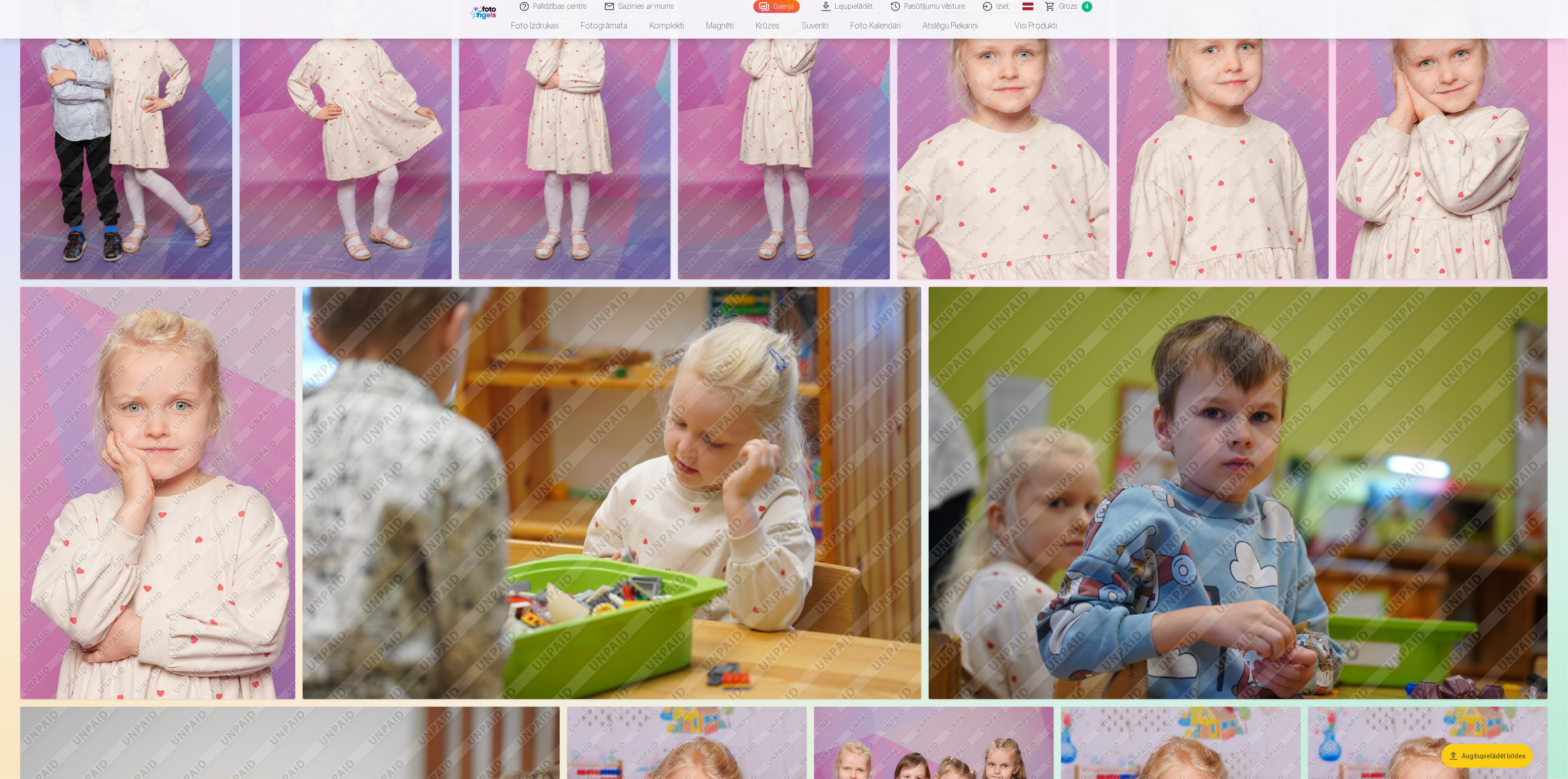
scroll to position [1287, 0]
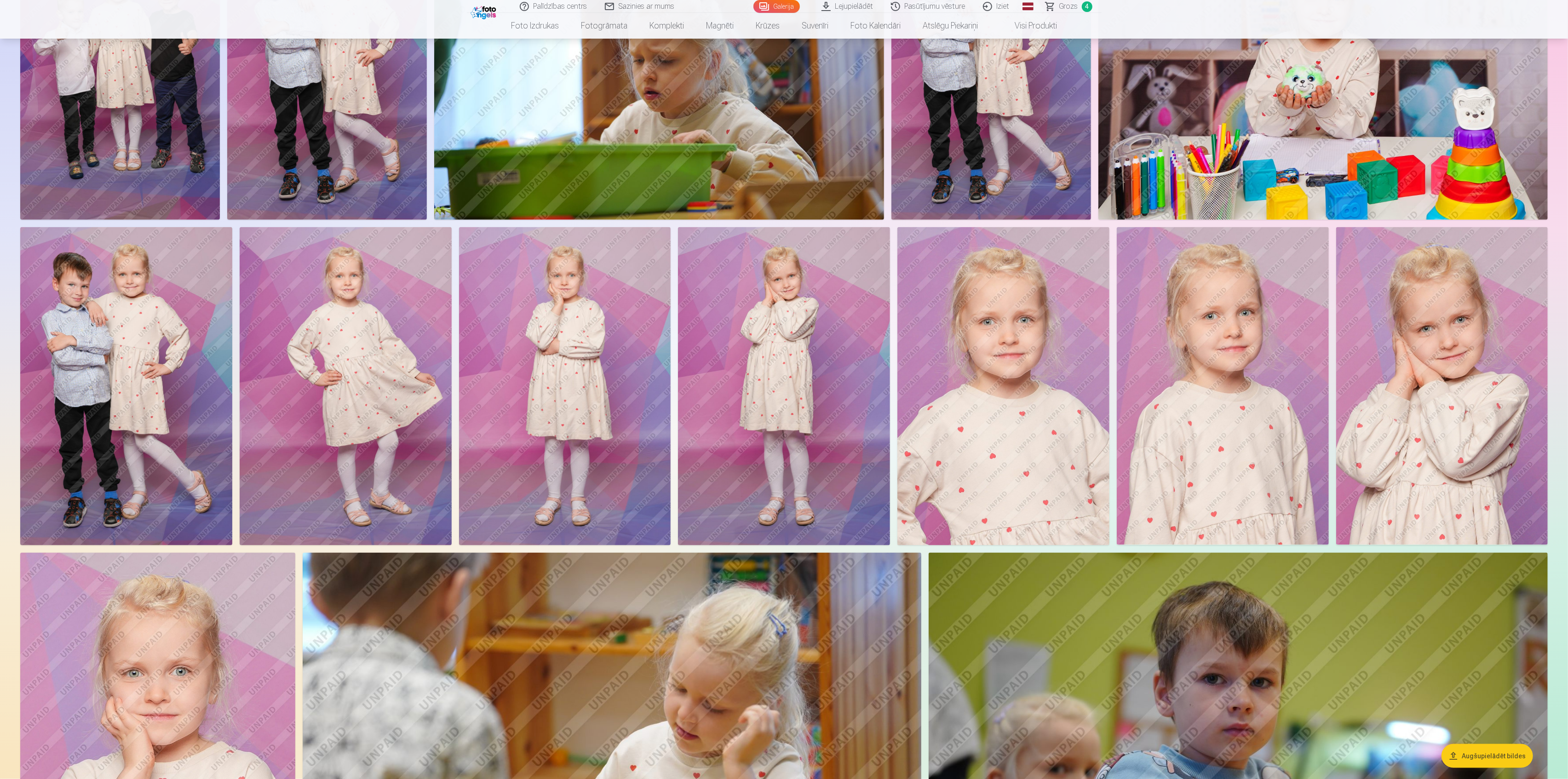
click at [337, 419] on img at bounding box center [346, 386] width 212 height 318
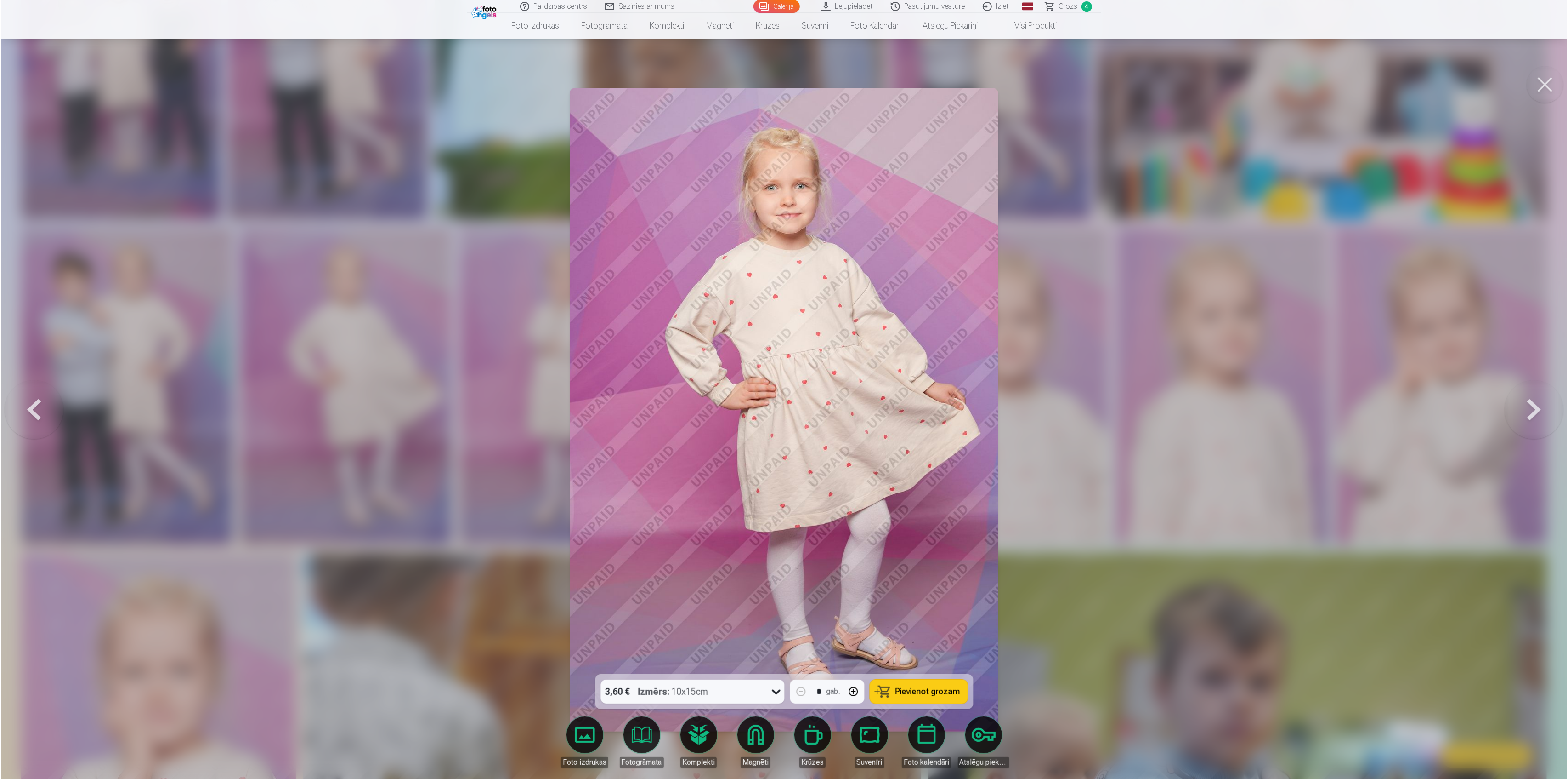
scroll to position [1288, 0]
click at [671, 689] on div "Izmērs : 10x15cm" at bounding box center [673, 691] width 70 height 24
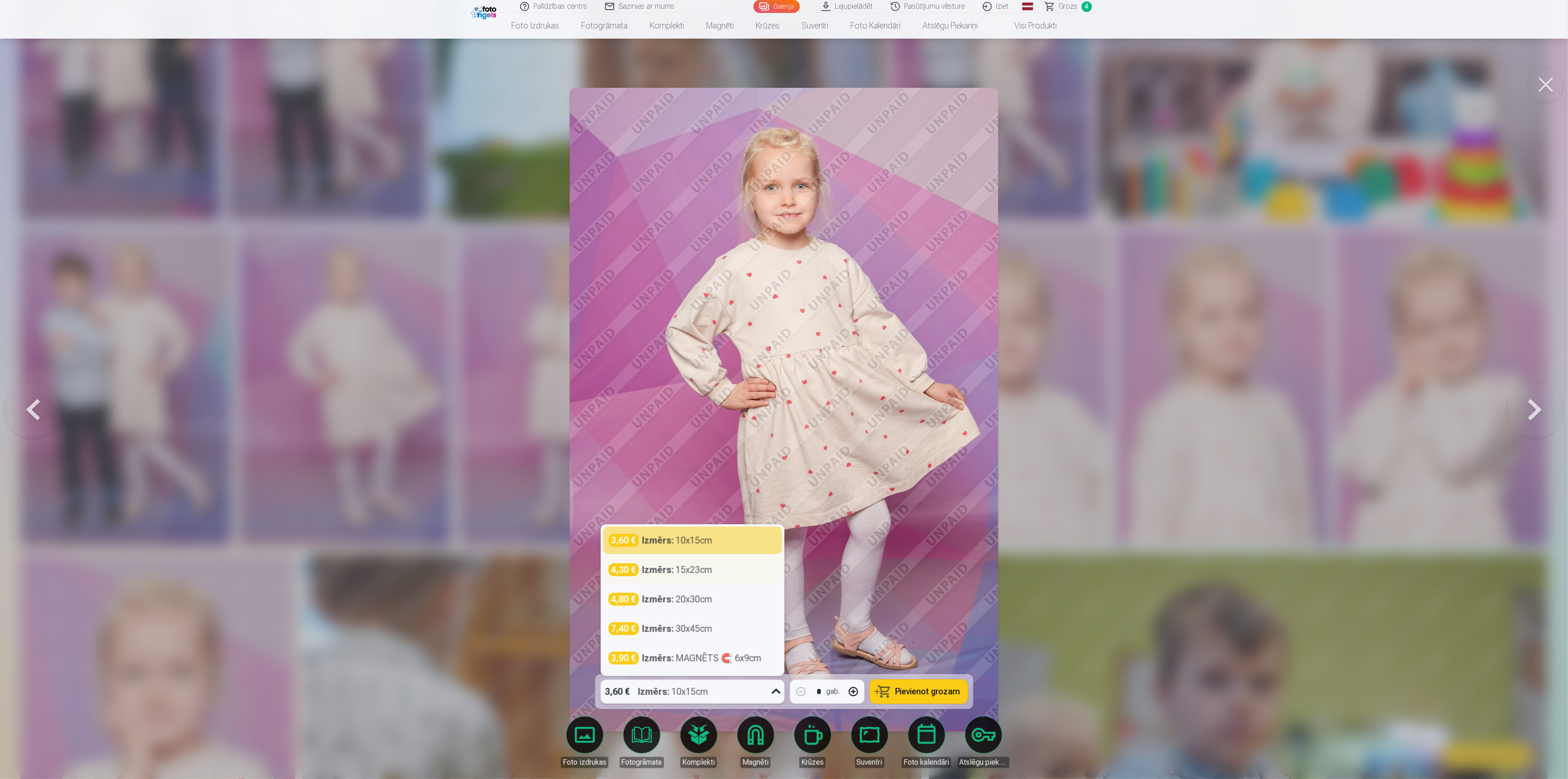
click at [682, 574] on div "Izmērs : 15x23cm" at bounding box center [677, 569] width 70 height 13
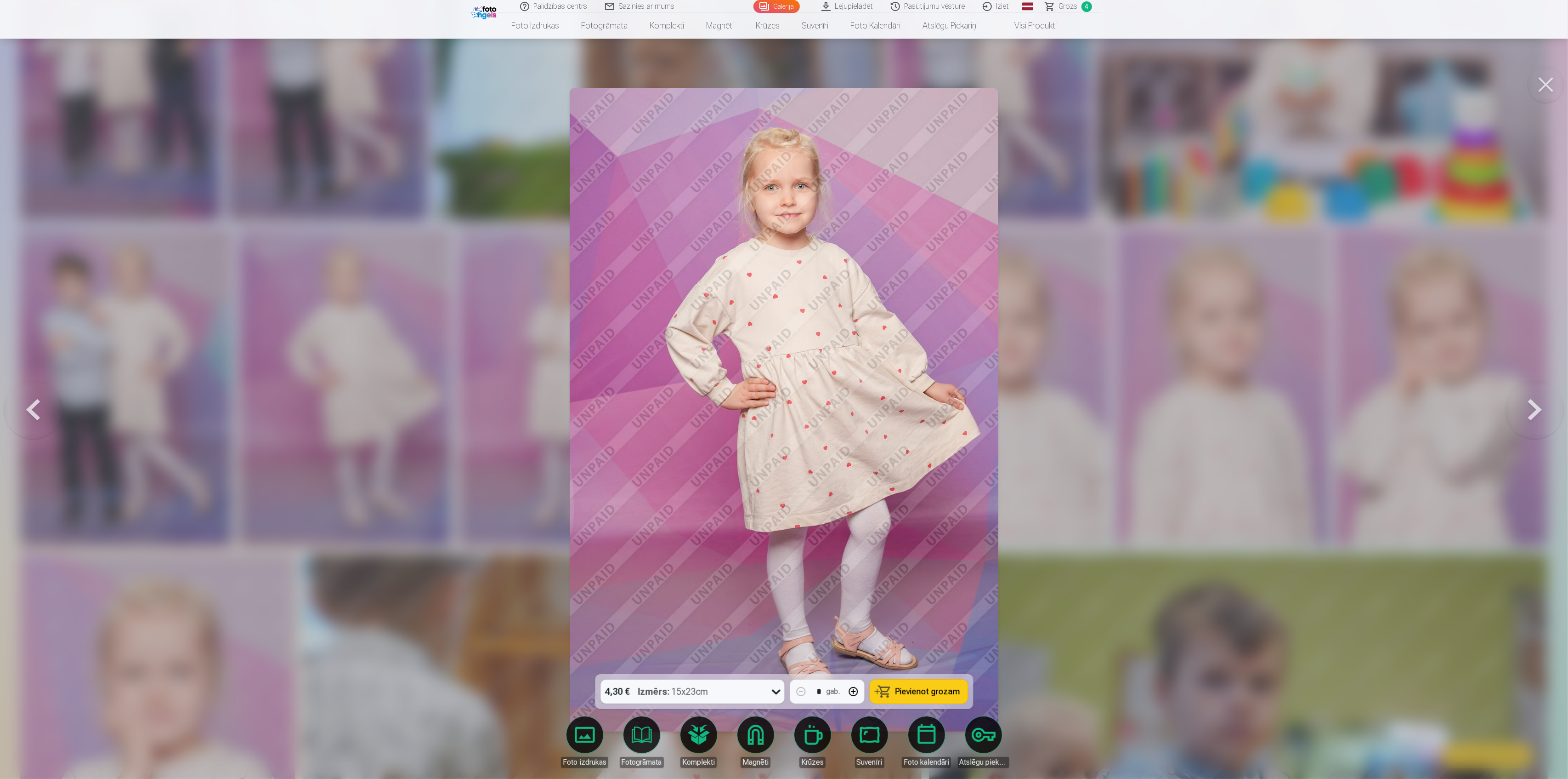
click at [921, 694] on span "Pievienot grozam" at bounding box center [928, 691] width 65 height 9
click at [1188, 613] on div at bounding box center [784, 389] width 1568 height 779
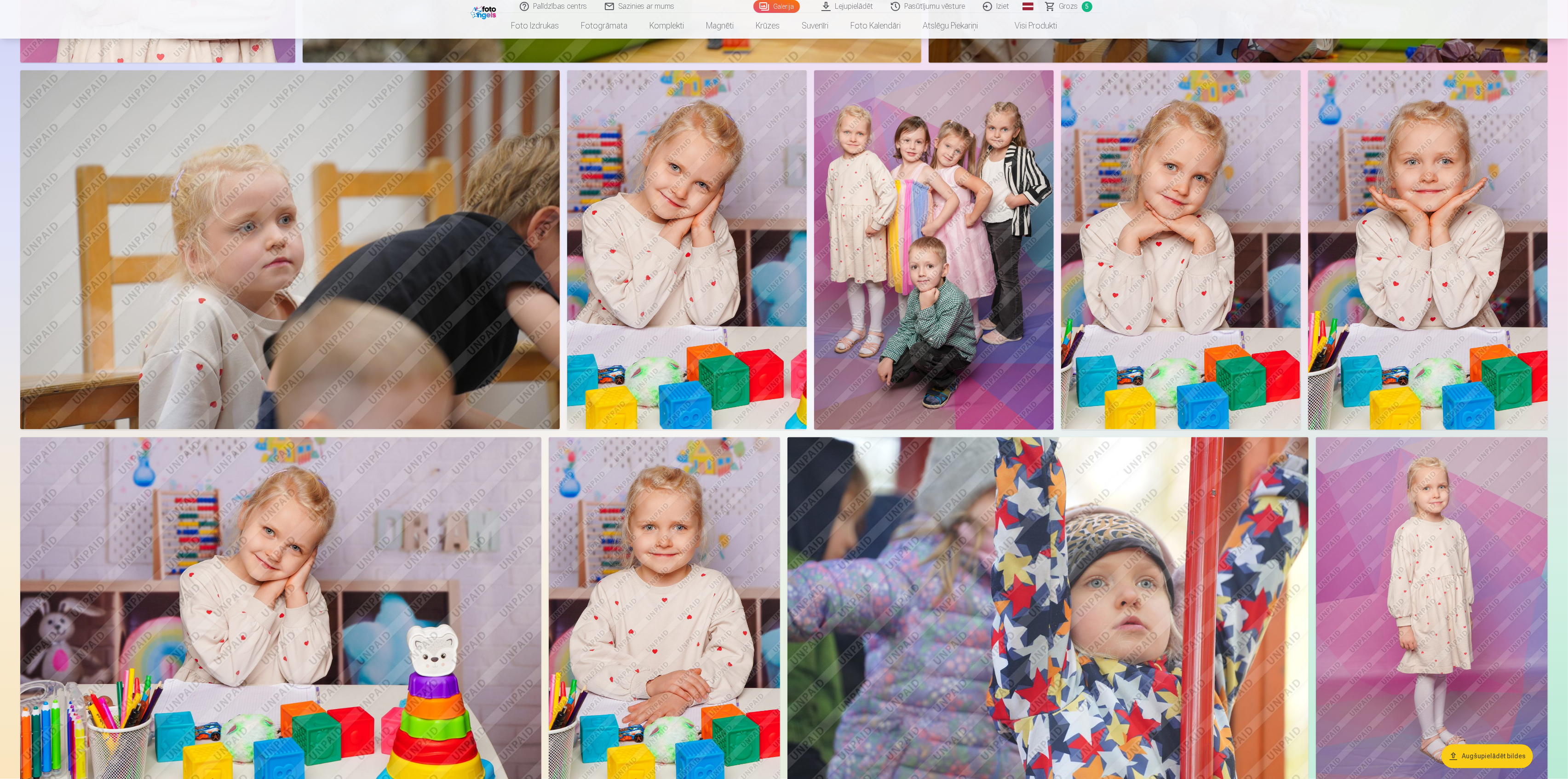
scroll to position [2207, 0]
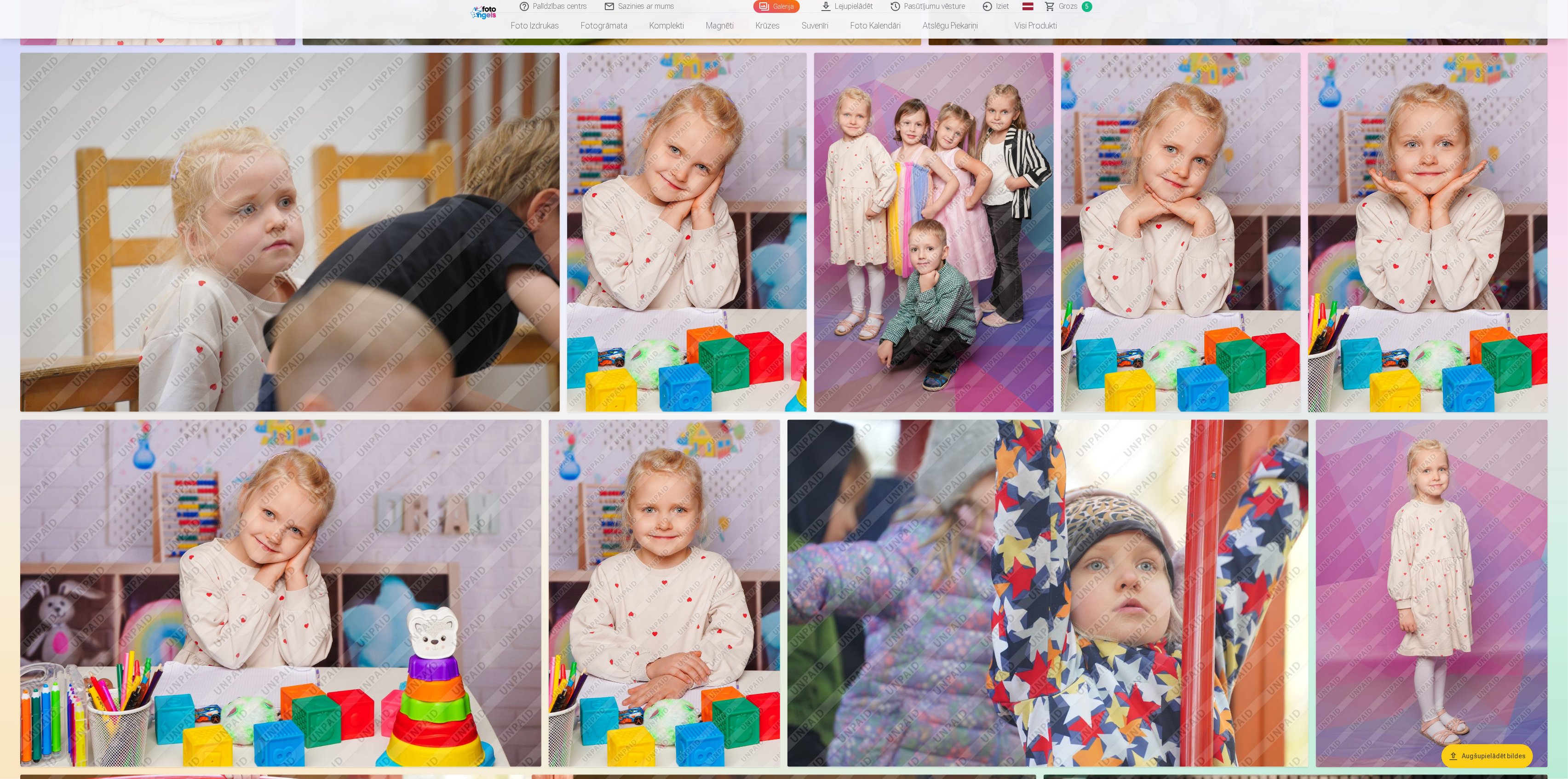
click at [1173, 295] on img at bounding box center [1180, 233] width 239 height 359
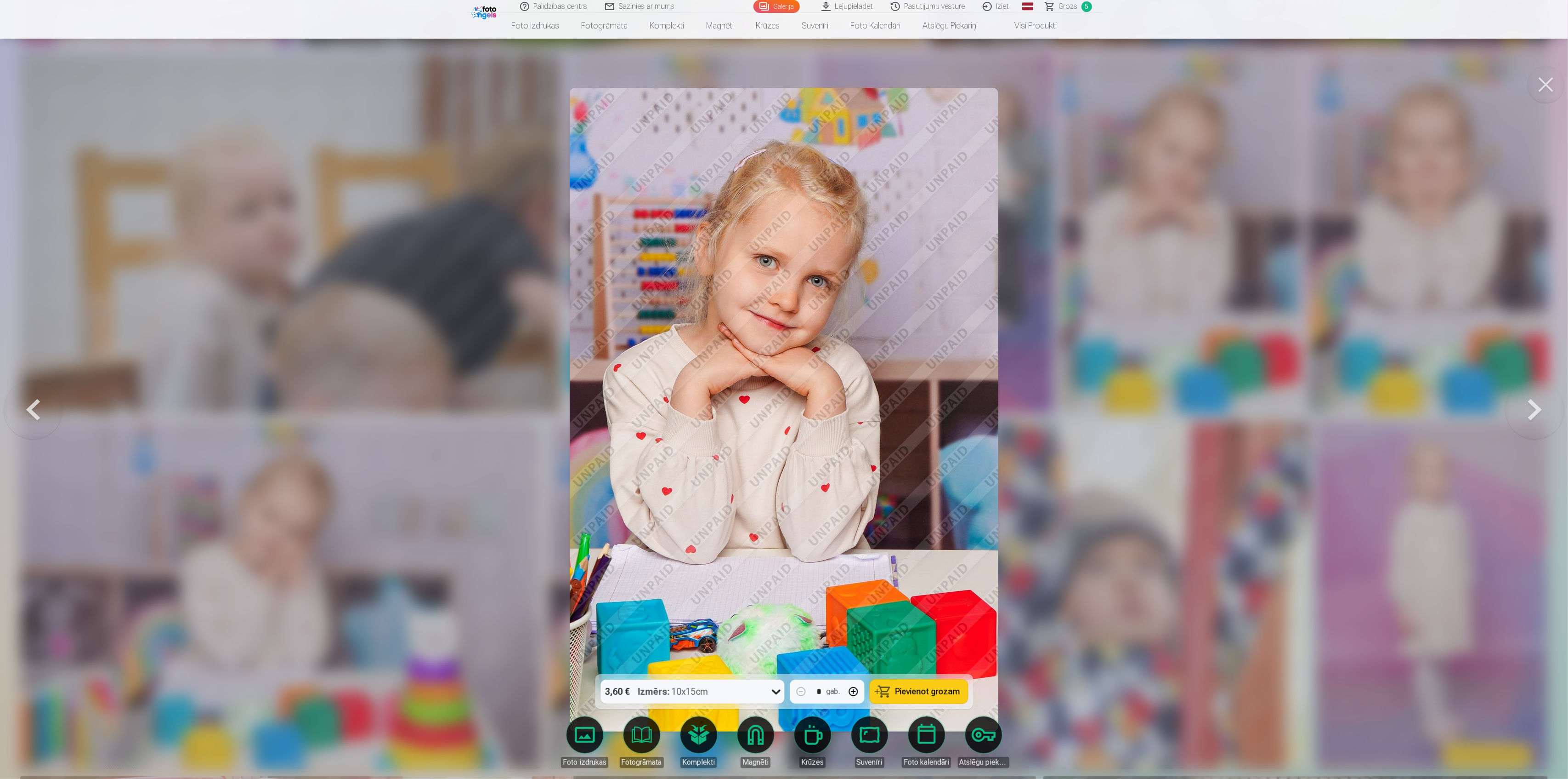
click at [691, 696] on div "Izmērs : 10x15cm" at bounding box center [673, 691] width 70 height 24
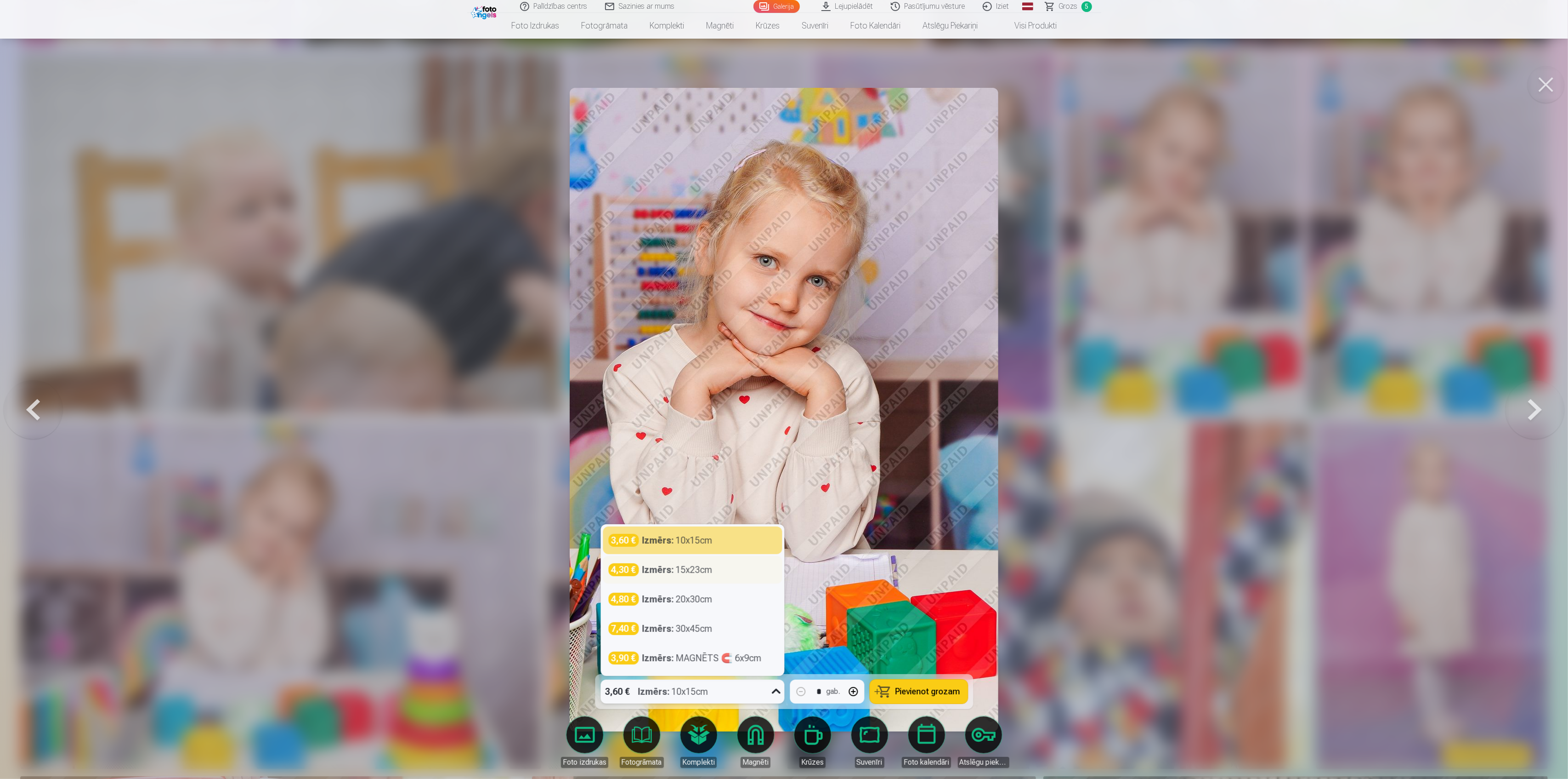
click at [701, 571] on div "Izmērs : 15x23cm" at bounding box center [677, 569] width 70 height 13
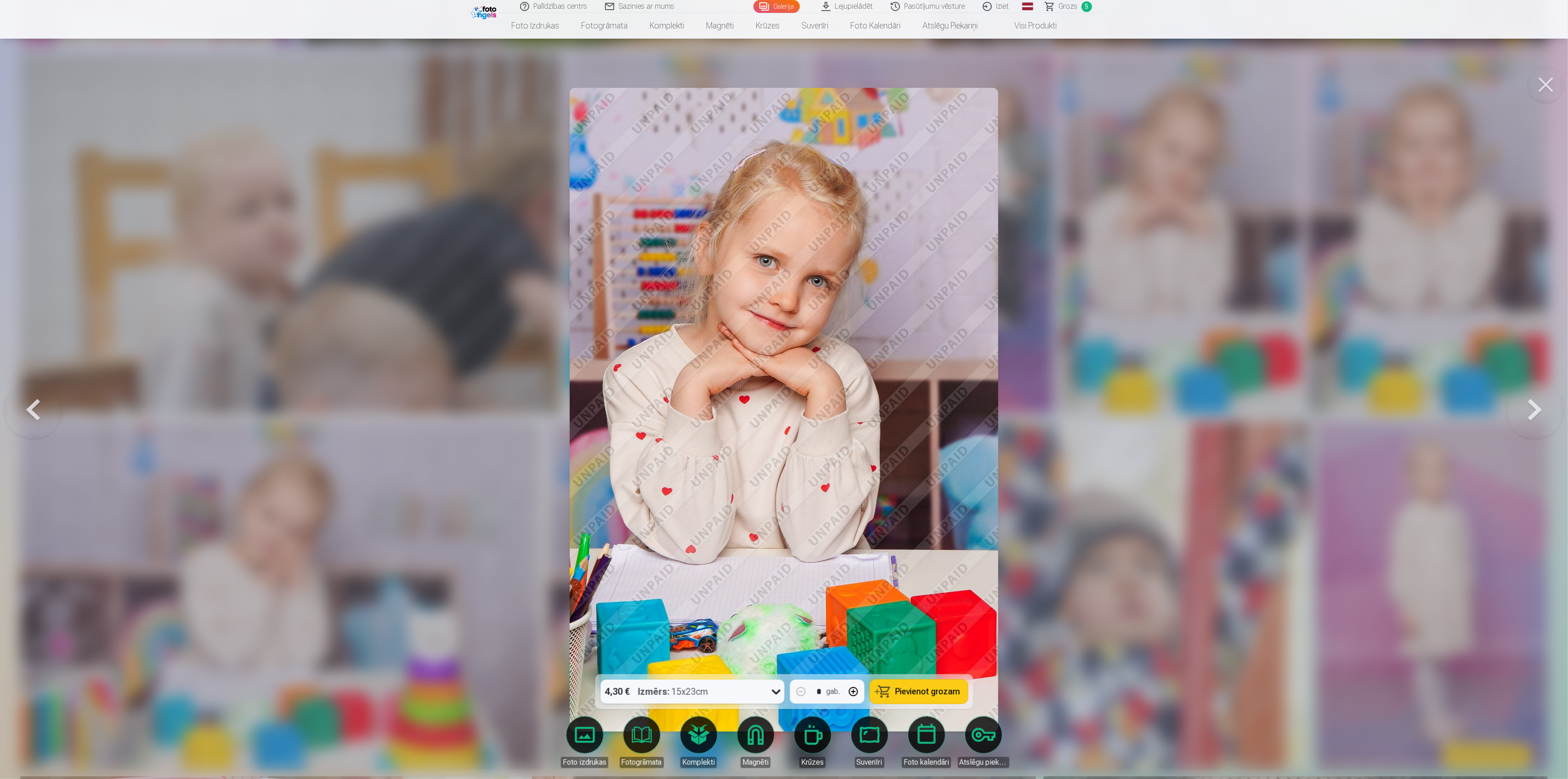
click at [926, 690] on span "Pievienot grozam" at bounding box center [928, 691] width 65 height 9
click at [1239, 594] on div at bounding box center [784, 389] width 1568 height 779
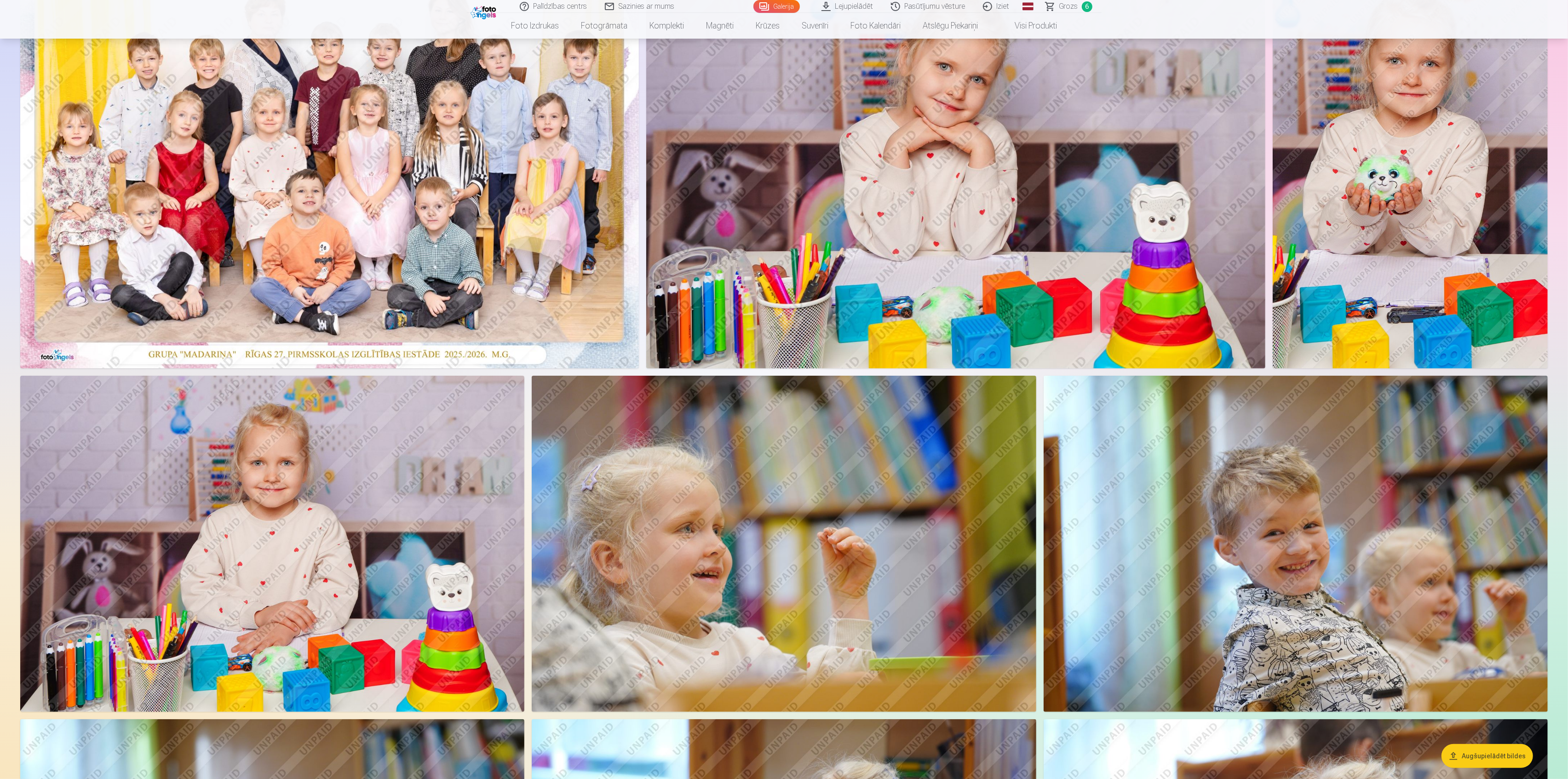
scroll to position [61, 0]
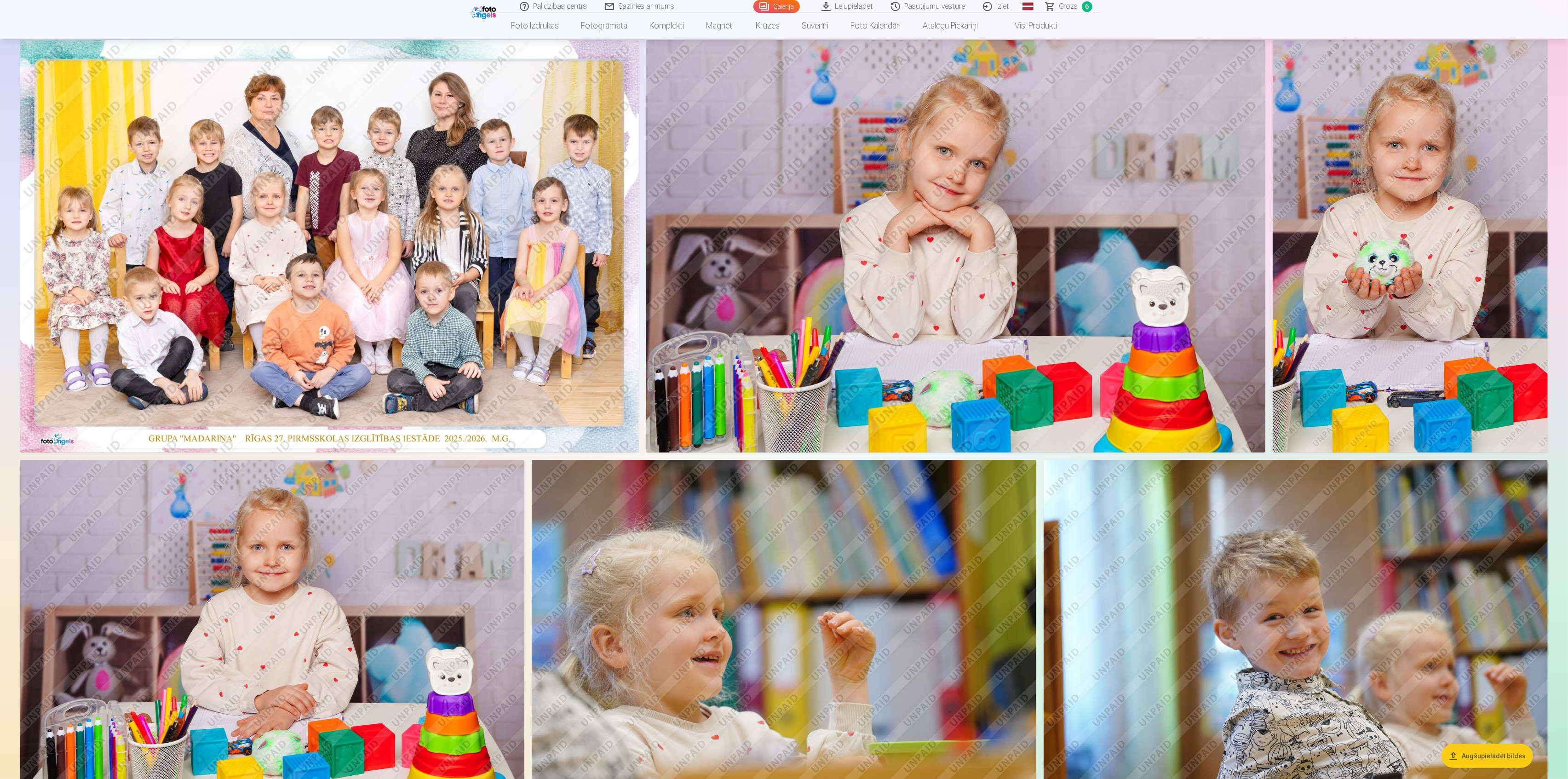
click at [315, 583] on img at bounding box center [272, 628] width 504 height 336
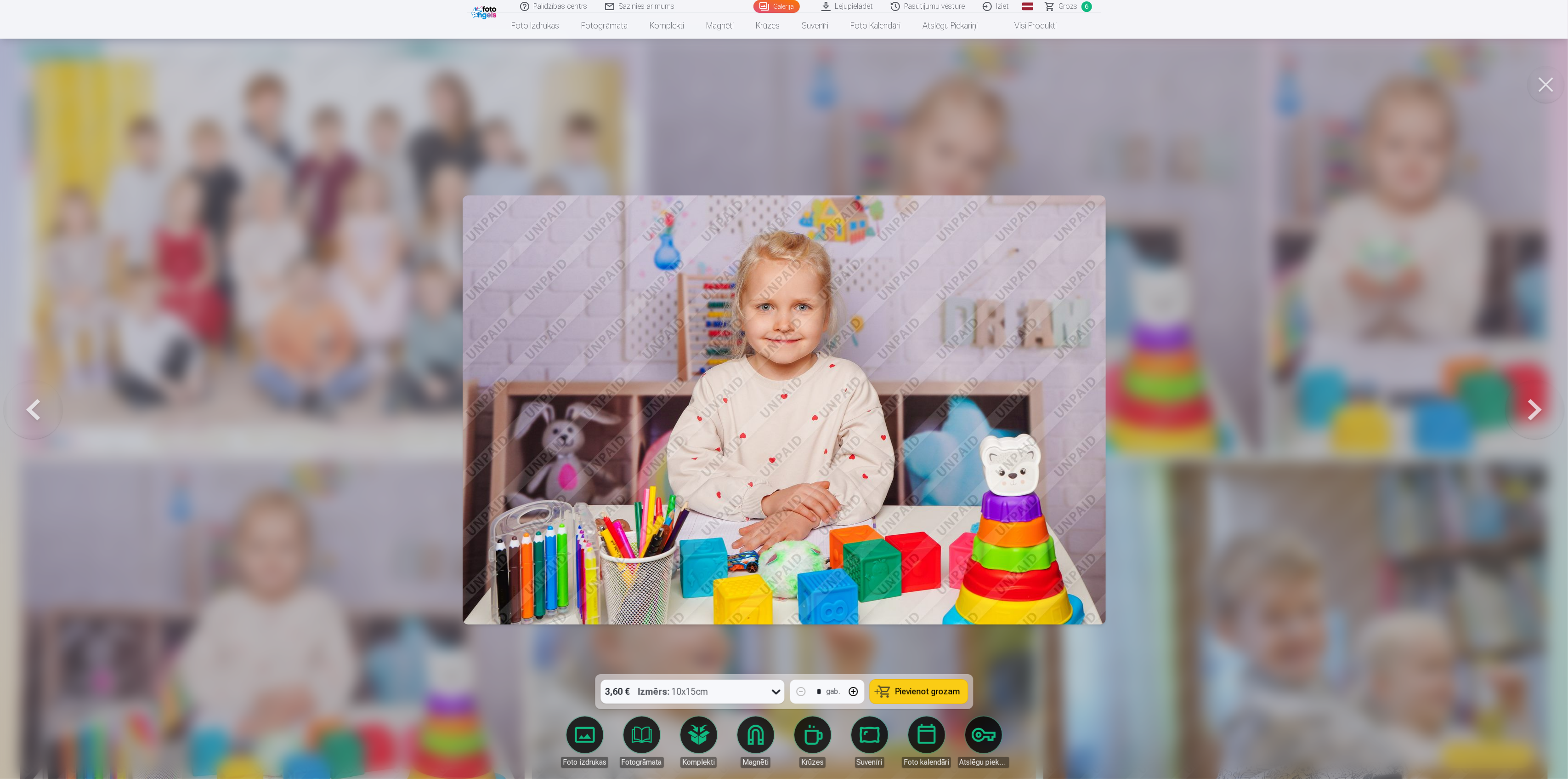
click at [1503, 539] on div at bounding box center [784, 389] width 1568 height 779
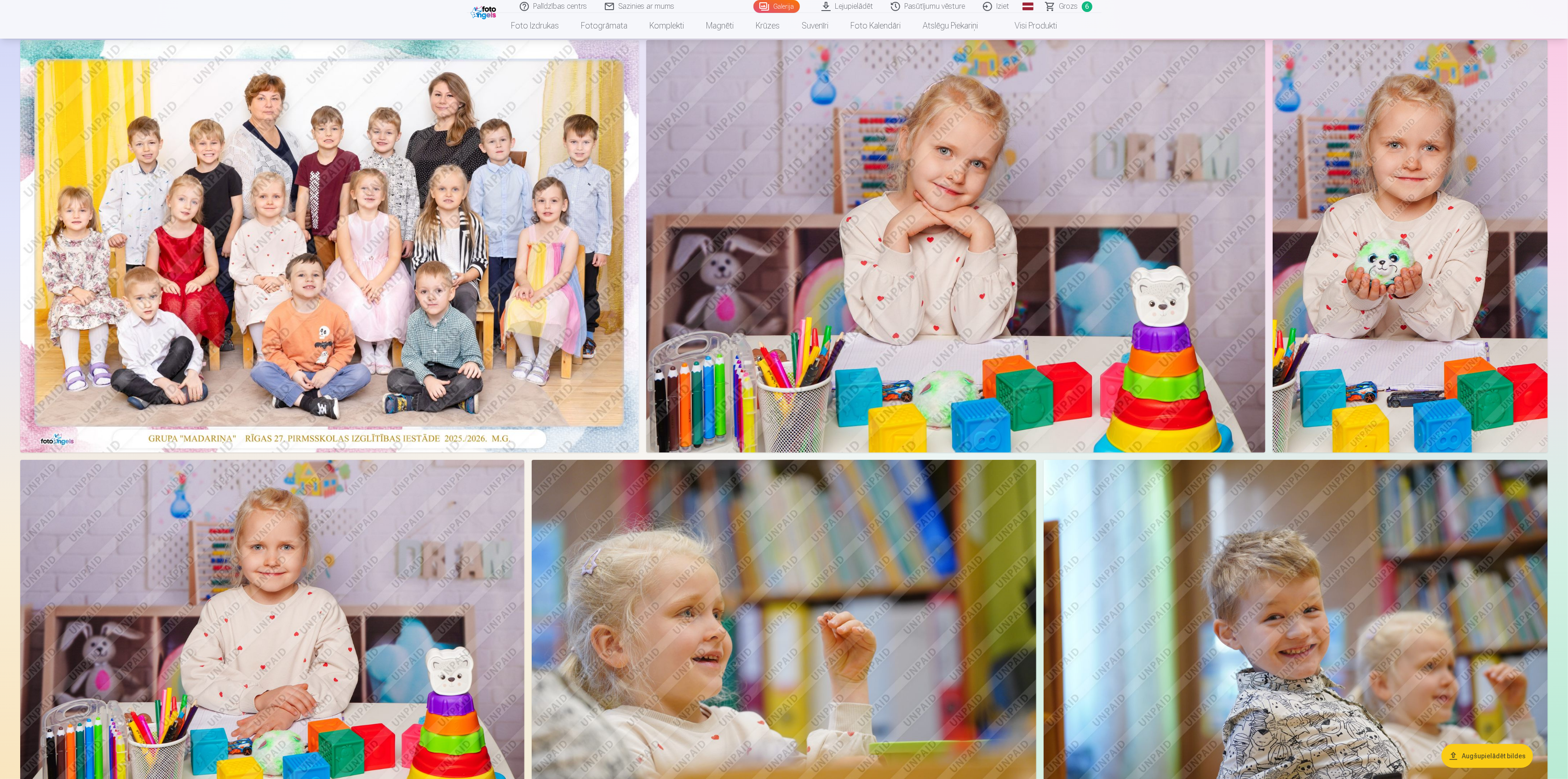
click at [1010, 303] on img at bounding box center [956, 246] width 619 height 412
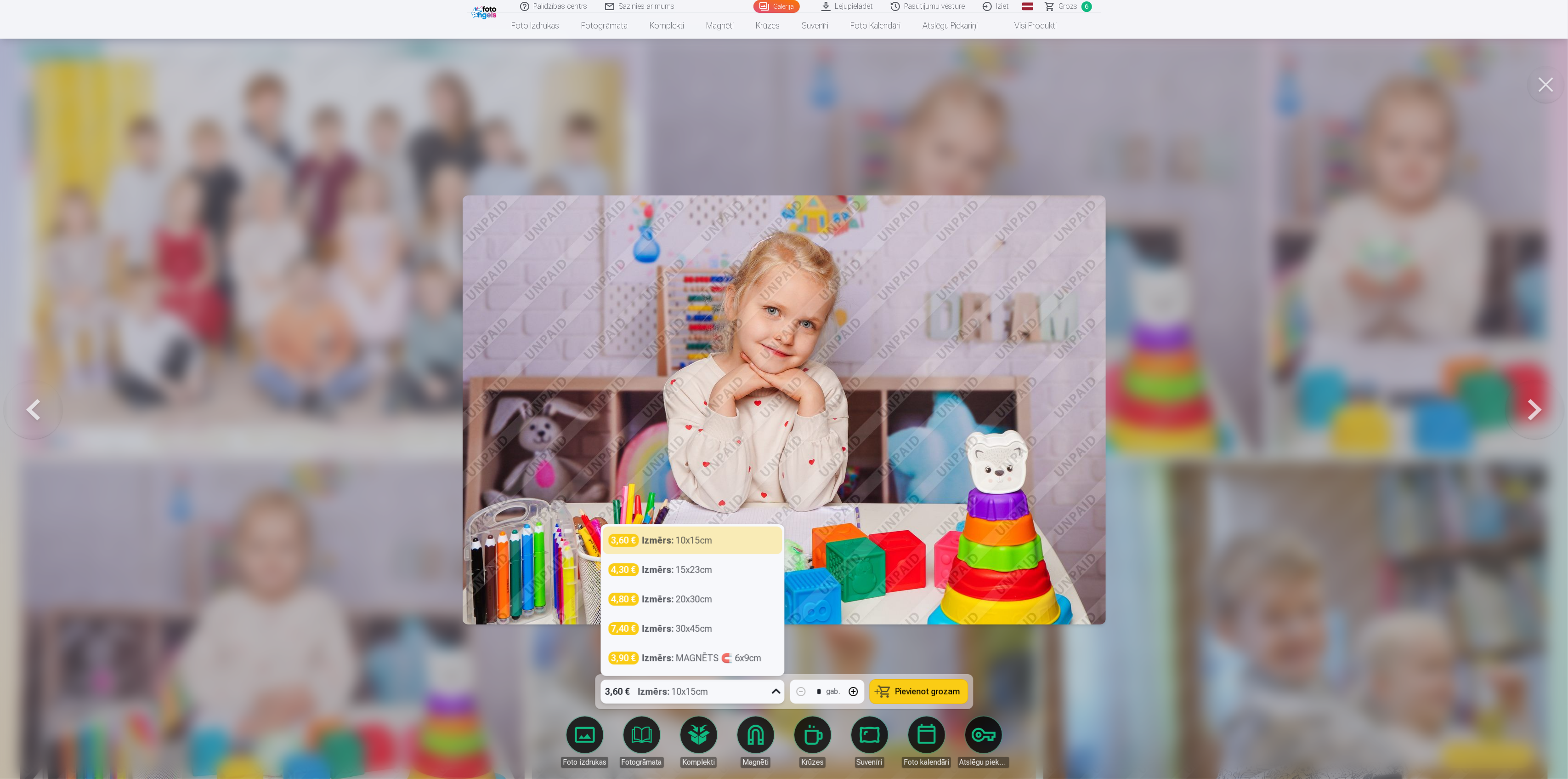
click at [733, 692] on div "3,60 € Izmērs : 10x15cm" at bounding box center [683, 691] width 166 height 24
click at [716, 568] on div "4,30 € Izmērs : 15x23cm" at bounding box center [692, 569] width 168 height 13
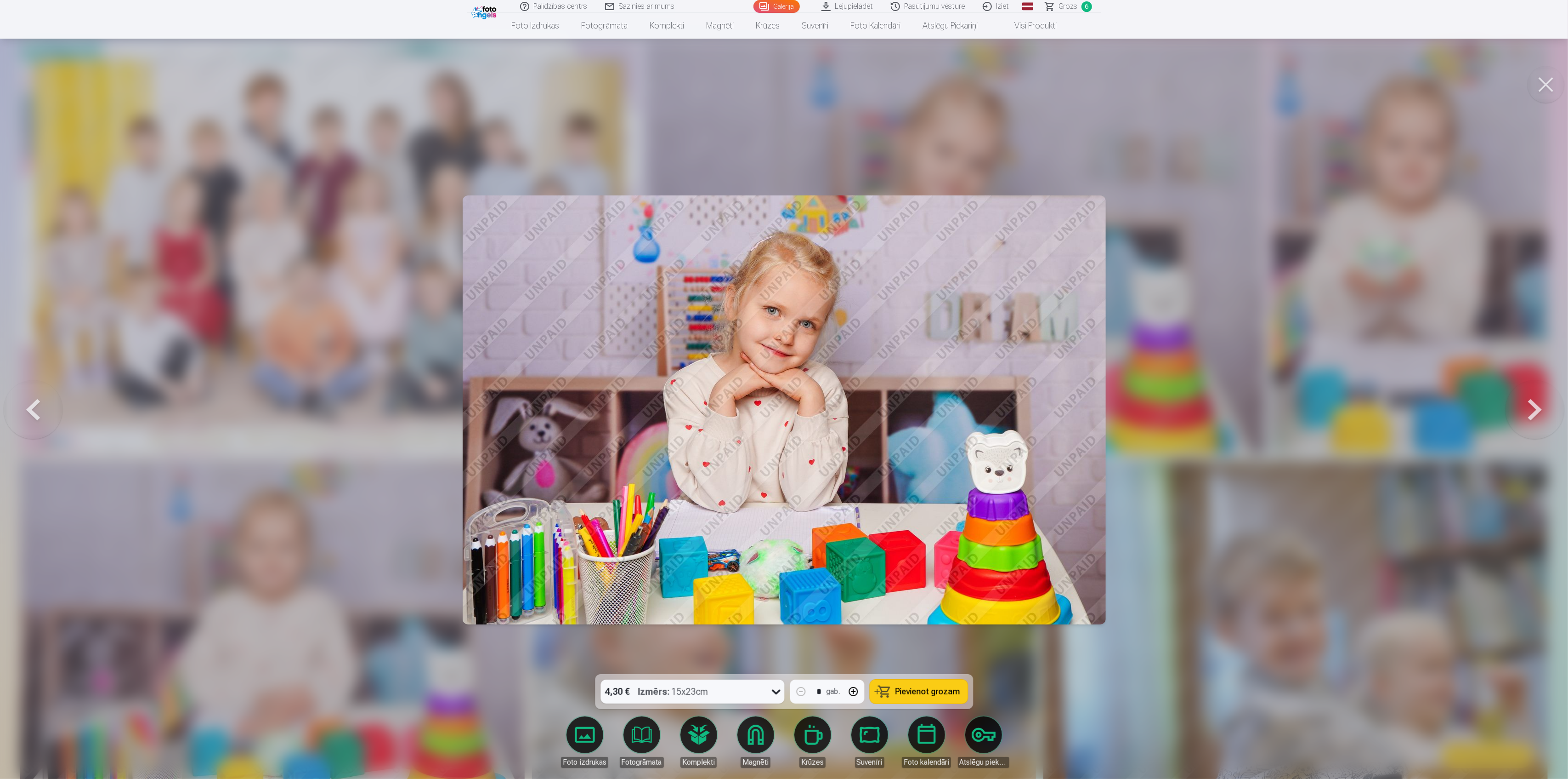
click at [922, 681] on button "Pievienot grozam" at bounding box center [919, 691] width 98 height 24
click at [1273, 551] on div at bounding box center [784, 389] width 1568 height 779
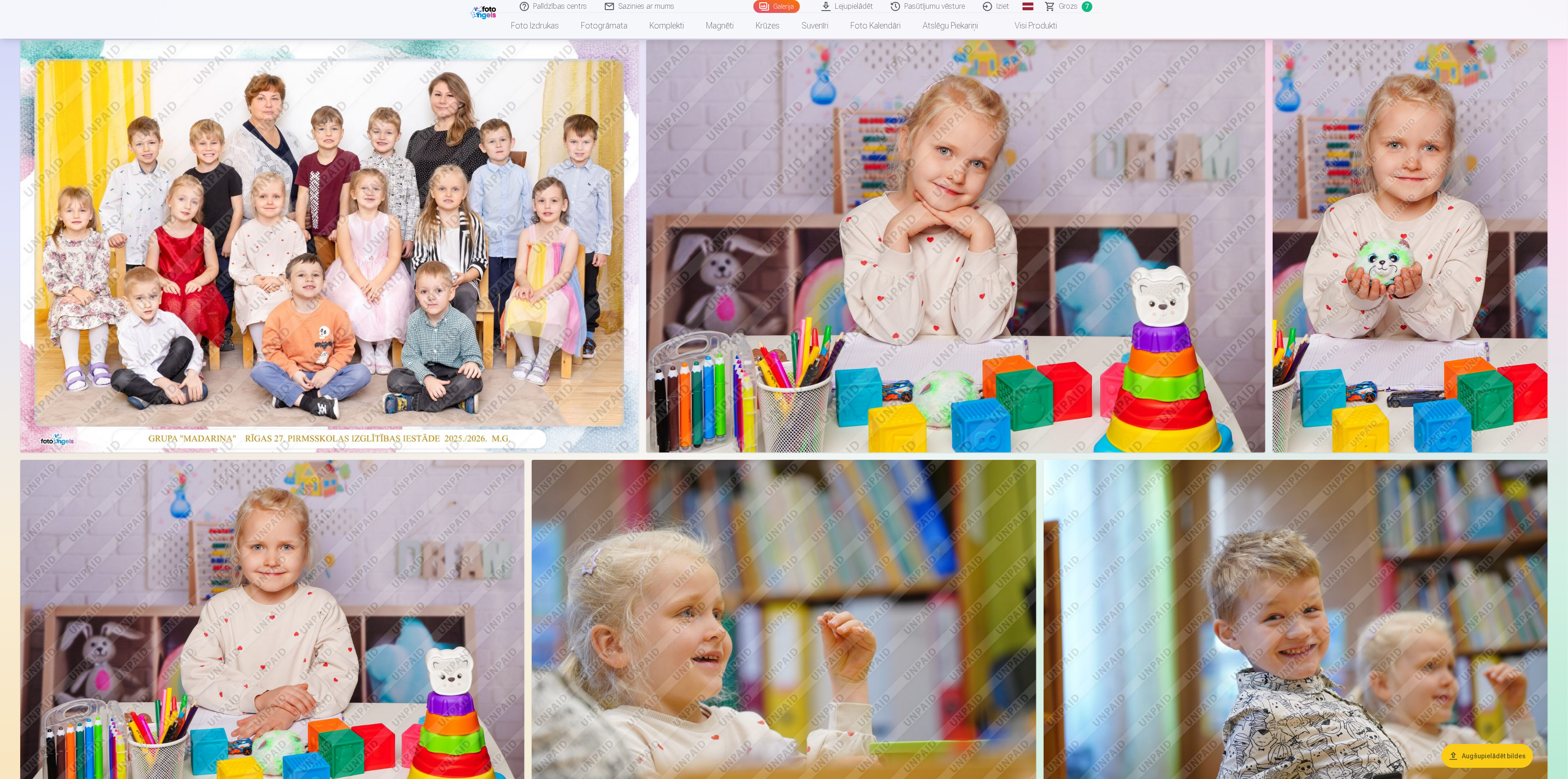
click at [1074, 6] on span "Grozs" at bounding box center [1068, 7] width 19 height 11
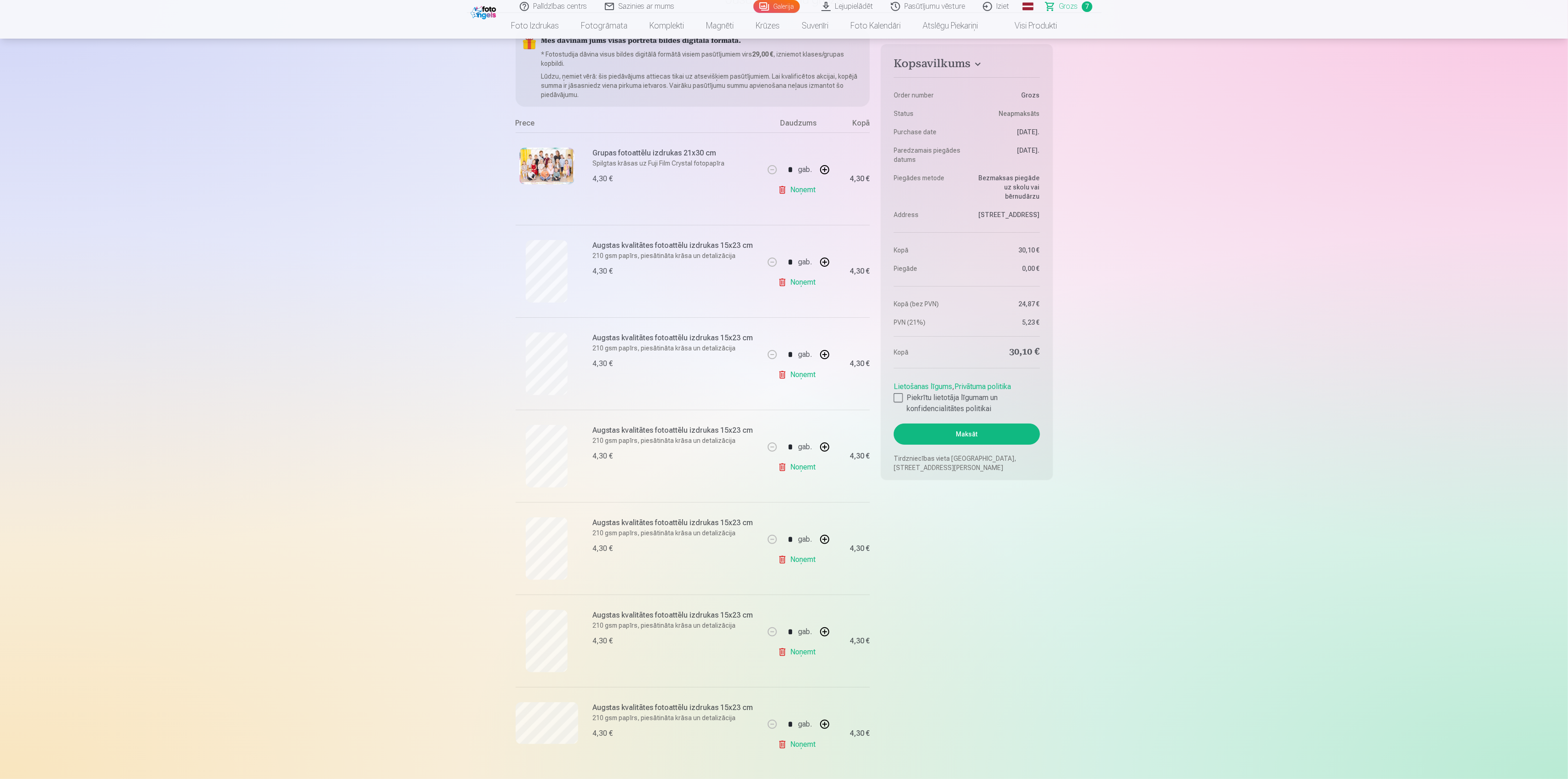
scroll to position [245, 0]
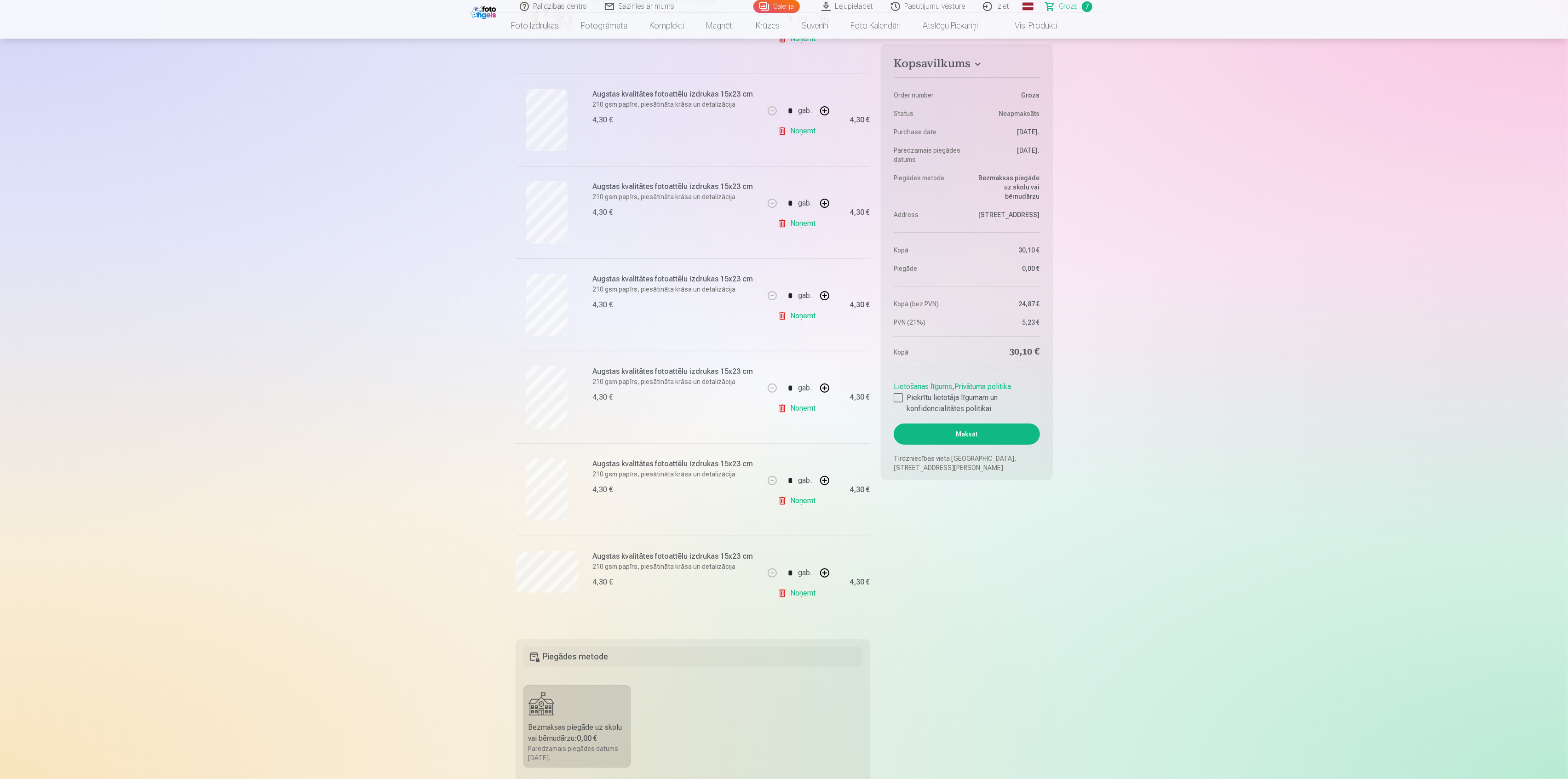
click at [796, 592] on link "Noņemt" at bounding box center [798, 593] width 42 height 18
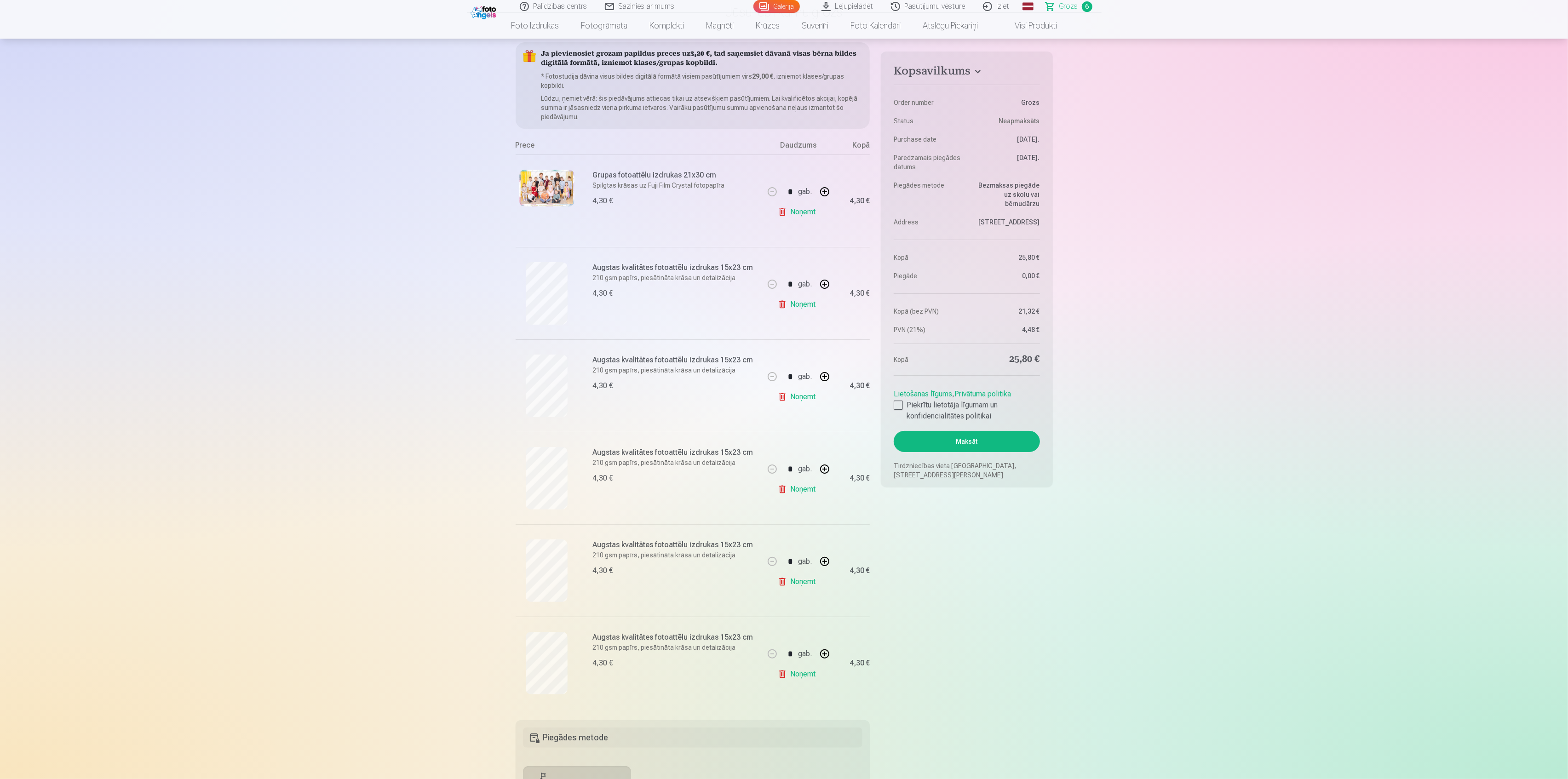
scroll to position [0, 0]
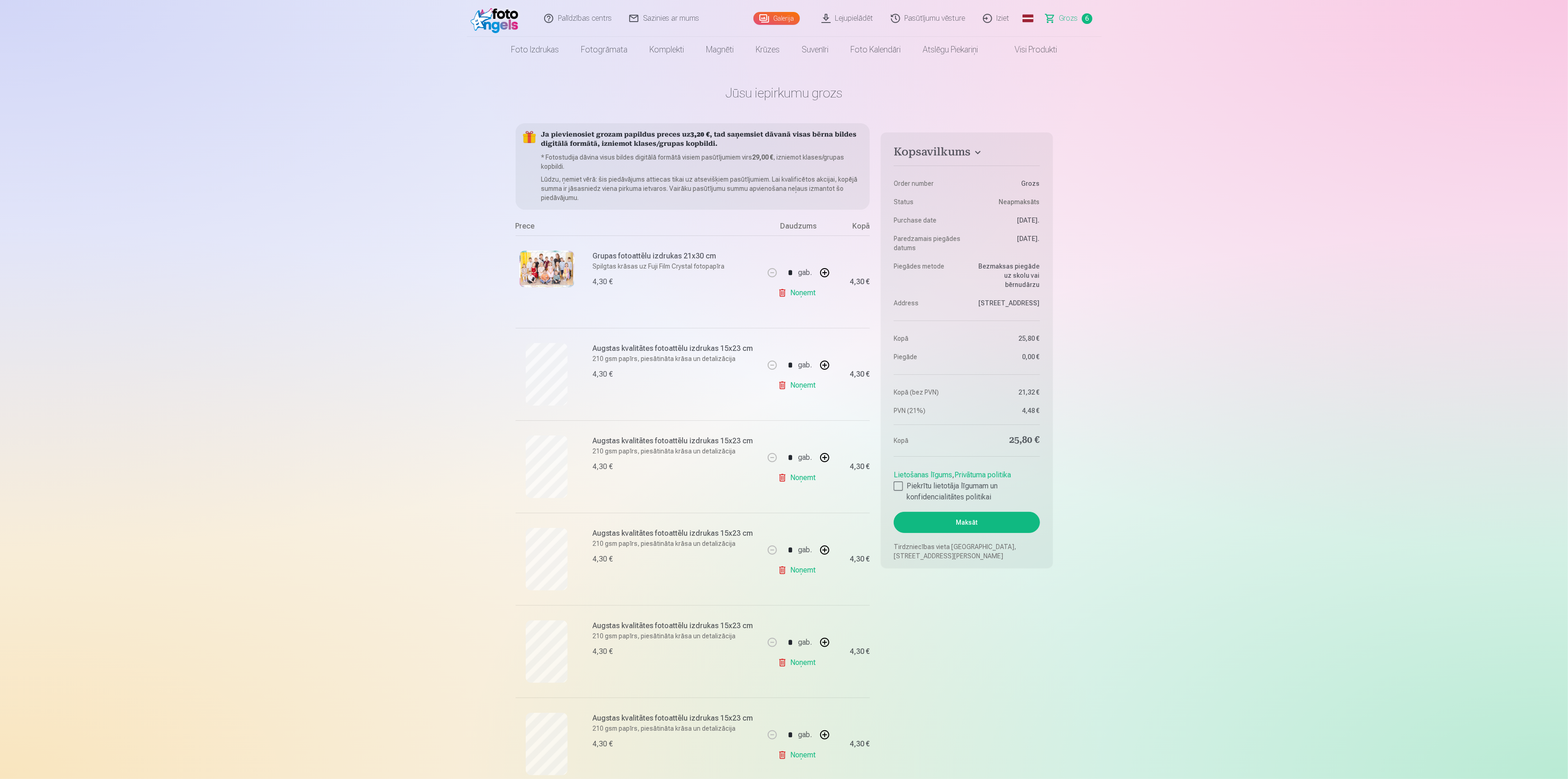
click at [782, 11] on div "Galerija" at bounding box center [778, 18] width 51 height 37
click at [783, 18] on link "Galerija" at bounding box center [776, 18] width 46 height 13
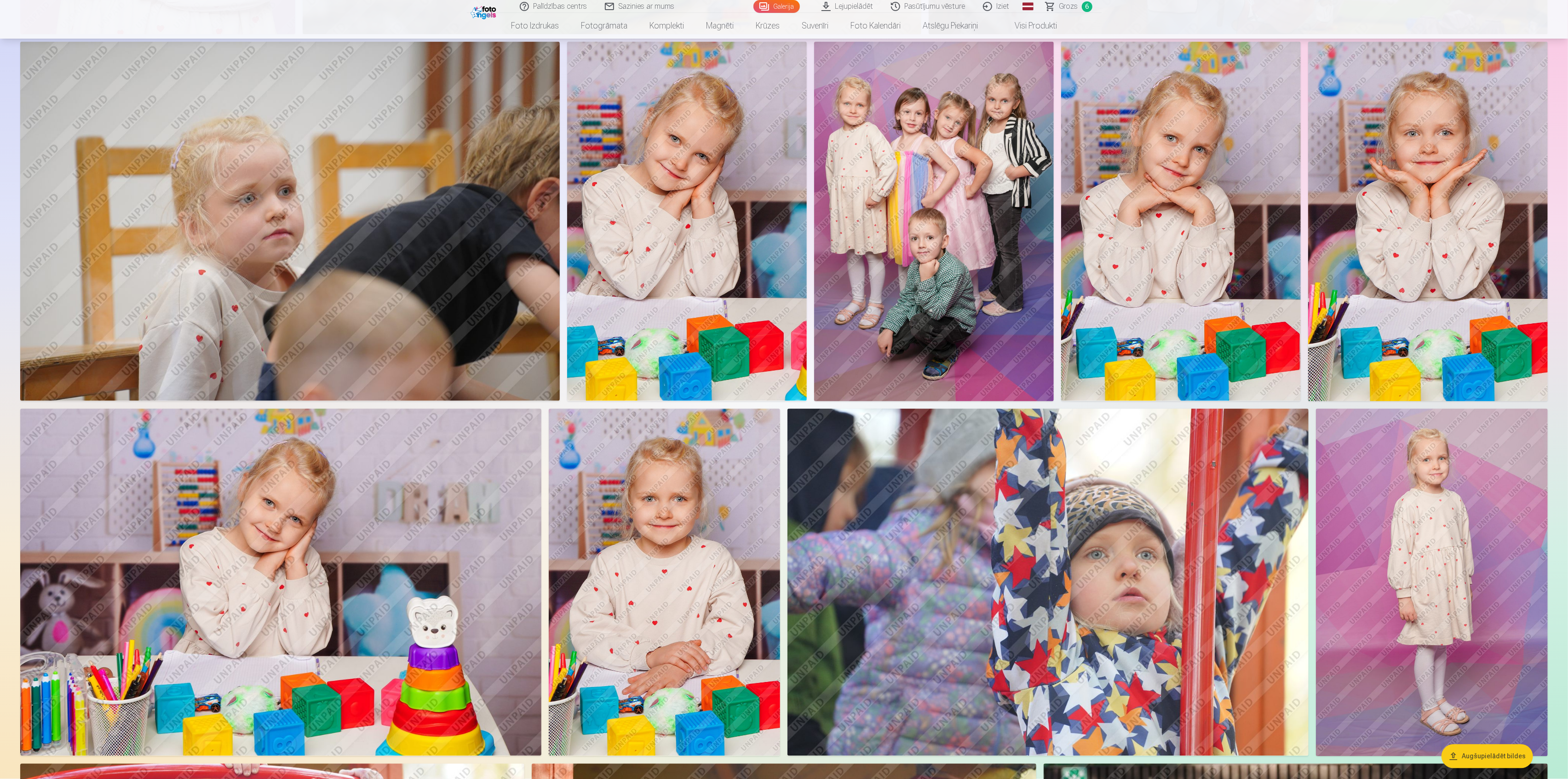
scroll to position [2268, 0]
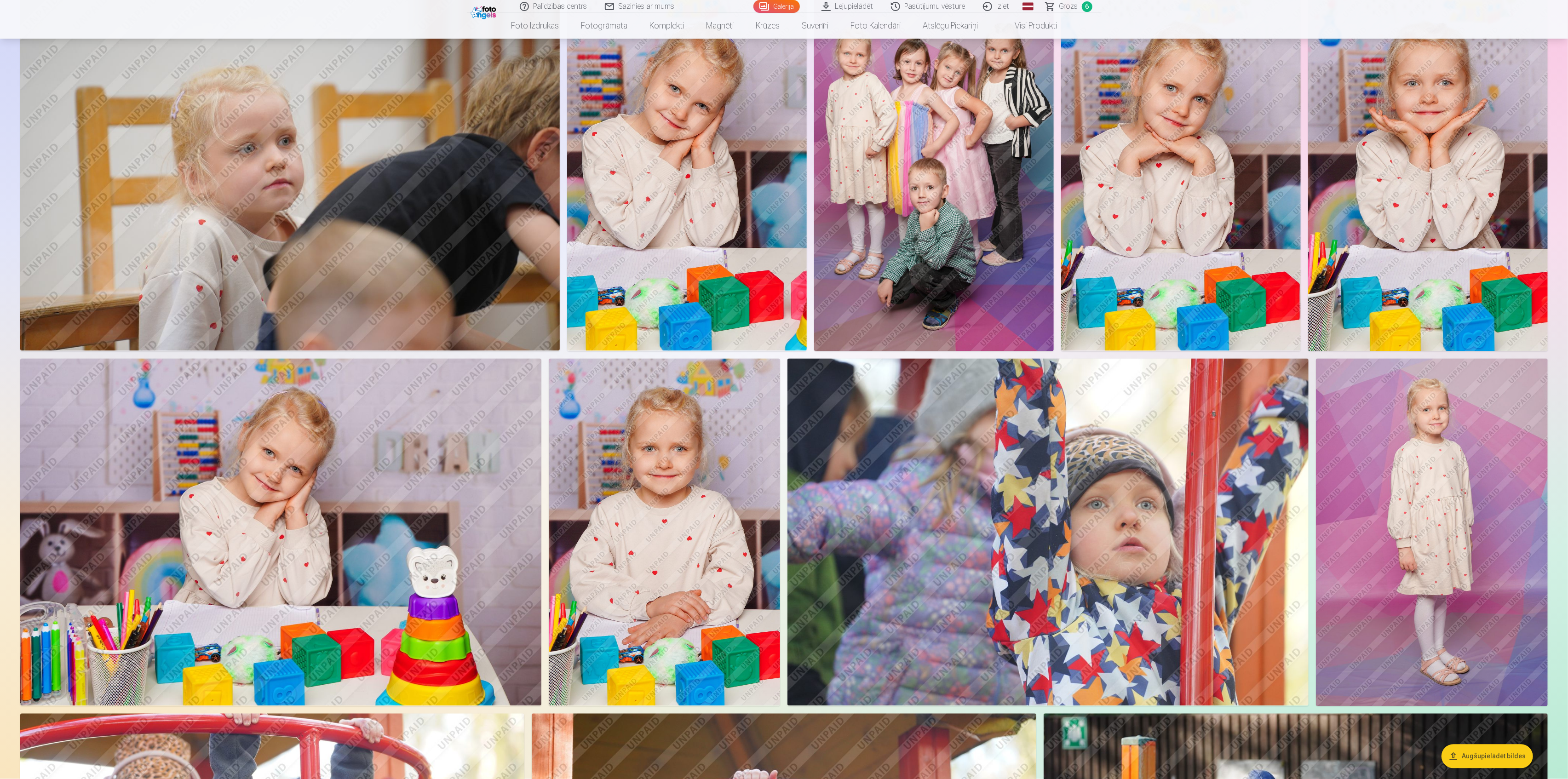
click at [1460, 417] on img at bounding box center [1431, 532] width 232 height 348
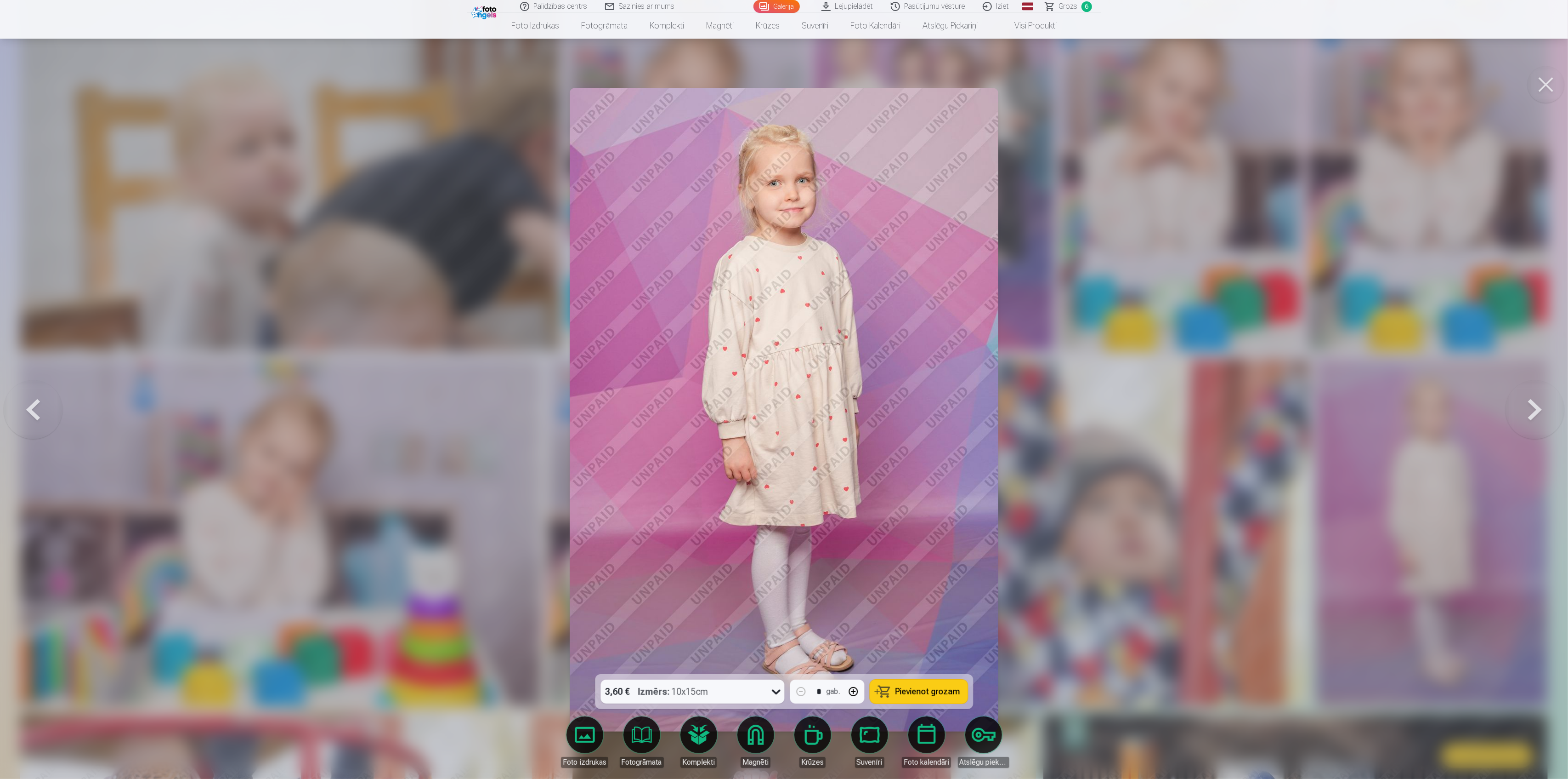
click at [732, 691] on div "3,60 € Izmērs : 10x15cm" at bounding box center [683, 691] width 166 height 24
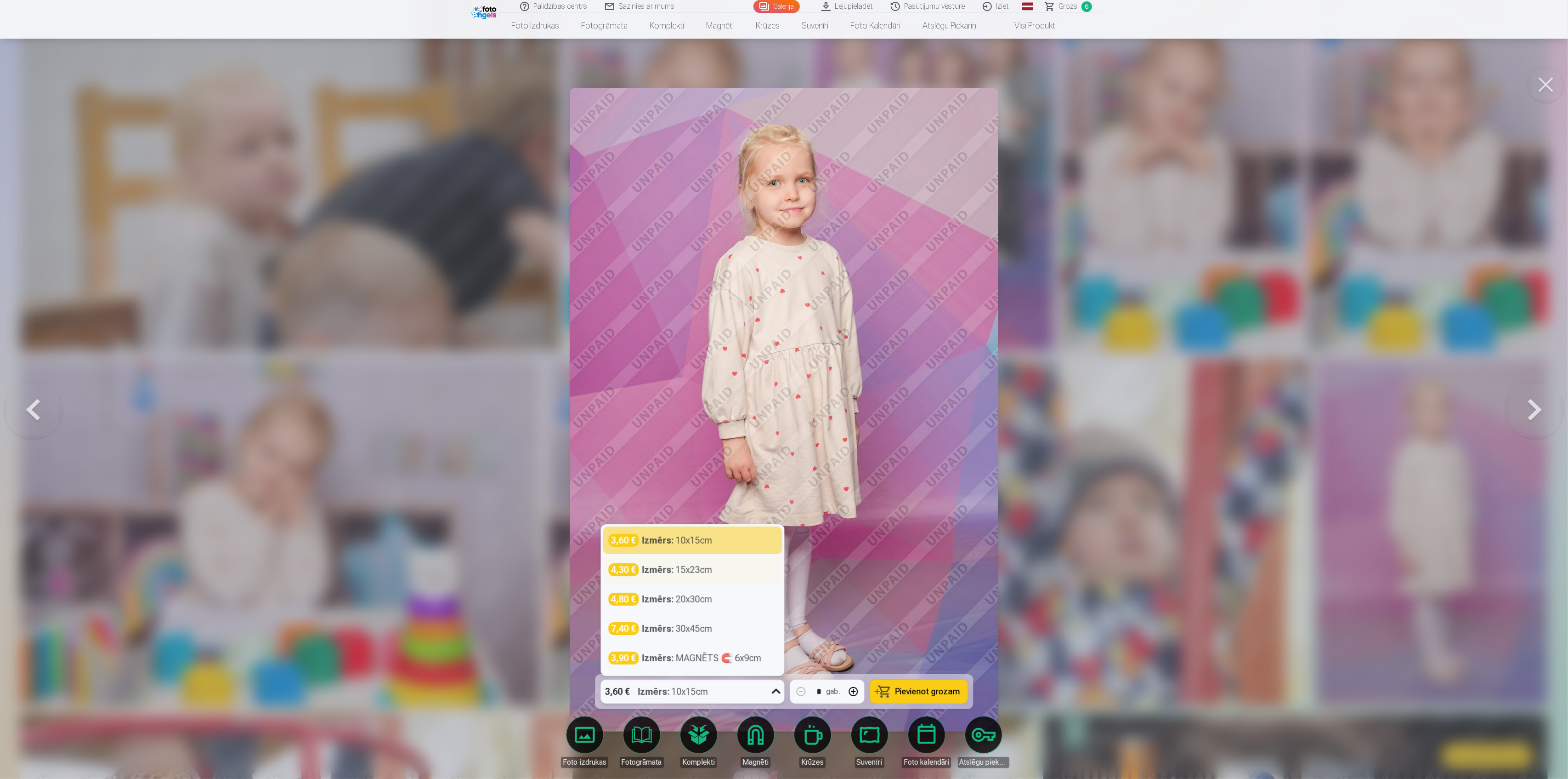
click at [706, 569] on div "Izmērs : 15x23cm" at bounding box center [677, 569] width 70 height 13
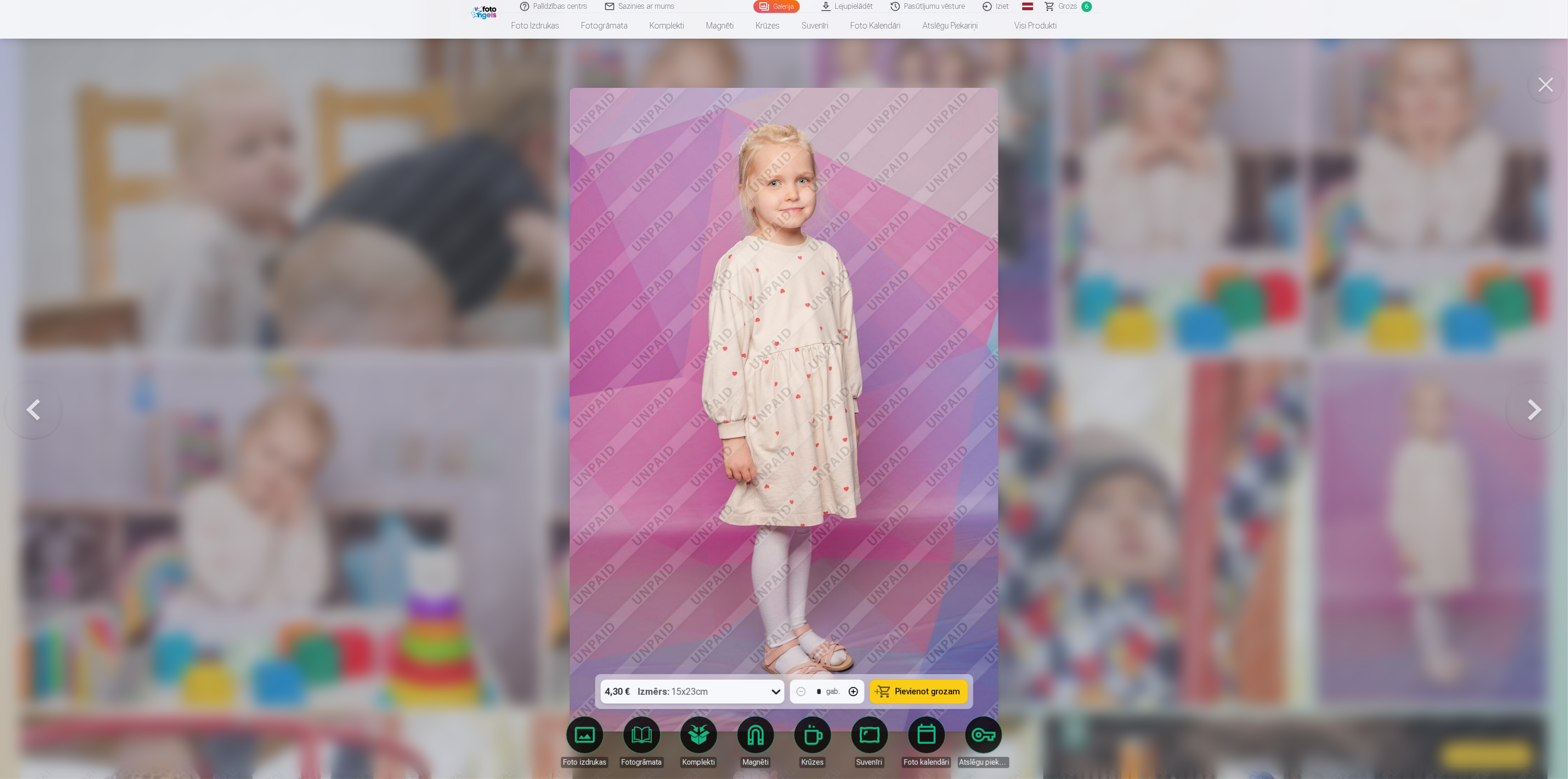
click at [921, 689] on span "Pievienot grozam" at bounding box center [928, 691] width 65 height 9
click at [1230, 592] on div at bounding box center [784, 389] width 1568 height 779
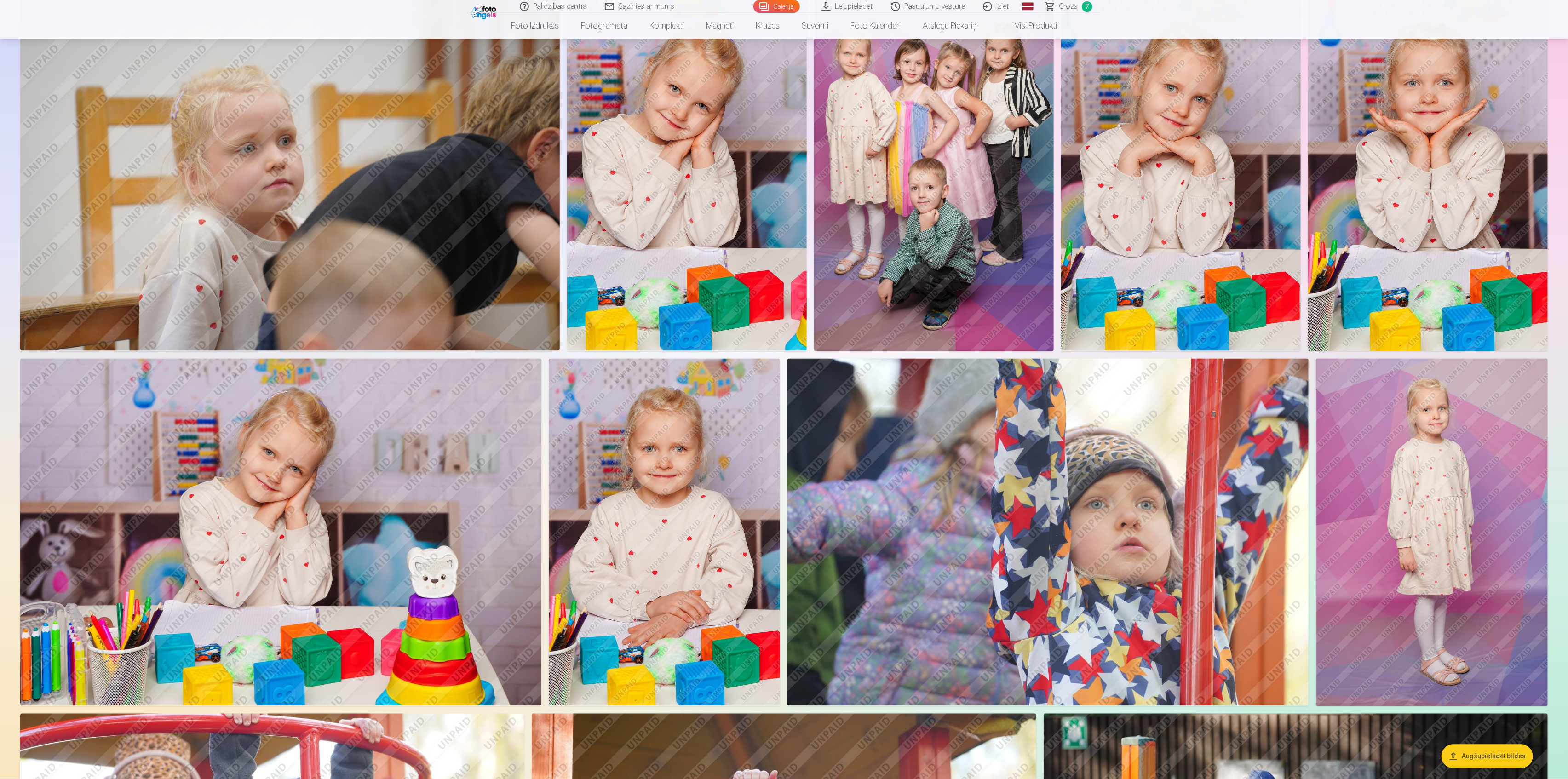
click at [1067, 6] on span "Grozs" at bounding box center [1068, 7] width 19 height 11
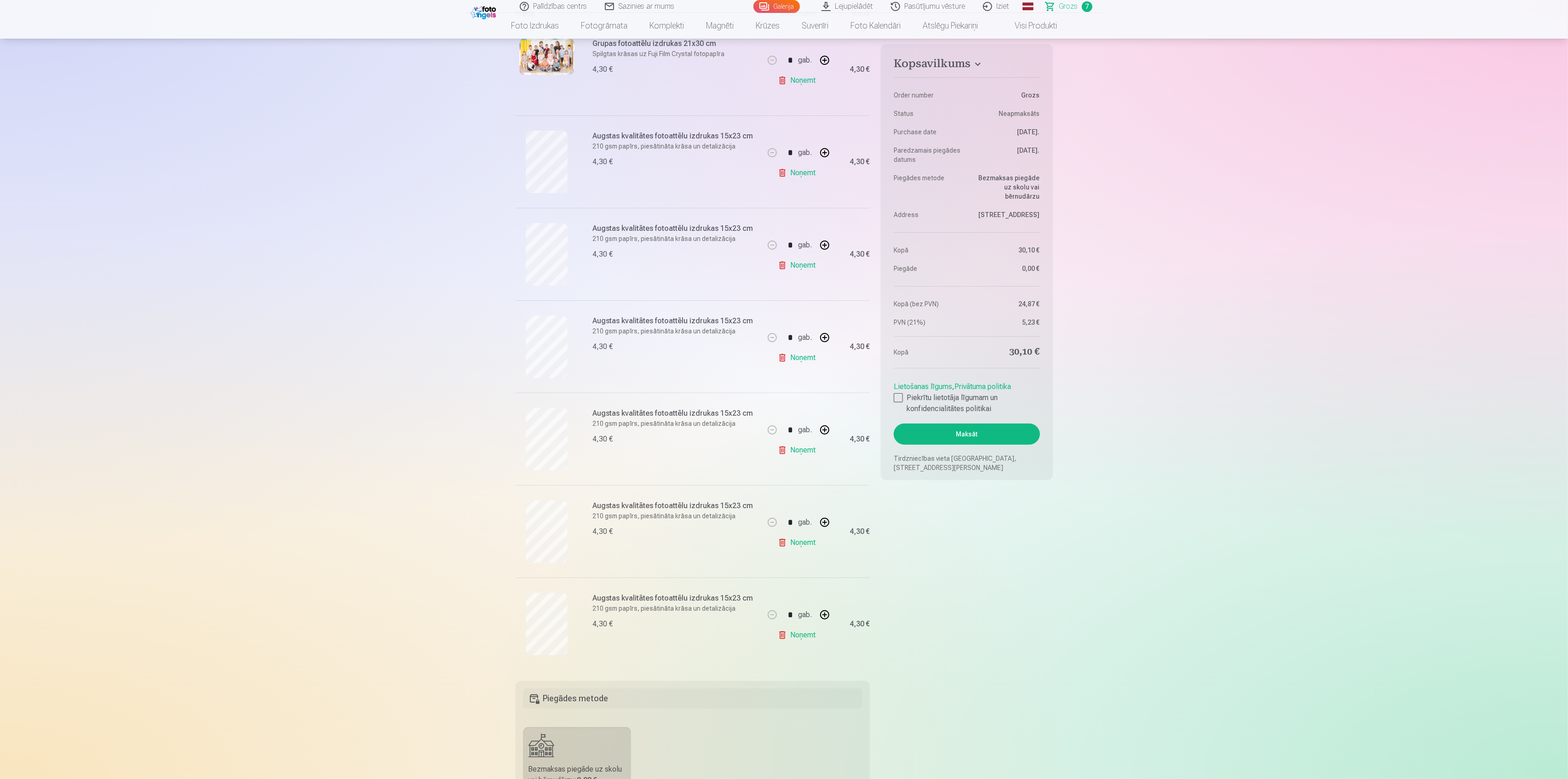
scroll to position [184, 0]
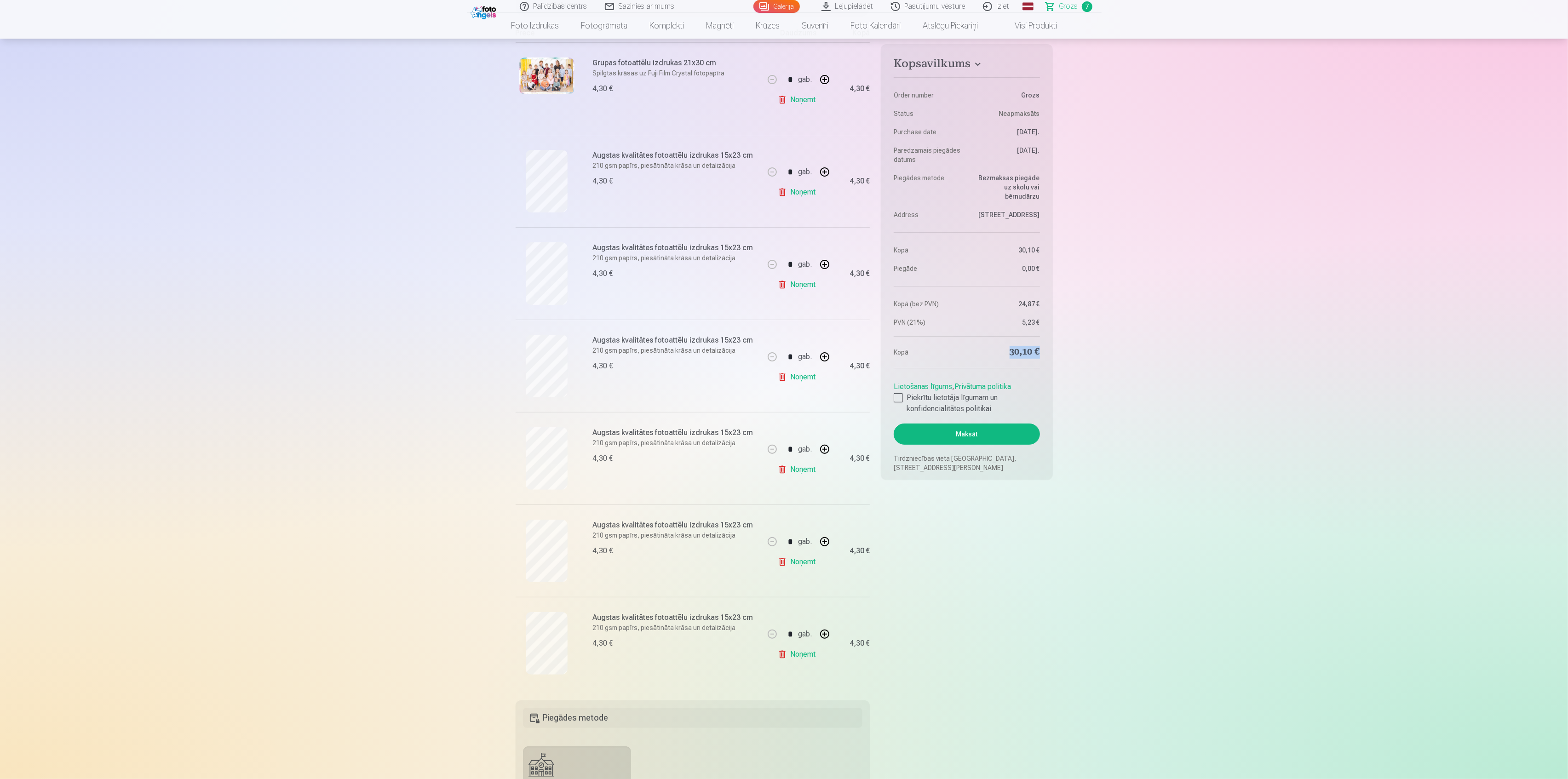
drag, startPoint x: 1007, startPoint y: 351, endPoint x: 1038, endPoint y: 350, distance: 31.0
click at [1038, 350] on dd "30,10 €" at bounding box center [1006, 352] width 68 height 13
click at [1016, 617] on fieldset "Kopsavilkums Order number Grozs Status Neapmaksāts Purchase date 7.10.2025. Par…" at bounding box center [967, 517] width 172 height 1138
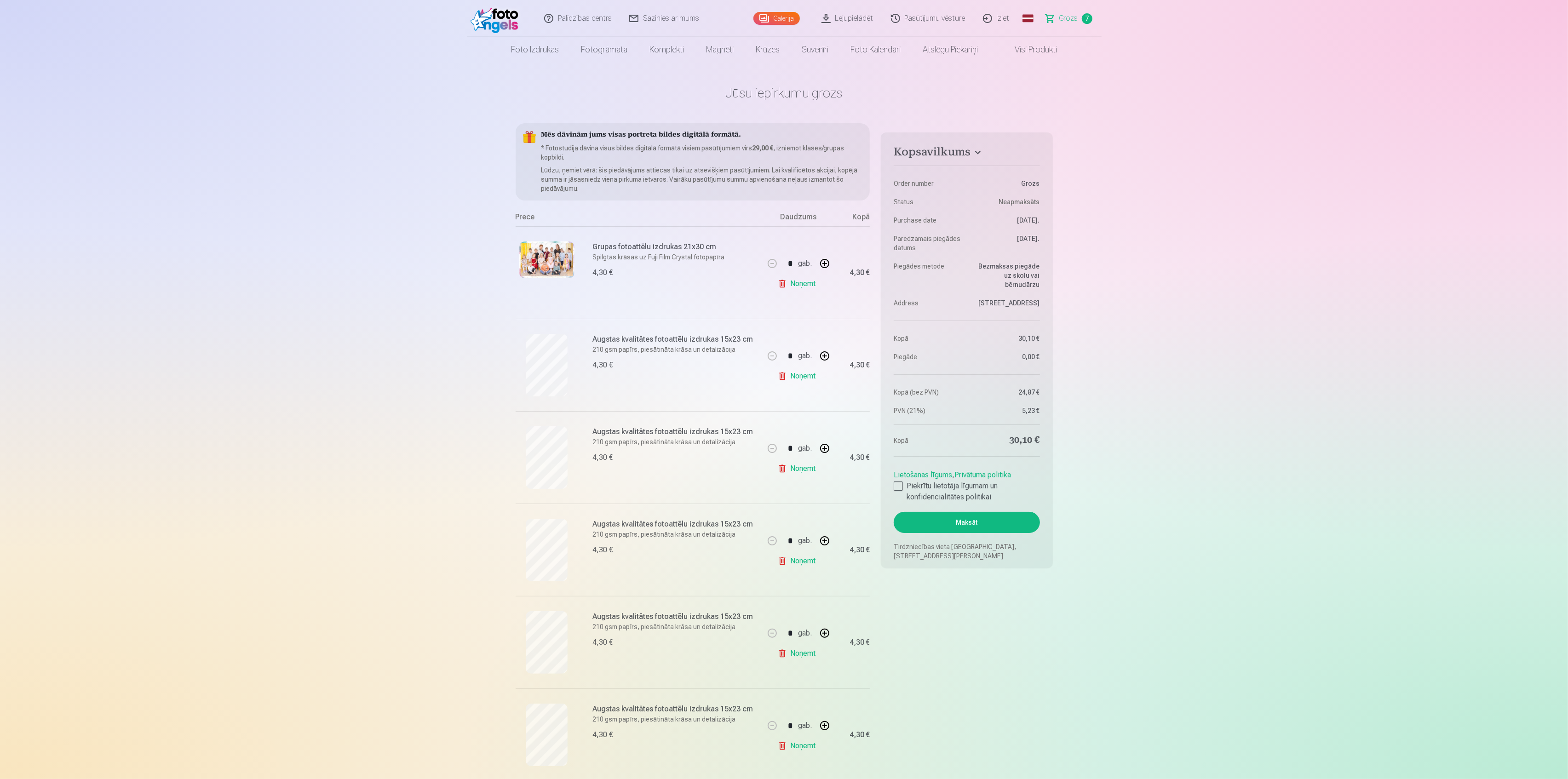
click at [793, 16] on link "Galerija" at bounding box center [776, 18] width 46 height 13
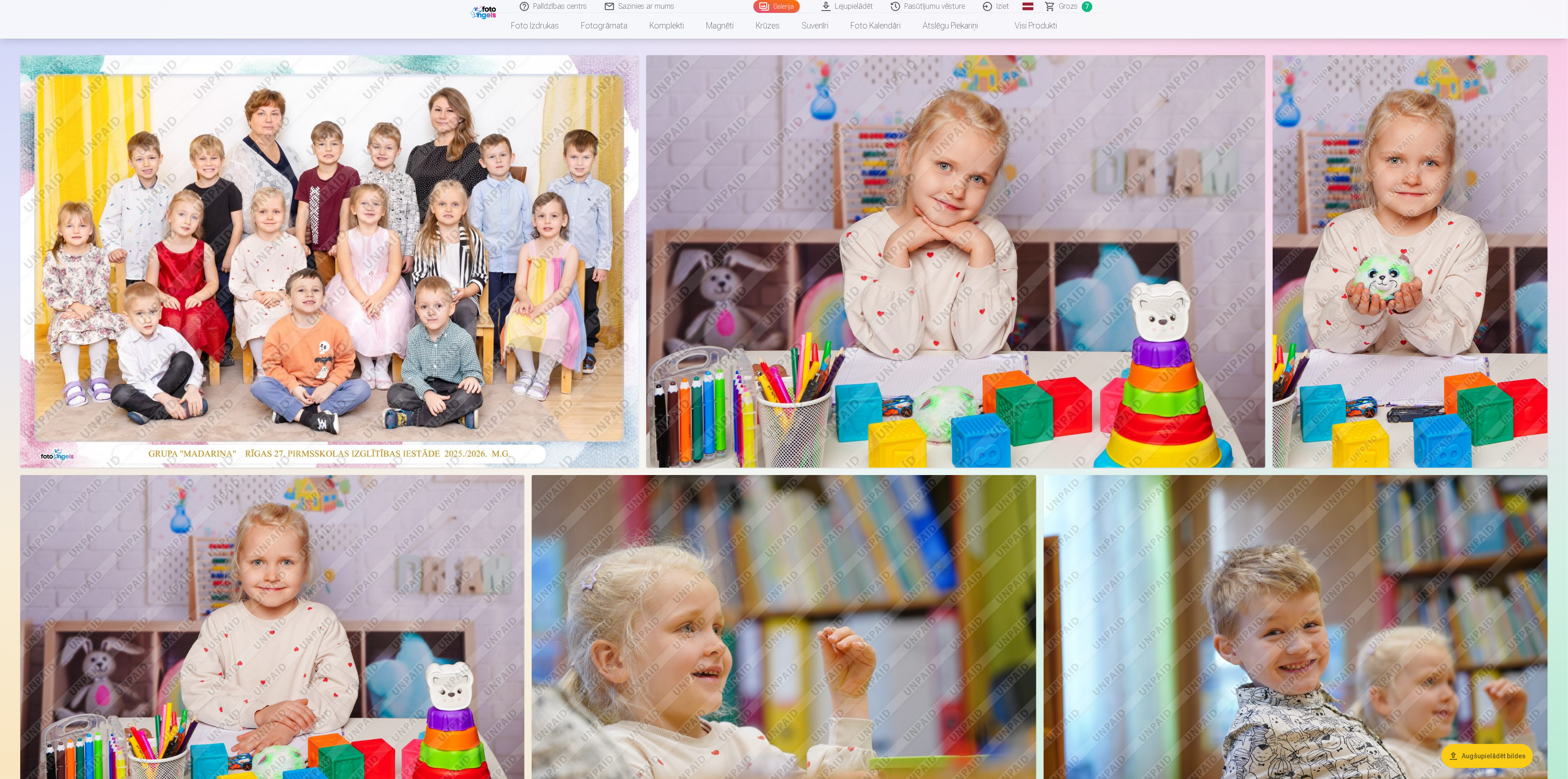
scroll to position [122, 0]
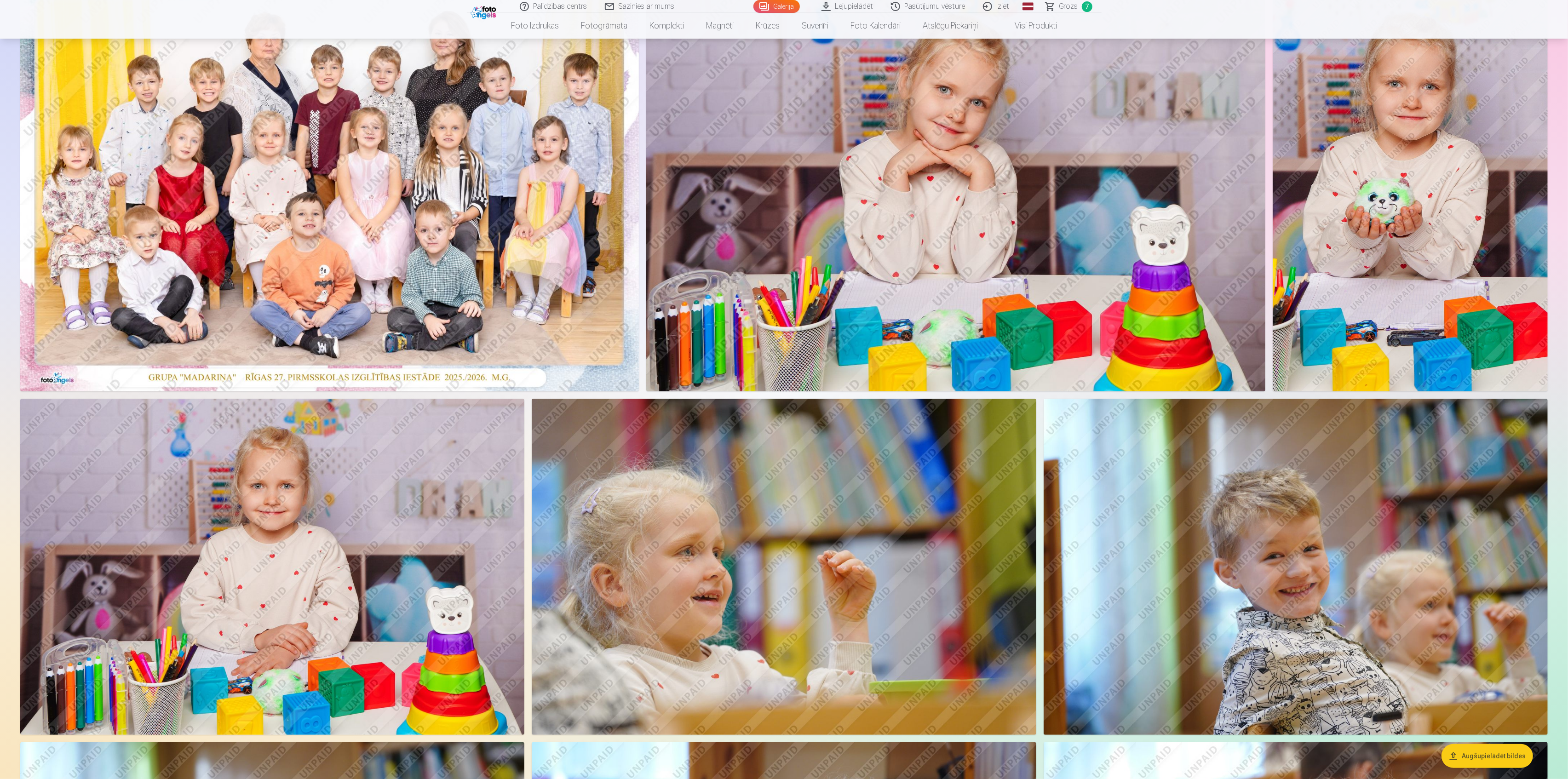
click at [348, 578] on img at bounding box center [272, 566] width 504 height 336
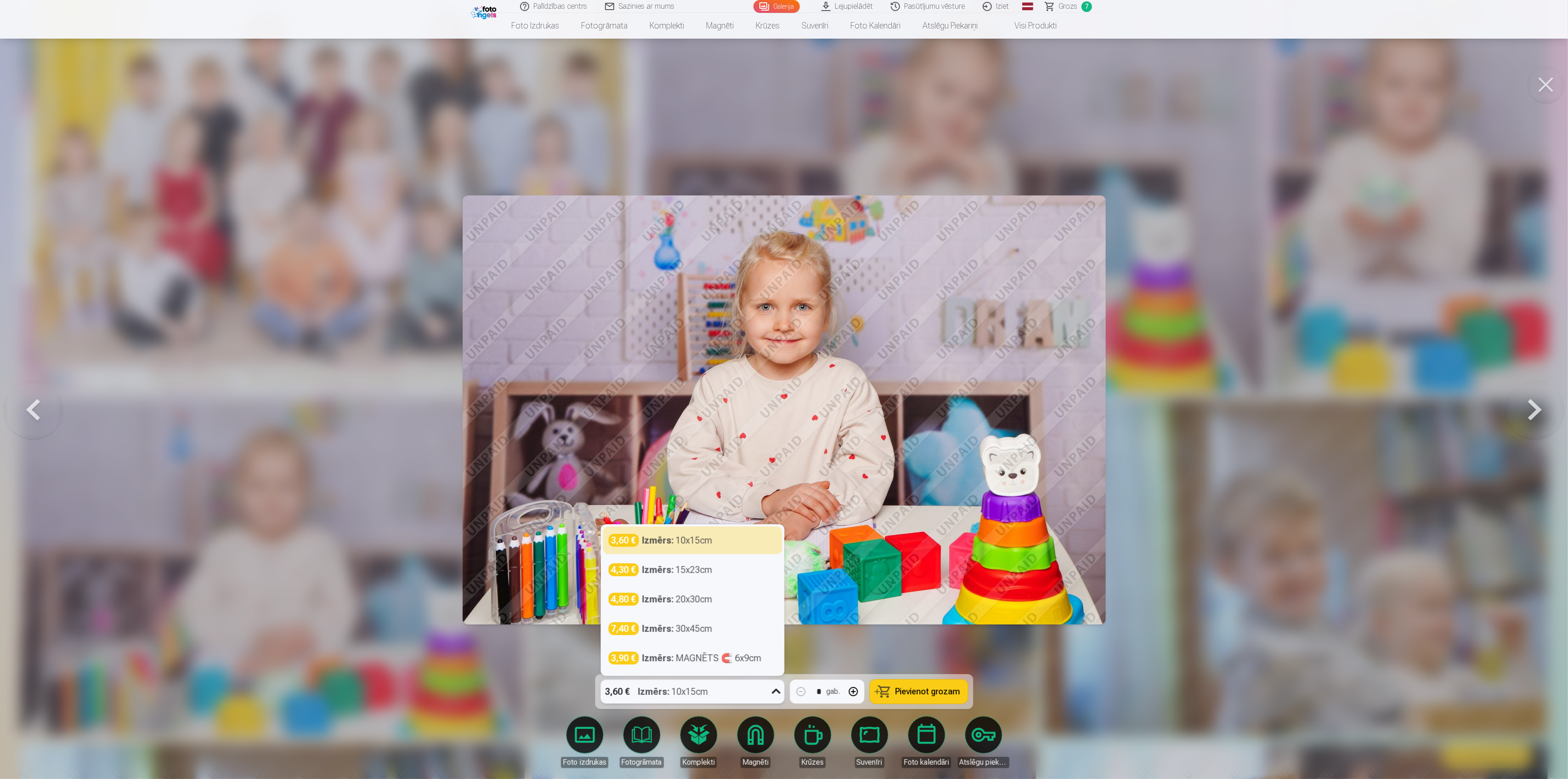
click at [743, 692] on div "3,60 € Izmērs : 10x15cm" at bounding box center [683, 691] width 166 height 24
click at [713, 574] on div "Izmērs : 15x23cm" at bounding box center [677, 569] width 70 height 13
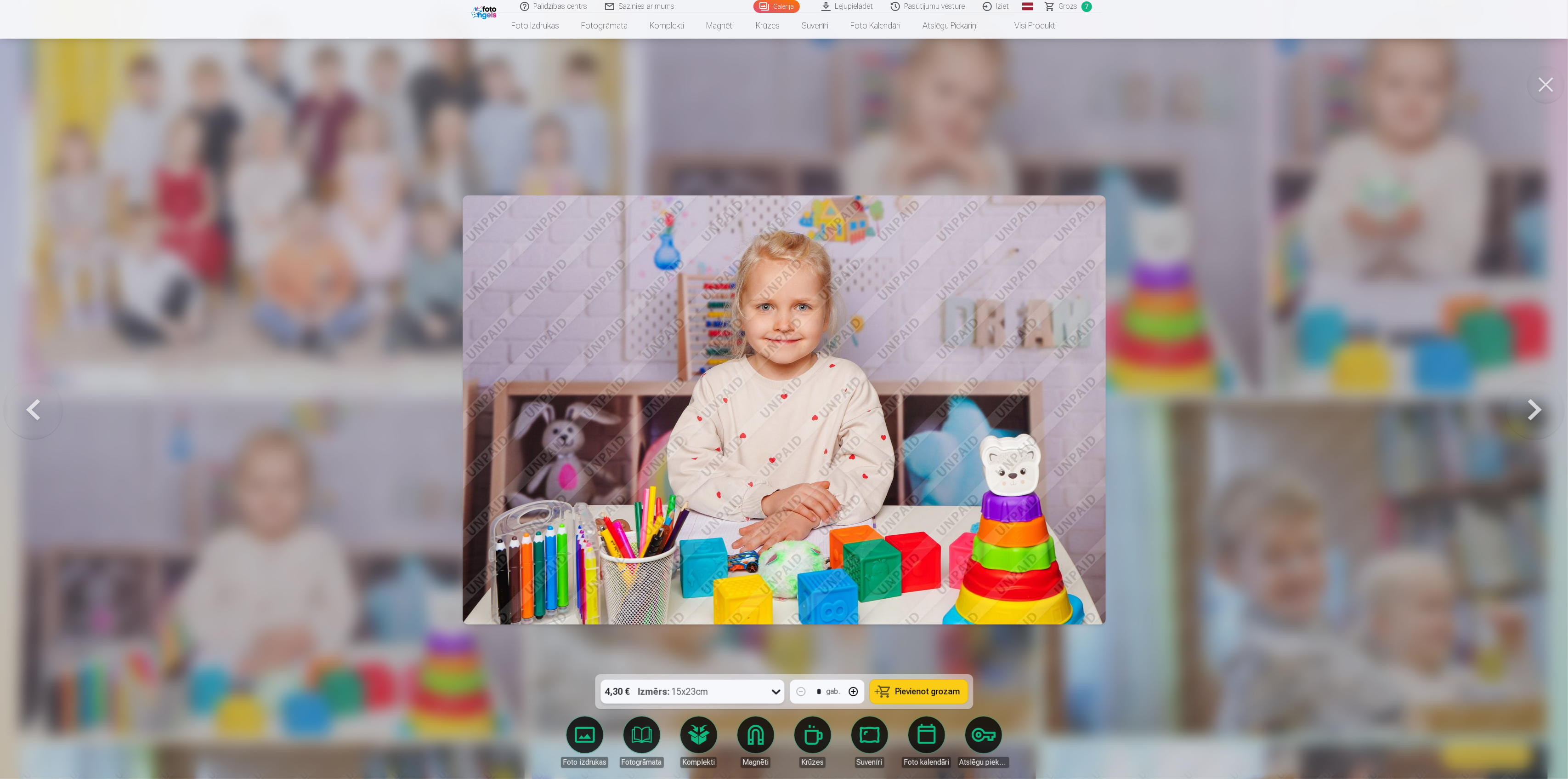
click at [898, 687] on span "Pievienot grozam" at bounding box center [928, 691] width 65 height 9
click at [1237, 633] on div at bounding box center [784, 389] width 1568 height 779
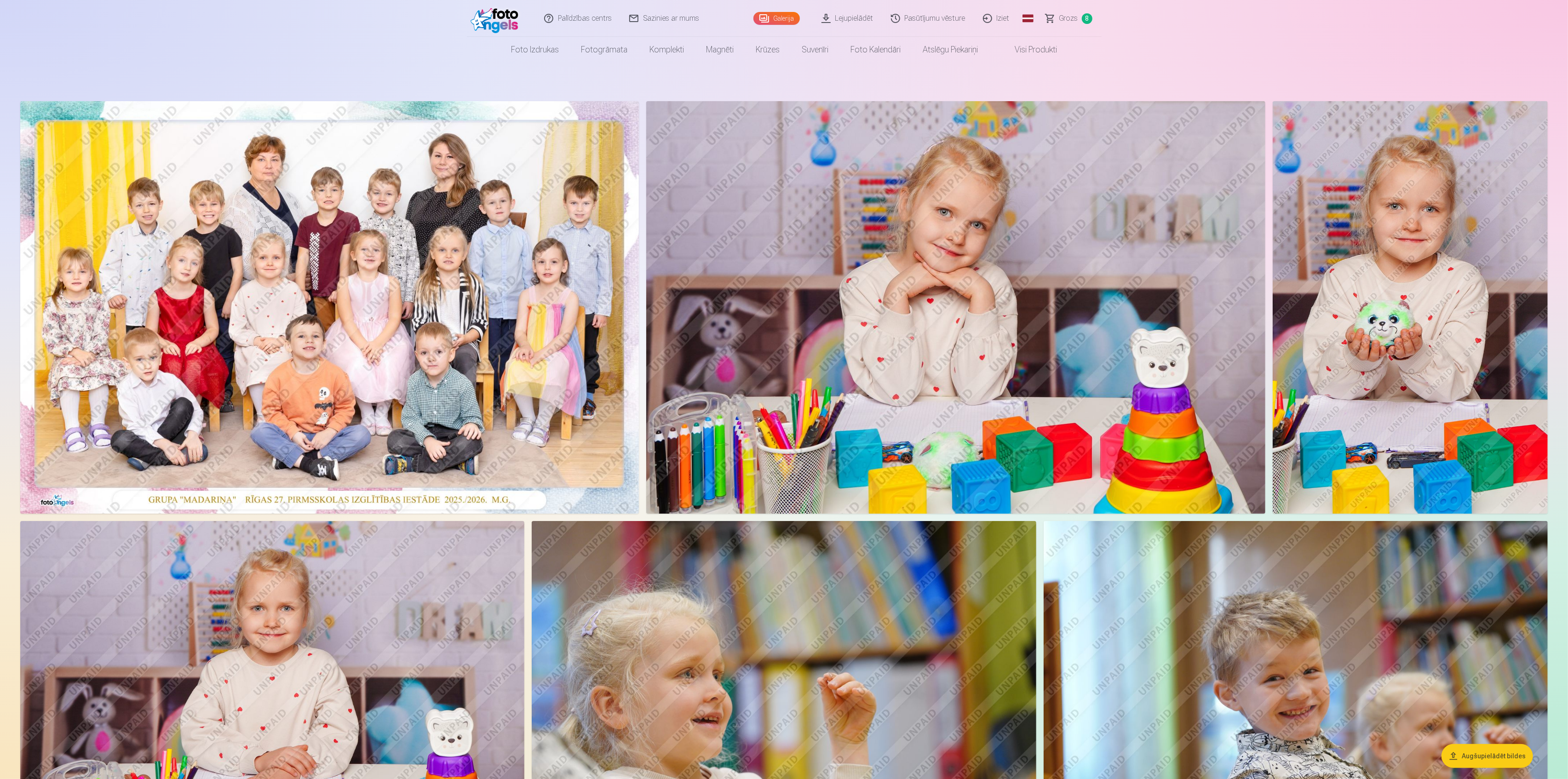
click at [1071, 15] on span "Grozs" at bounding box center [1068, 18] width 19 height 11
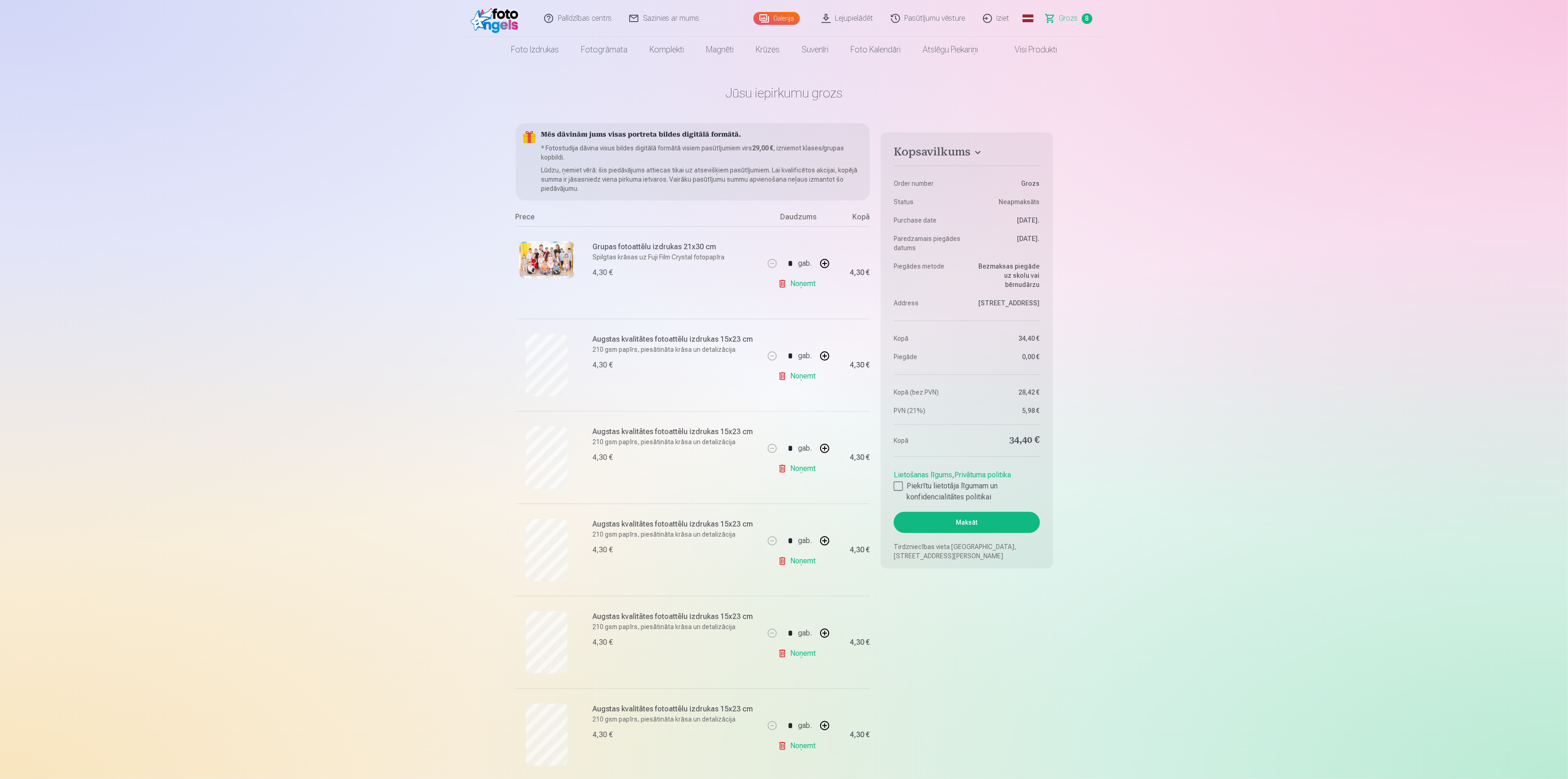
click at [552, 263] on img at bounding box center [547, 259] width 55 height 37
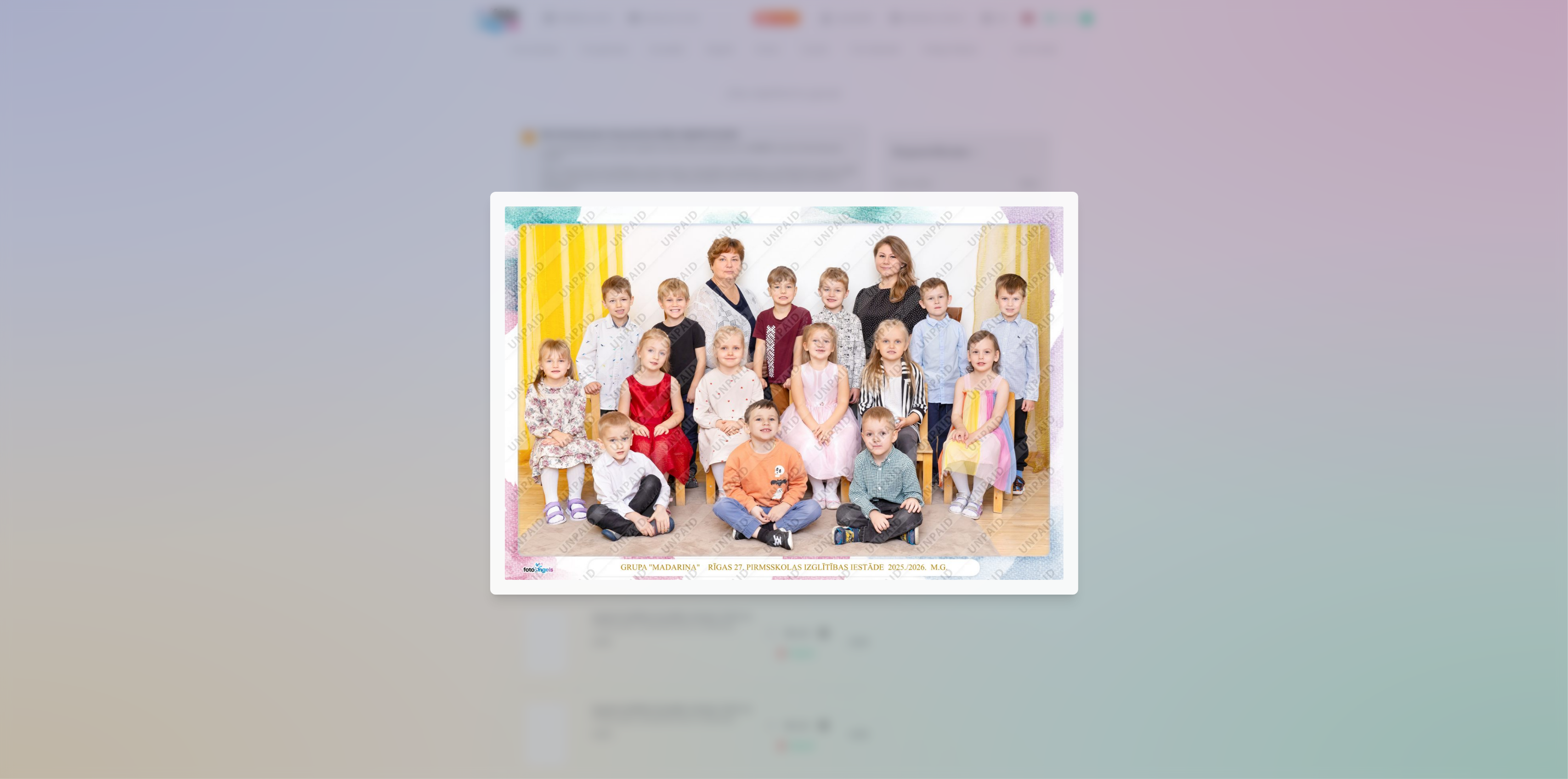
click at [1329, 386] on div at bounding box center [784, 389] width 1568 height 779
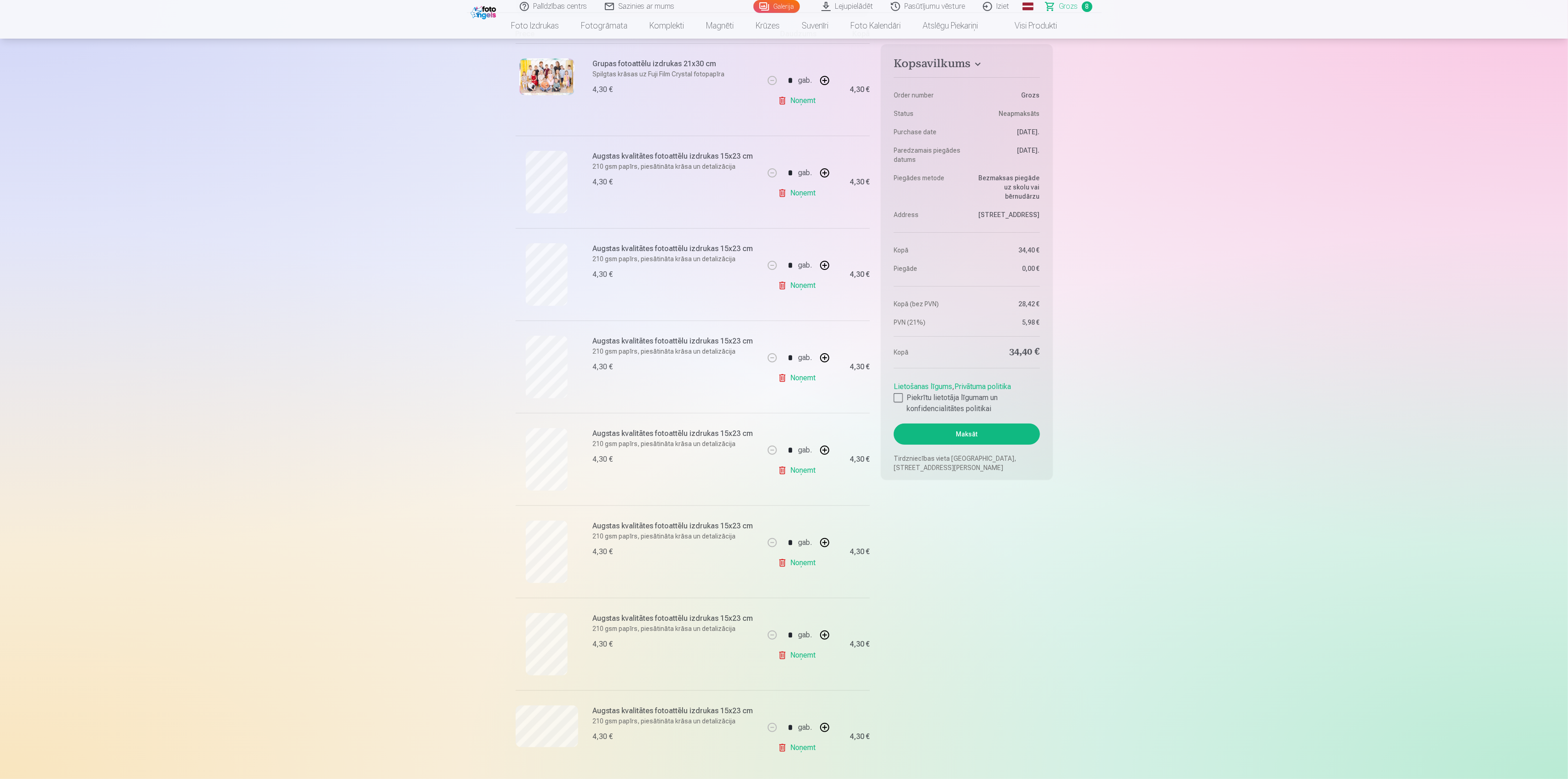
scroll to position [184, 0]
click at [898, 401] on div at bounding box center [898, 397] width 9 height 9
click at [971, 433] on button "Maksāt" at bounding box center [967, 434] width 146 height 21
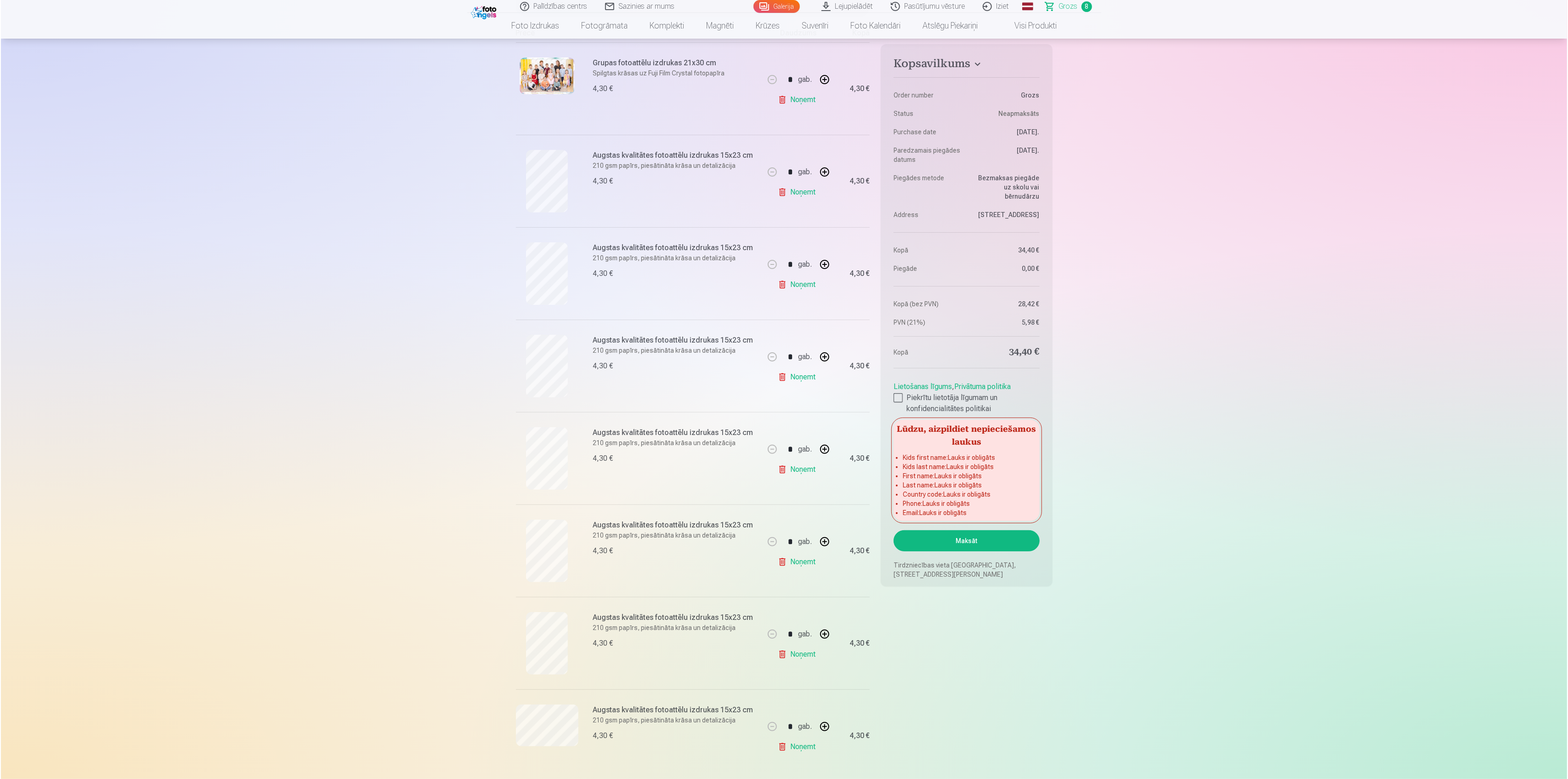
scroll to position [909, 0]
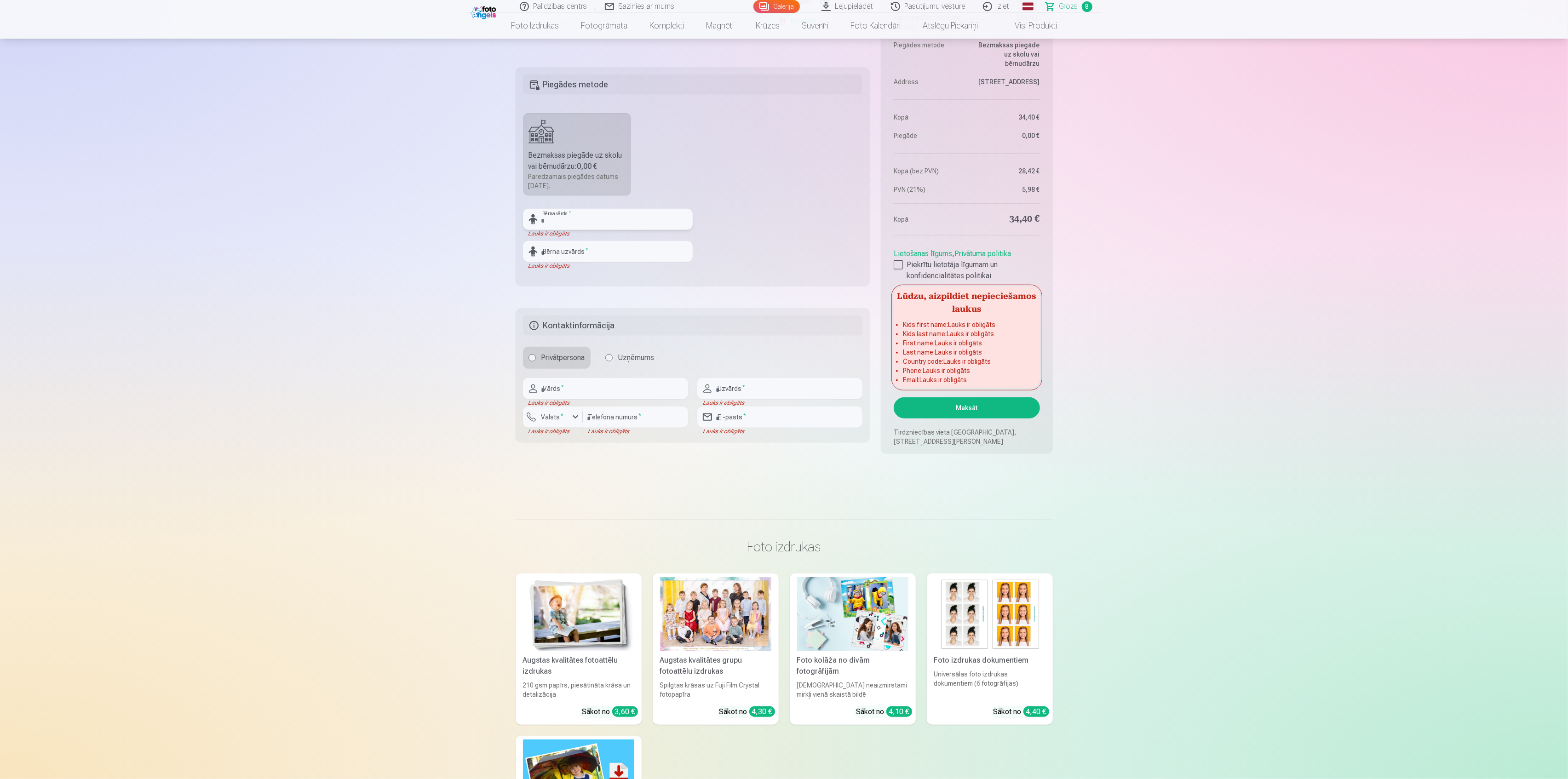
click at [585, 229] on input "text" at bounding box center [608, 219] width 170 height 21
click at [583, 226] on input "text" at bounding box center [608, 219] width 170 height 21
type input "****"
type input "******"
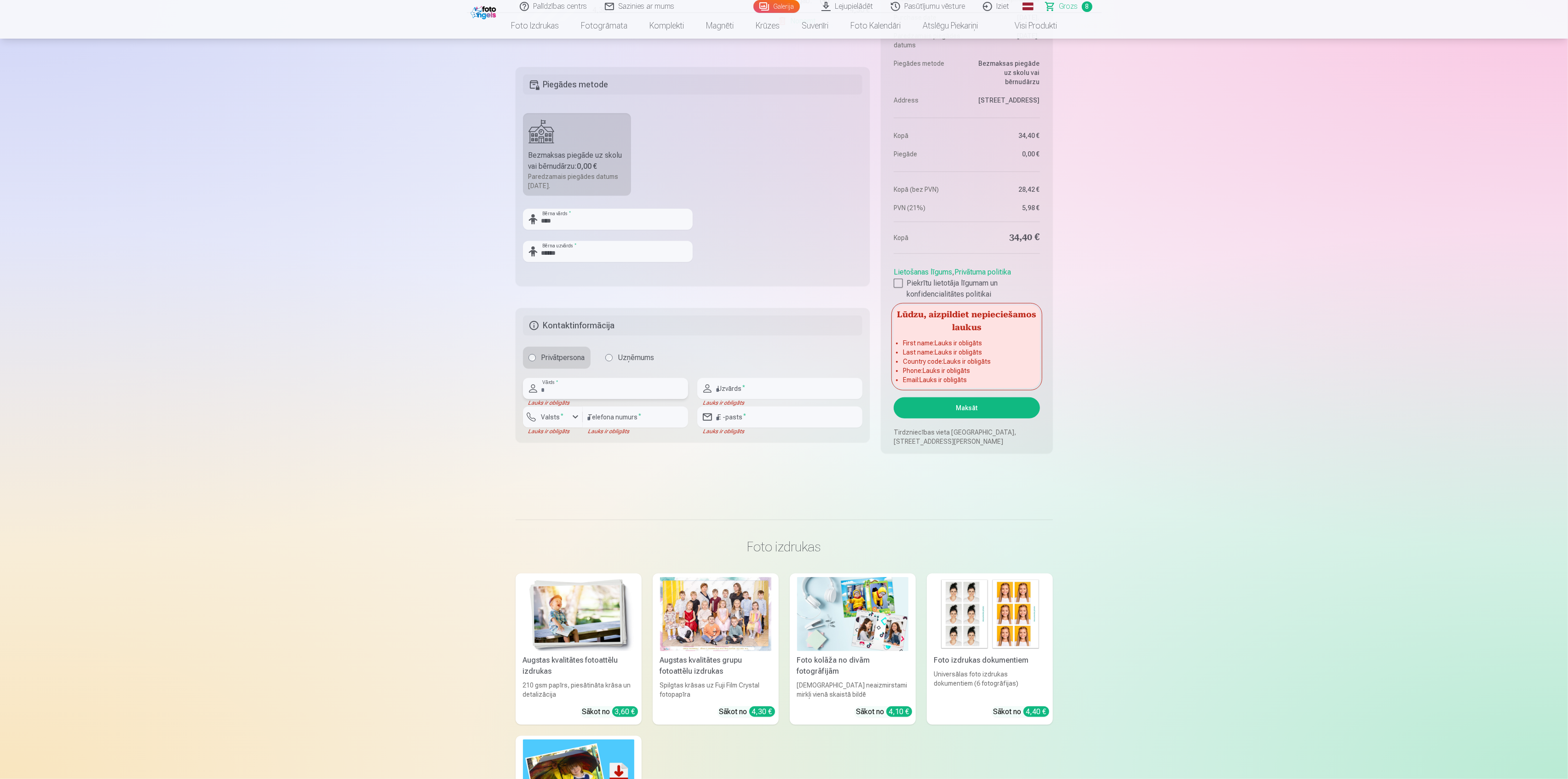
click at [580, 392] on input "text" at bounding box center [605, 388] width 165 height 21
type input "******"
type input "*"
type input "******"
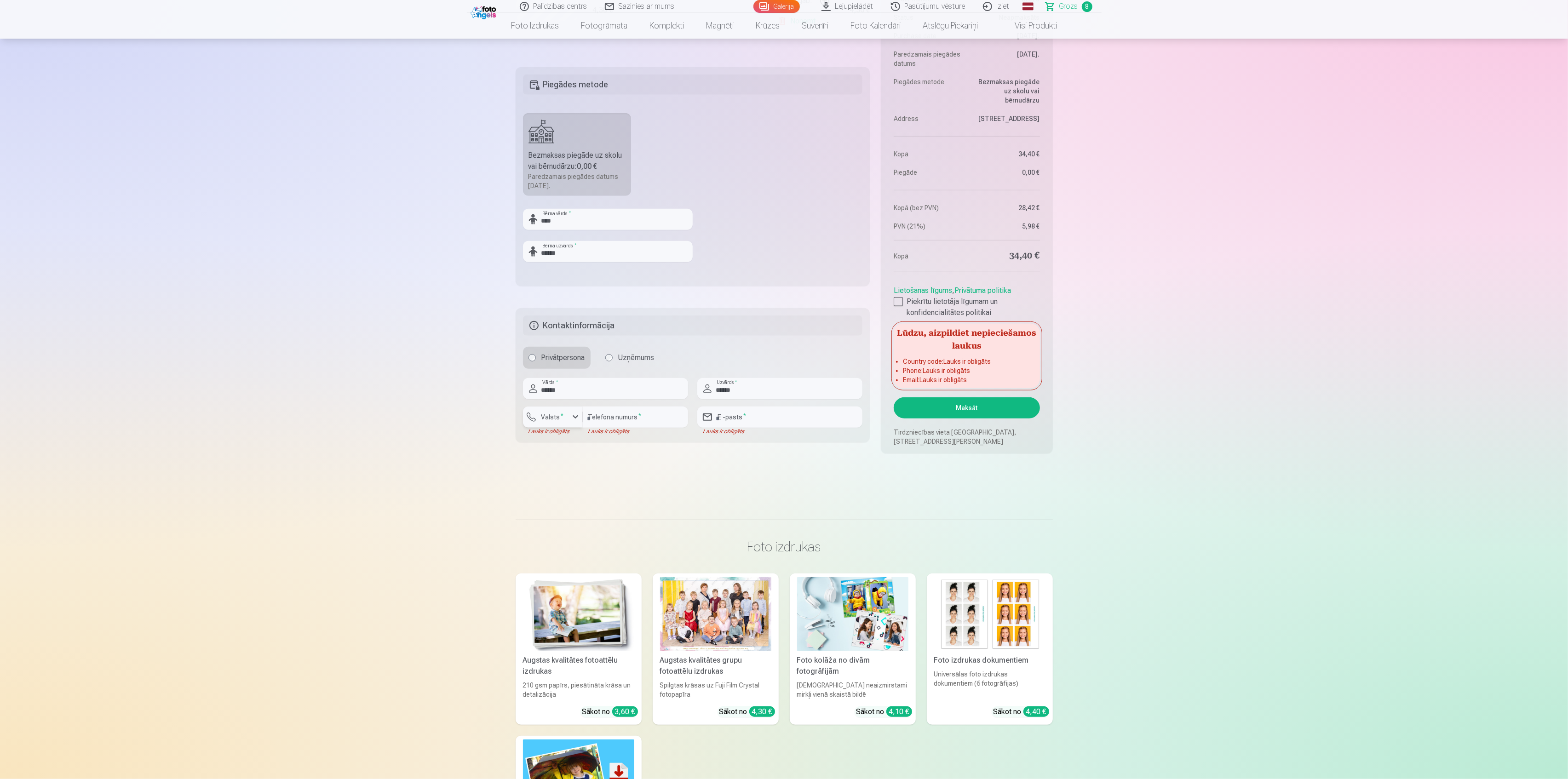
click at [572, 416] on div "button" at bounding box center [575, 417] width 11 height 11
click at [583, 462] on li "+371 Latvija" at bounding box center [587, 461] width 115 height 18
click at [625, 421] on input "number" at bounding box center [635, 417] width 105 height 21
type input "********"
click at [754, 414] on input "email" at bounding box center [779, 417] width 165 height 21
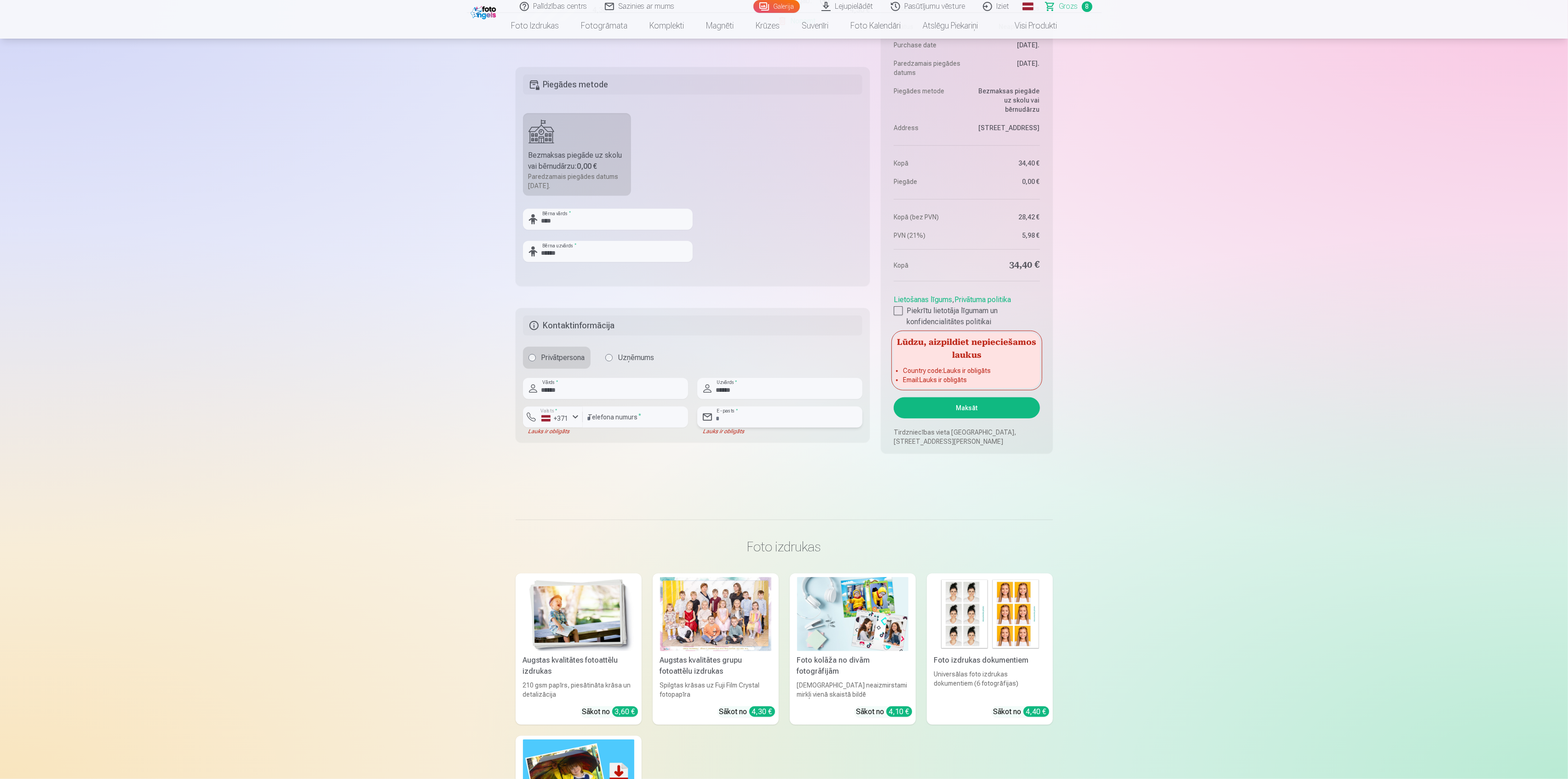
click at [754, 414] on input "email" at bounding box center [779, 417] width 165 height 21
type input "**********"
click at [959, 405] on button "Maksāt" at bounding box center [967, 407] width 146 height 21
